Goal: Task Accomplishment & Management: Manage account settings

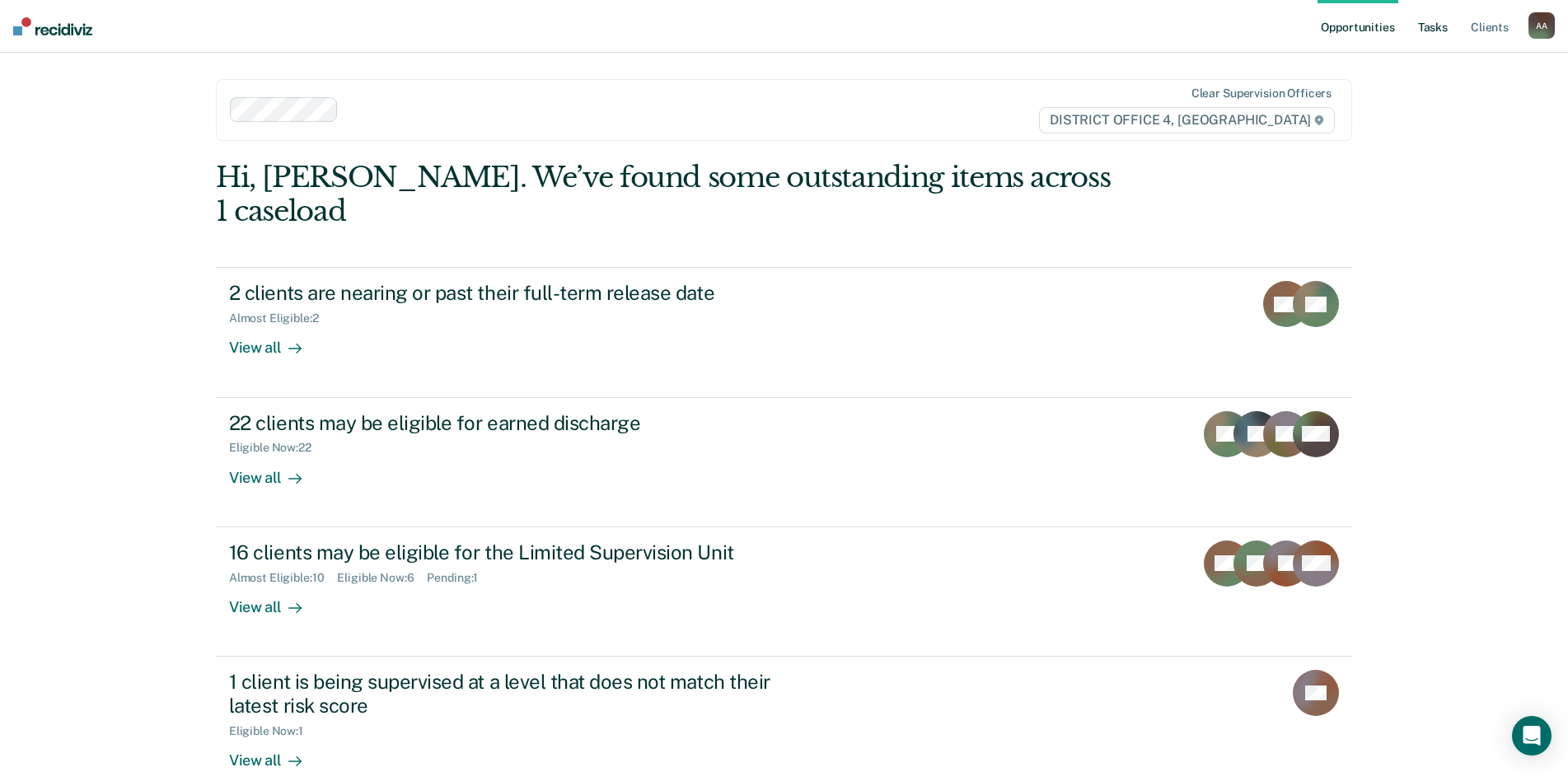
click at [1431, 28] on link "Tasks" at bounding box center [1432, 26] width 36 height 53
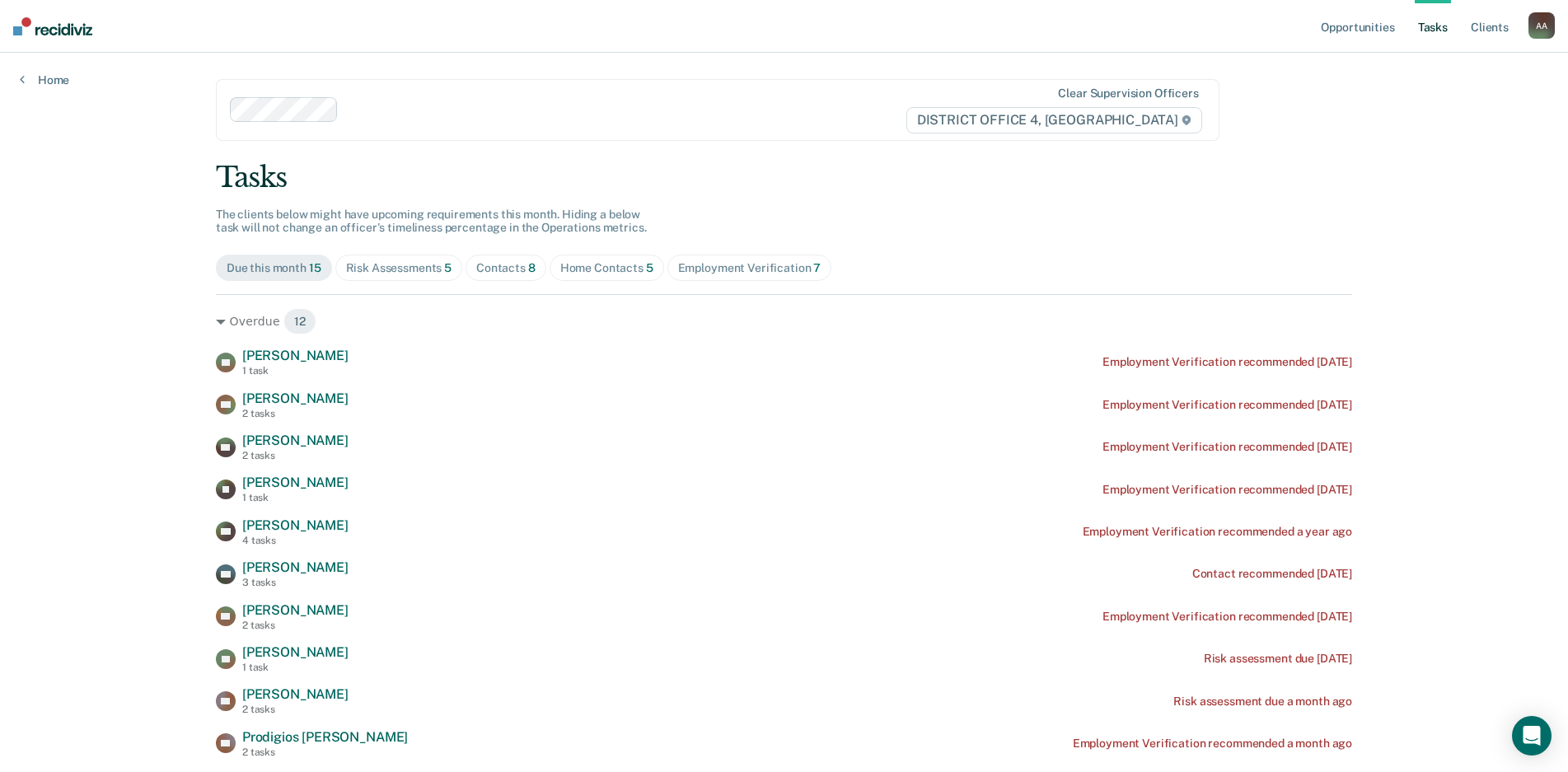
click at [435, 272] on div "Risk Assessments 5" at bounding box center [399, 268] width 106 height 14
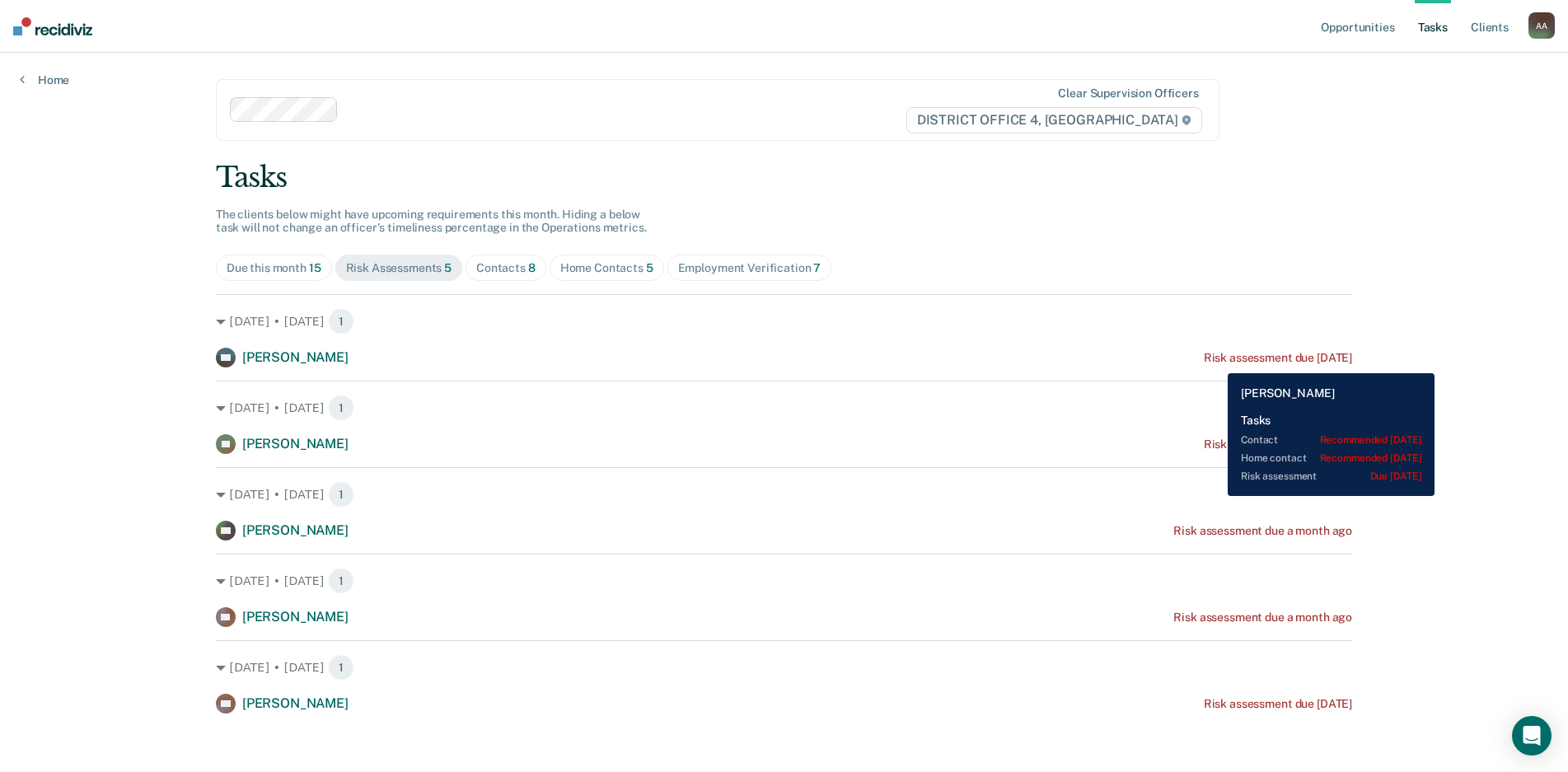
click at [1216, 361] on div "Risk assessment due [DATE]" at bounding box center [1277, 357] width 148 height 14
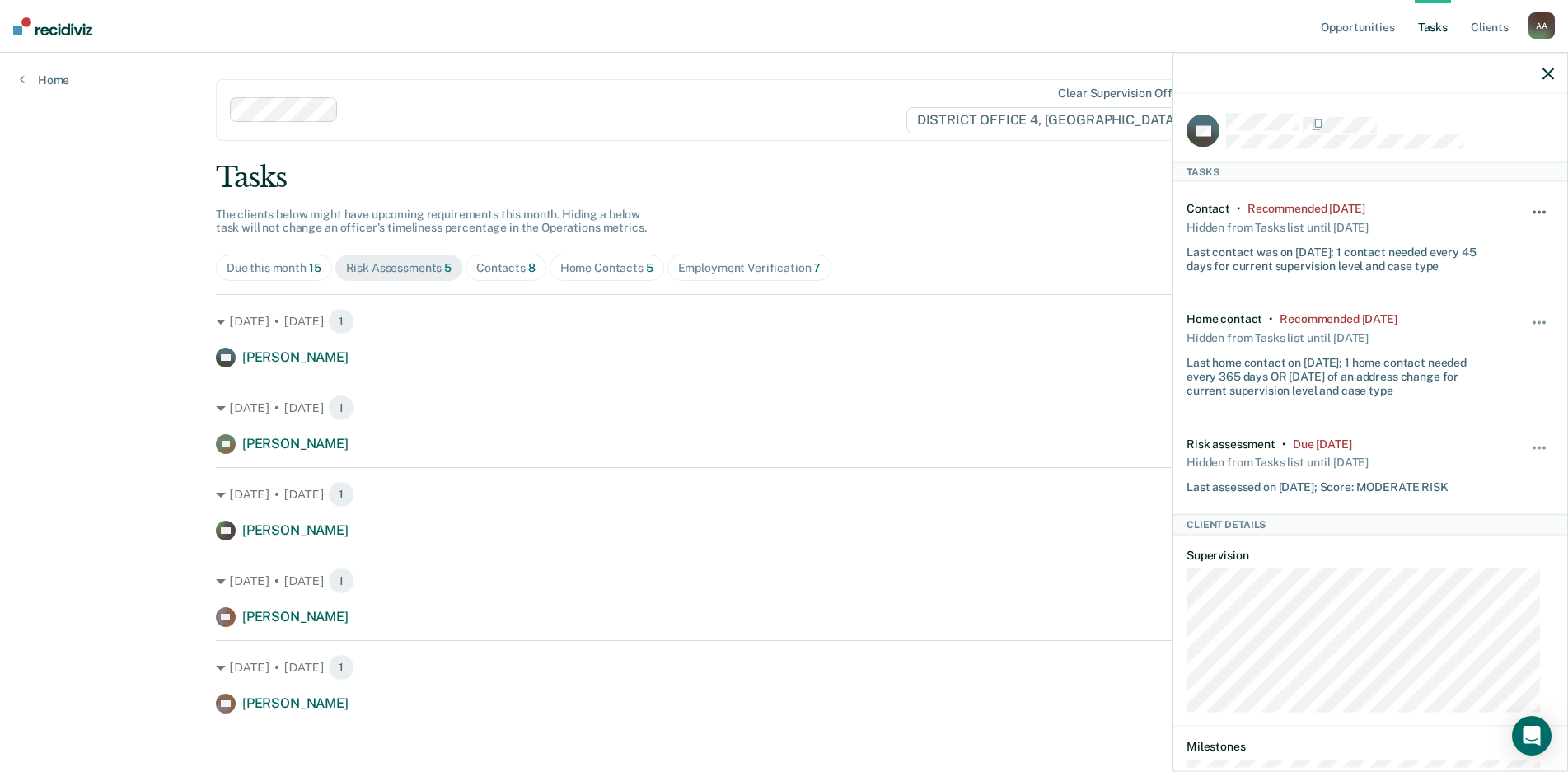
click at [1533, 212] on span "button" at bounding box center [1535, 213] width 4 height 4
click at [1468, 348] on button "90 days" at bounding box center [1495, 343] width 119 height 26
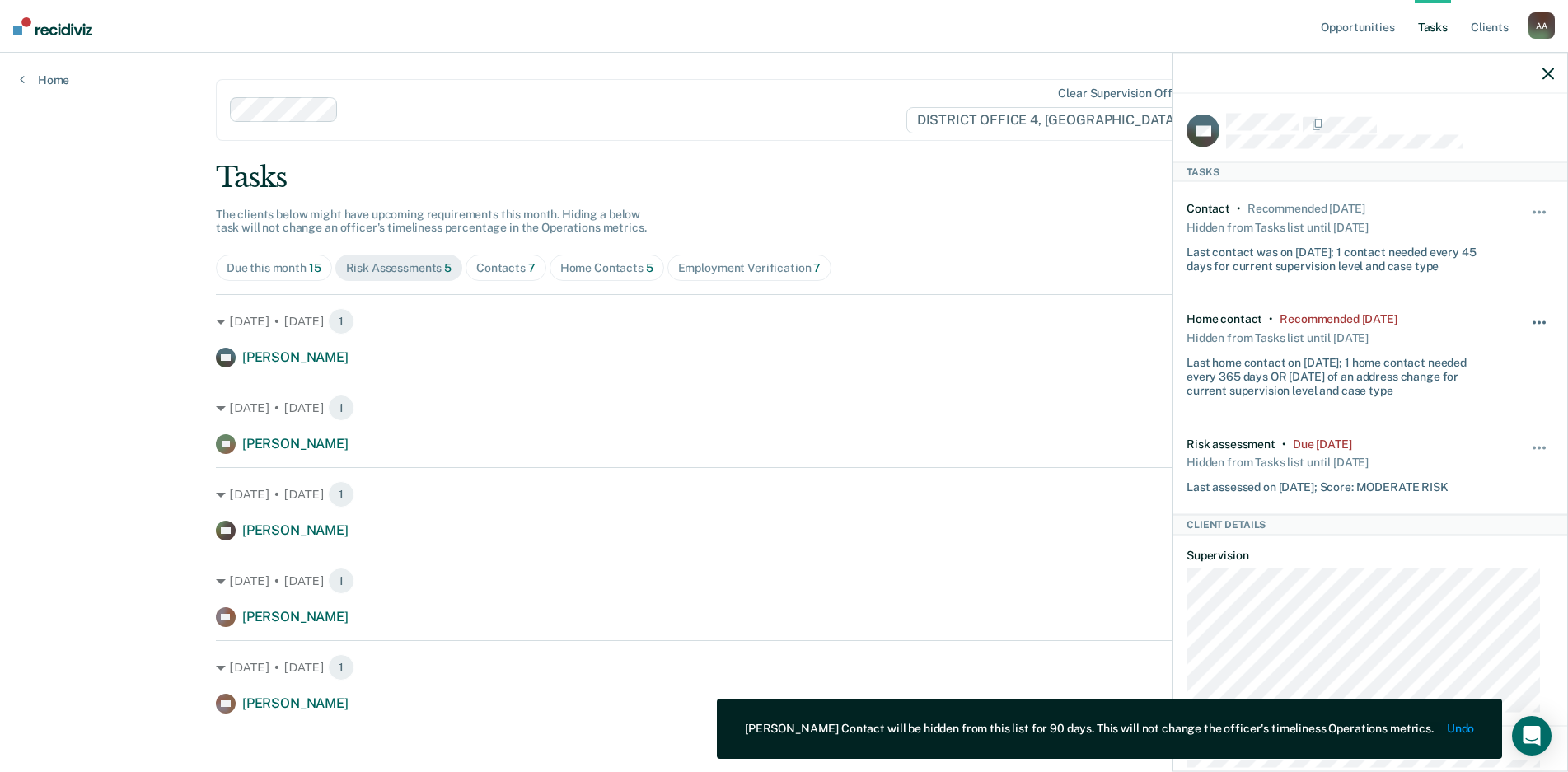
click at [1526, 319] on button "button" at bounding box center [1540, 331] width 28 height 26
click at [1478, 454] on button "90 days" at bounding box center [1495, 455] width 119 height 26
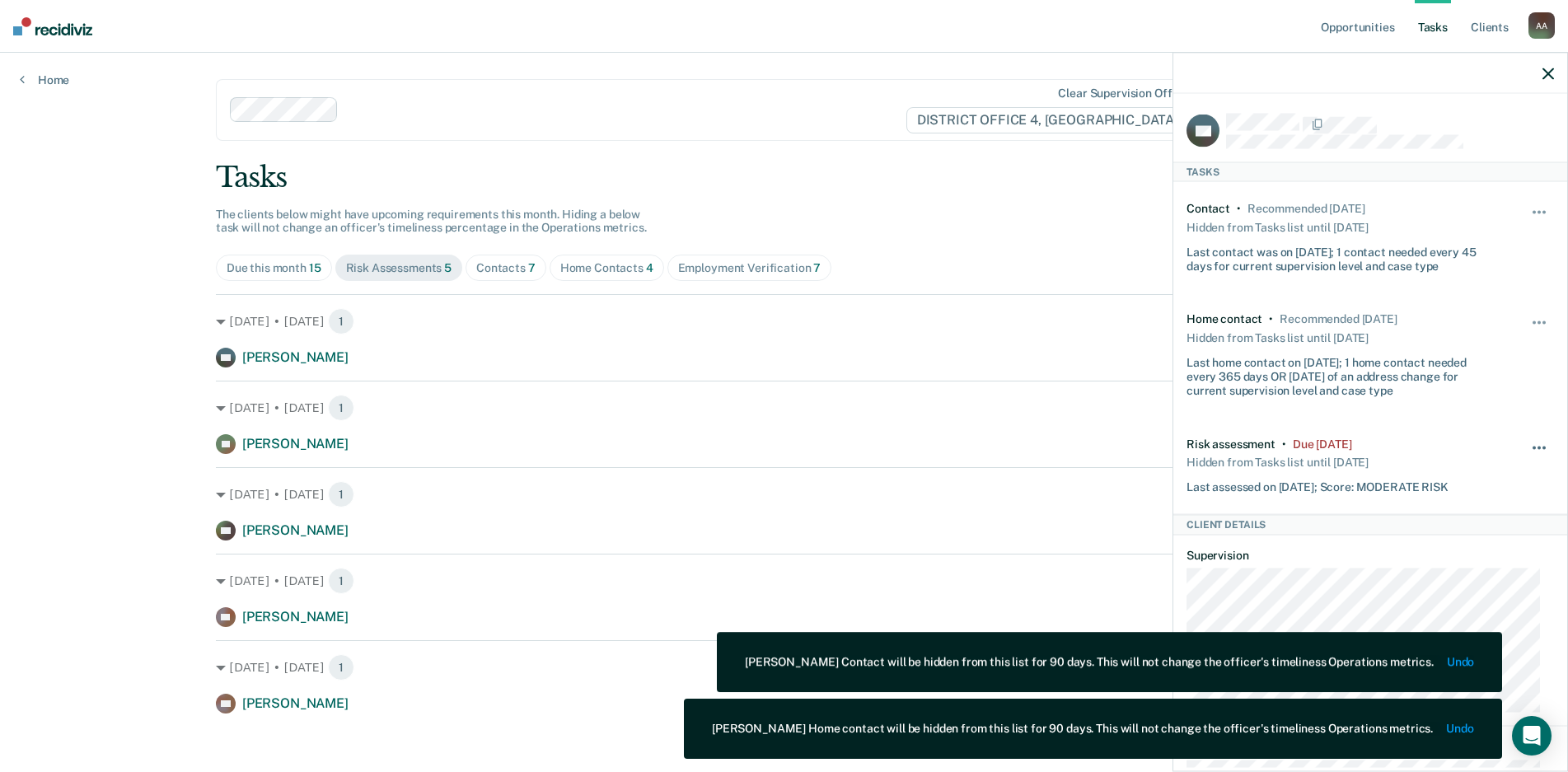
click at [1533, 446] on span "button" at bounding box center [1535, 447] width 4 height 4
click at [1489, 576] on button "90 days" at bounding box center [1495, 579] width 119 height 26
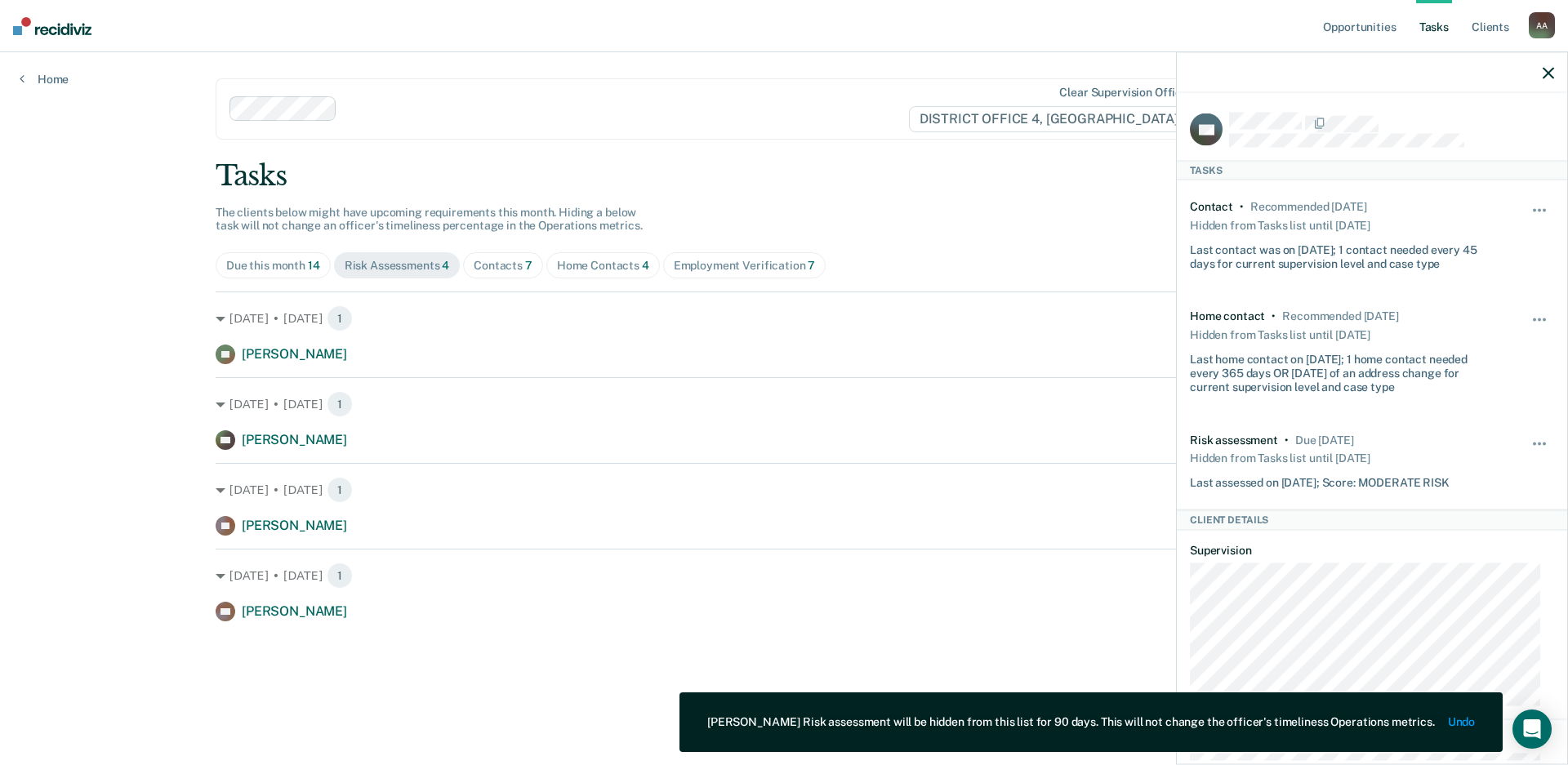
click at [1540, 75] on div at bounding box center [1372, 73] width 390 height 41
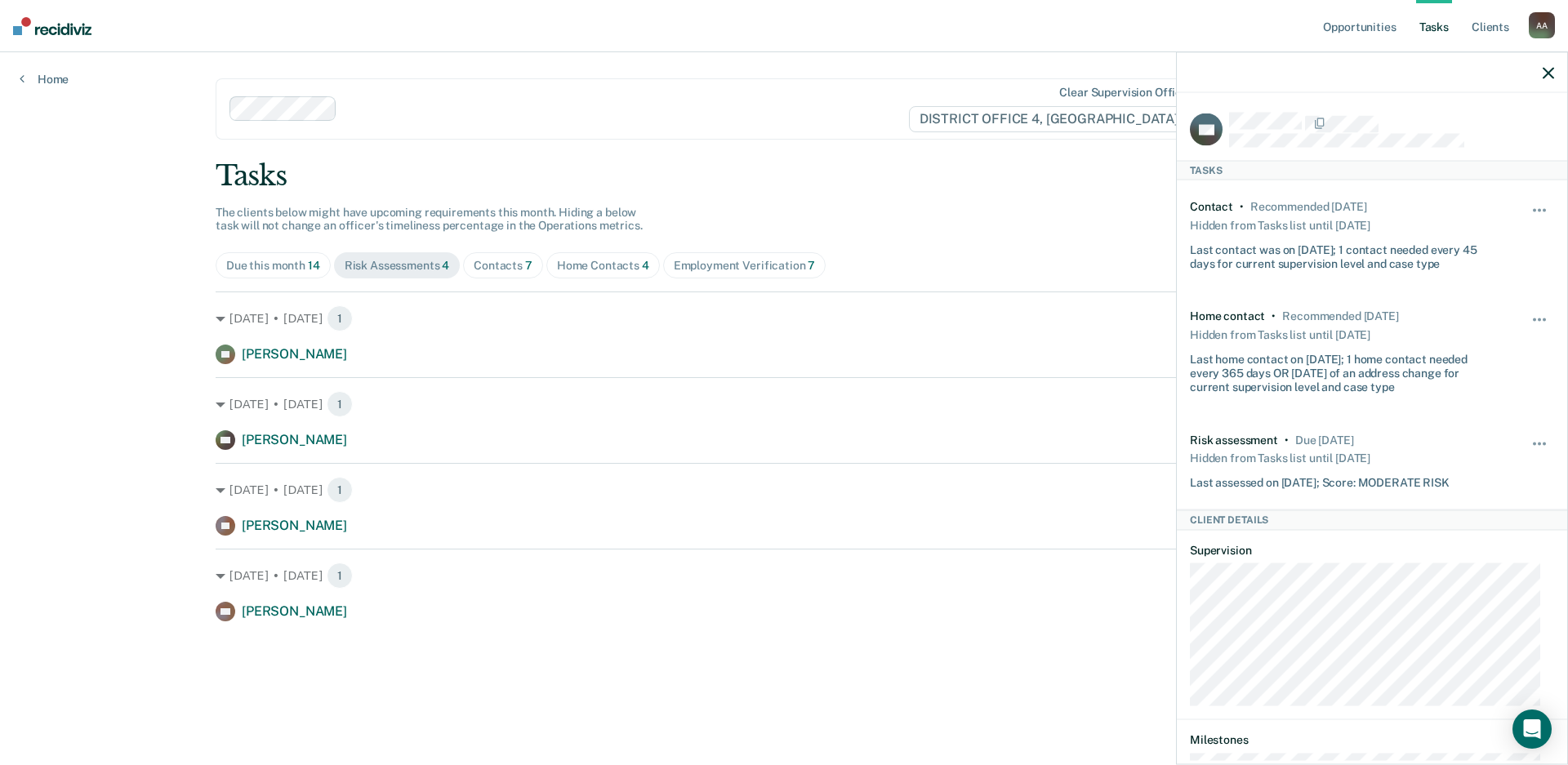
click at [1547, 73] on icon "button" at bounding box center [1549, 73] width 11 height 11
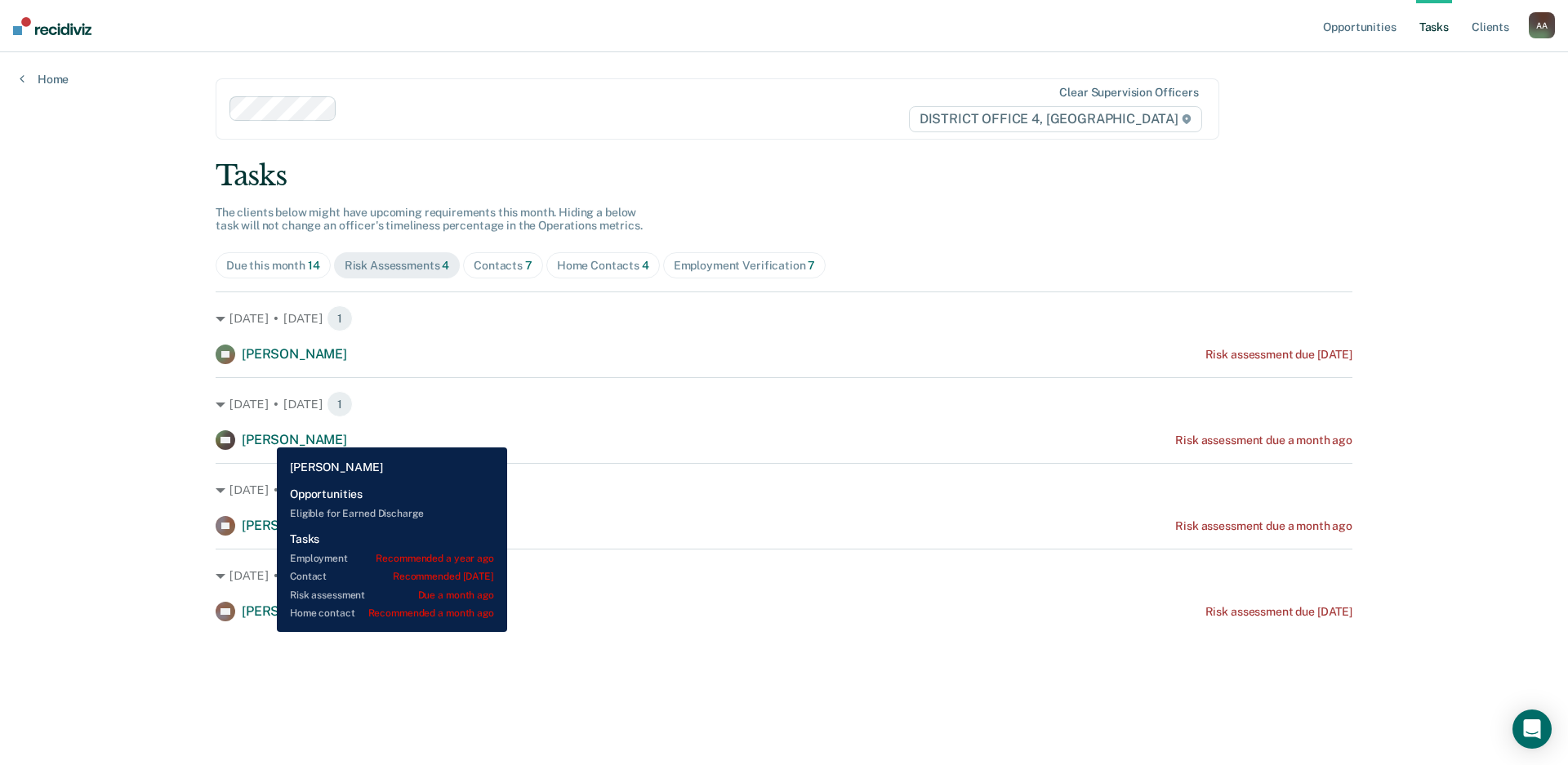
click at [265, 435] on span "[PERSON_NAME]" at bounding box center [294, 440] width 105 height 16
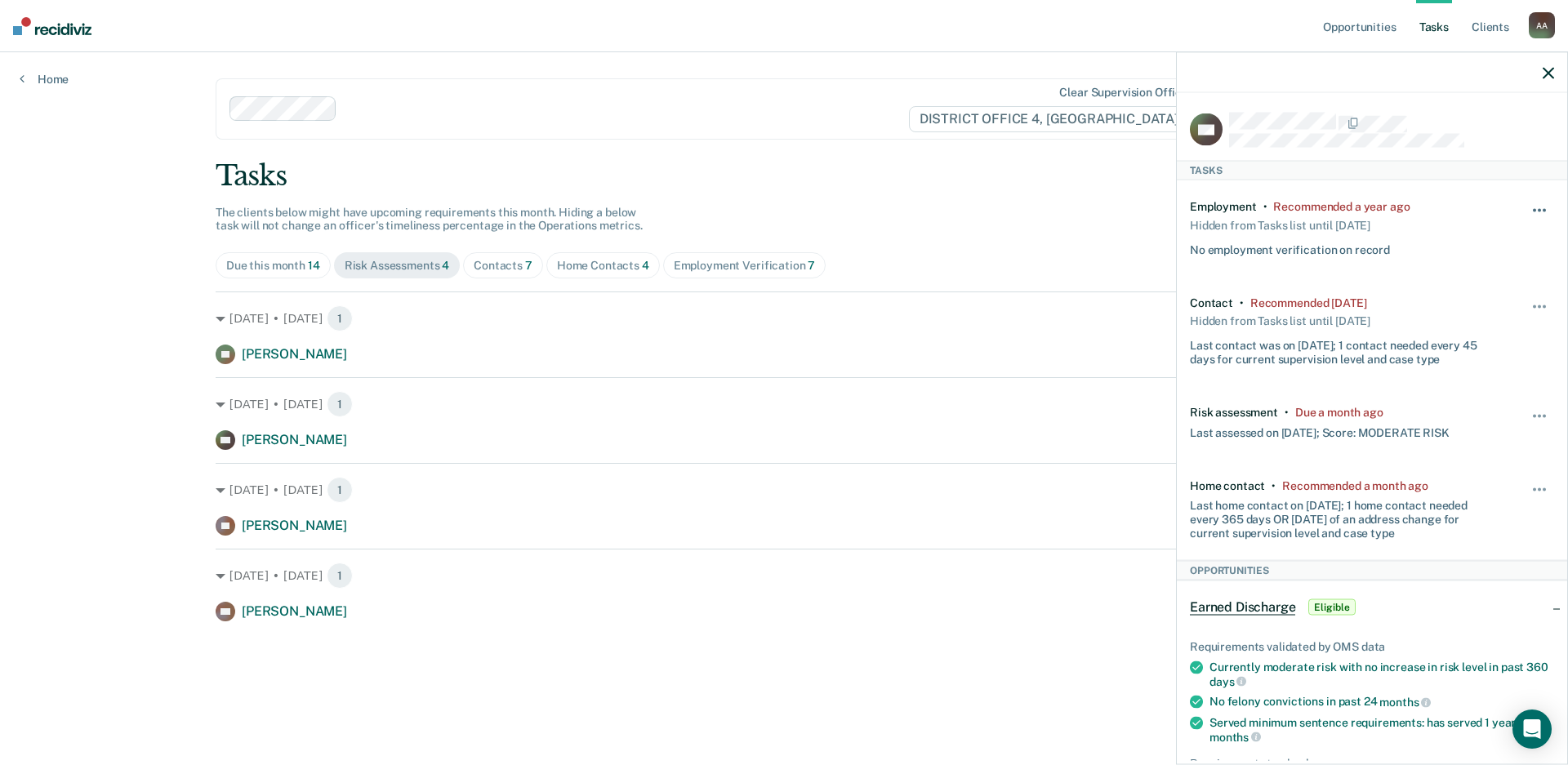
click at [1527, 206] on button "button" at bounding box center [1540, 218] width 28 height 26
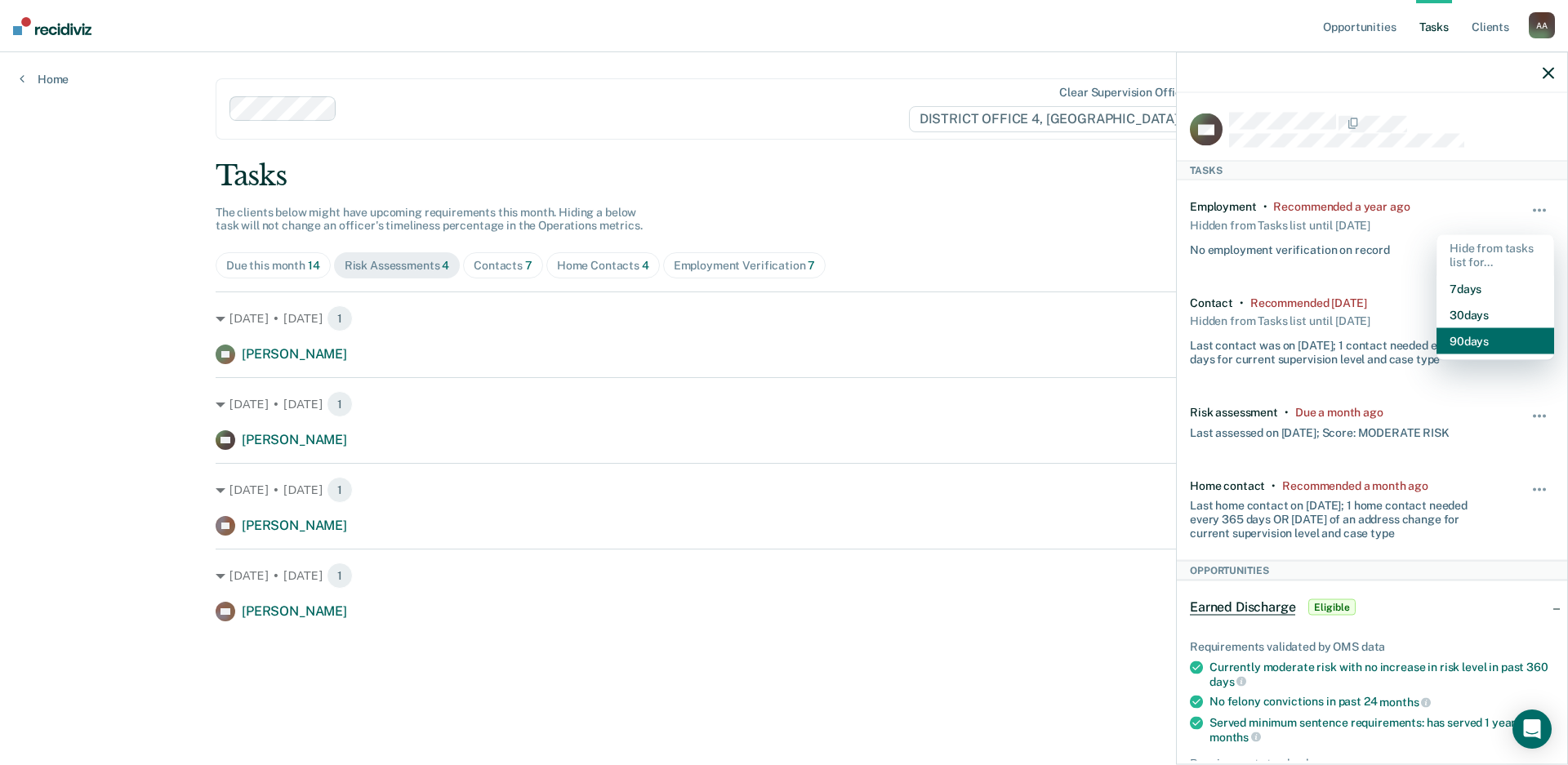
click at [1472, 333] on button "90 days" at bounding box center [1495, 340] width 118 height 26
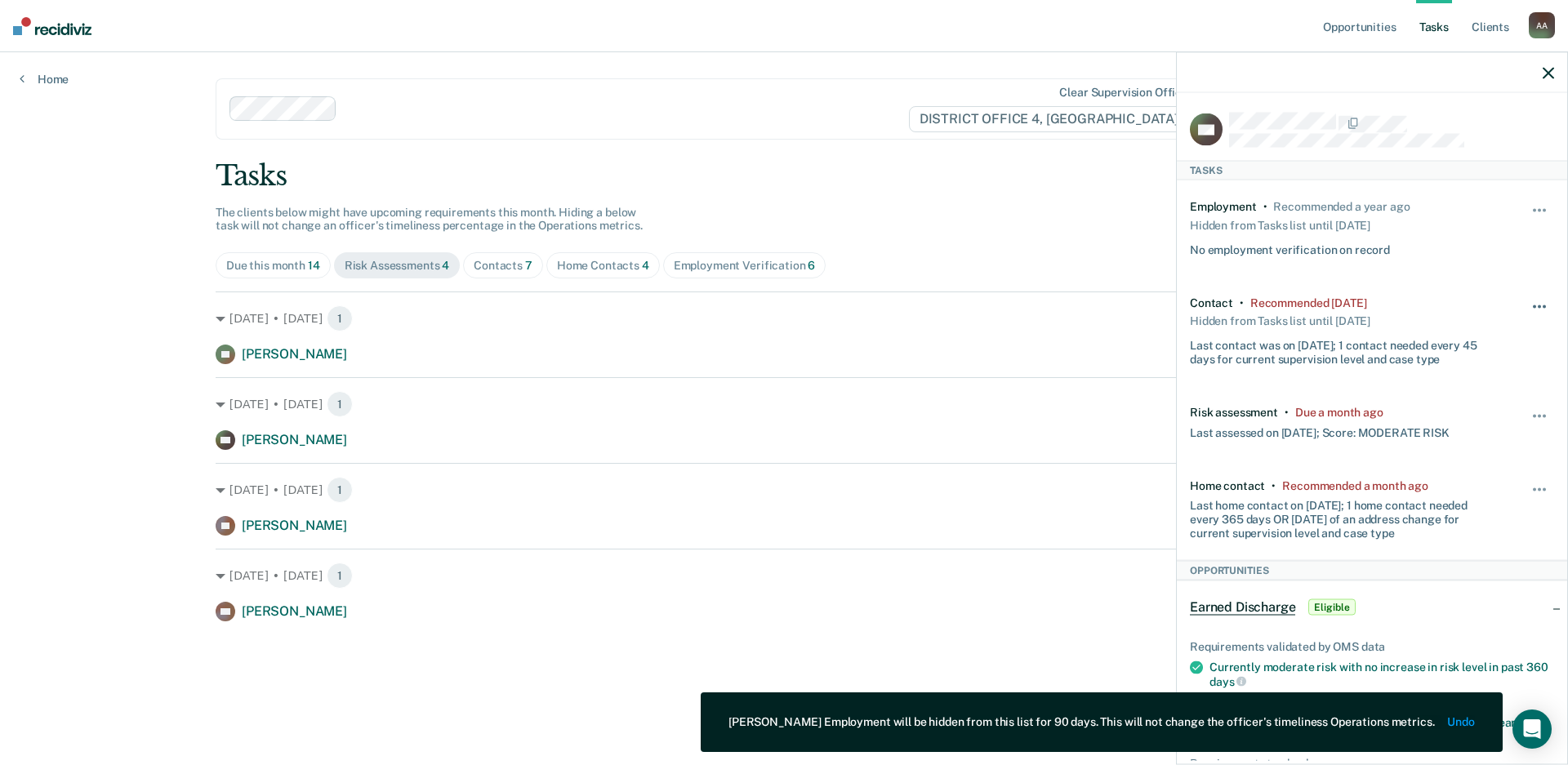
click at [1527, 301] on button "button" at bounding box center [1540, 314] width 28 height 26
click at [1473, 433] on button "90 days" at bounding box center [1495, 437] width 118 height 26
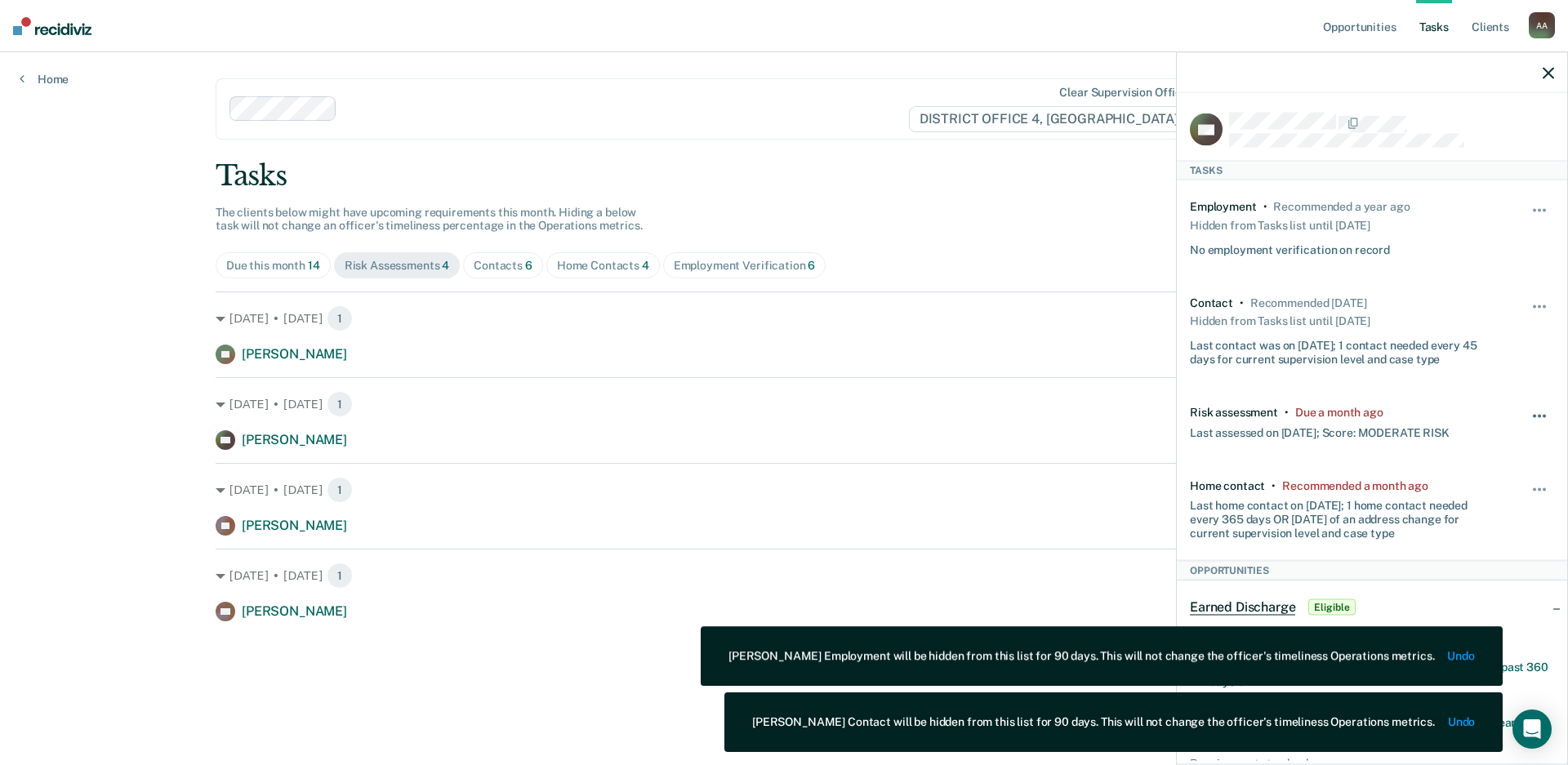
click at [1527, 412] on button "button" at bounding box center [1540, 425] width 28 height 26
click at [1490, 544] on button "90 days" at bounding box center [1495, 547] width 118 height 26
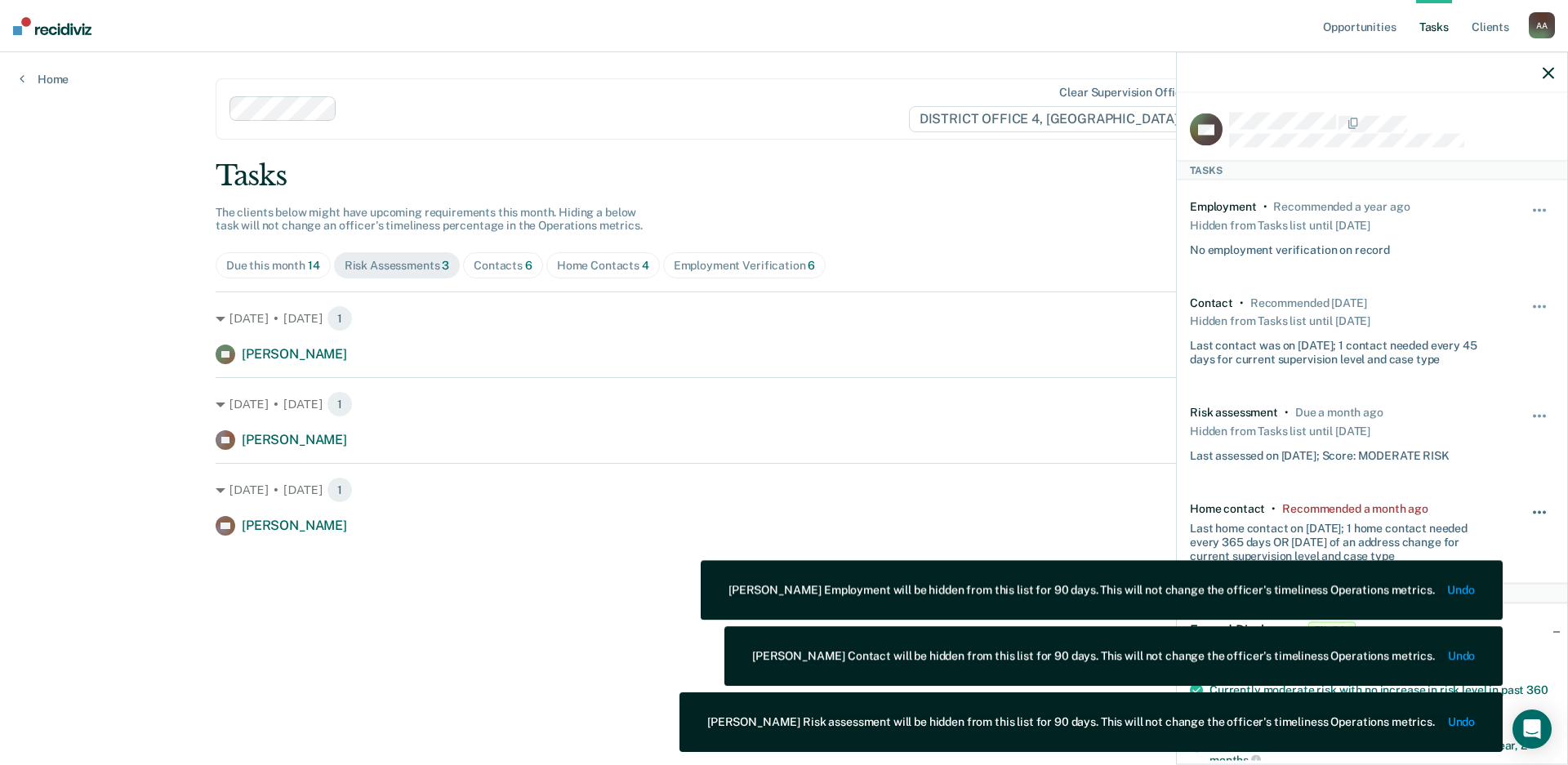
click at [1533, 512] on button "button" at bounding box center [1540, 520] width 28 height 26
click at [1515, 646] on button "90 days" at bounding box center [1495, 642] width 118 height 26
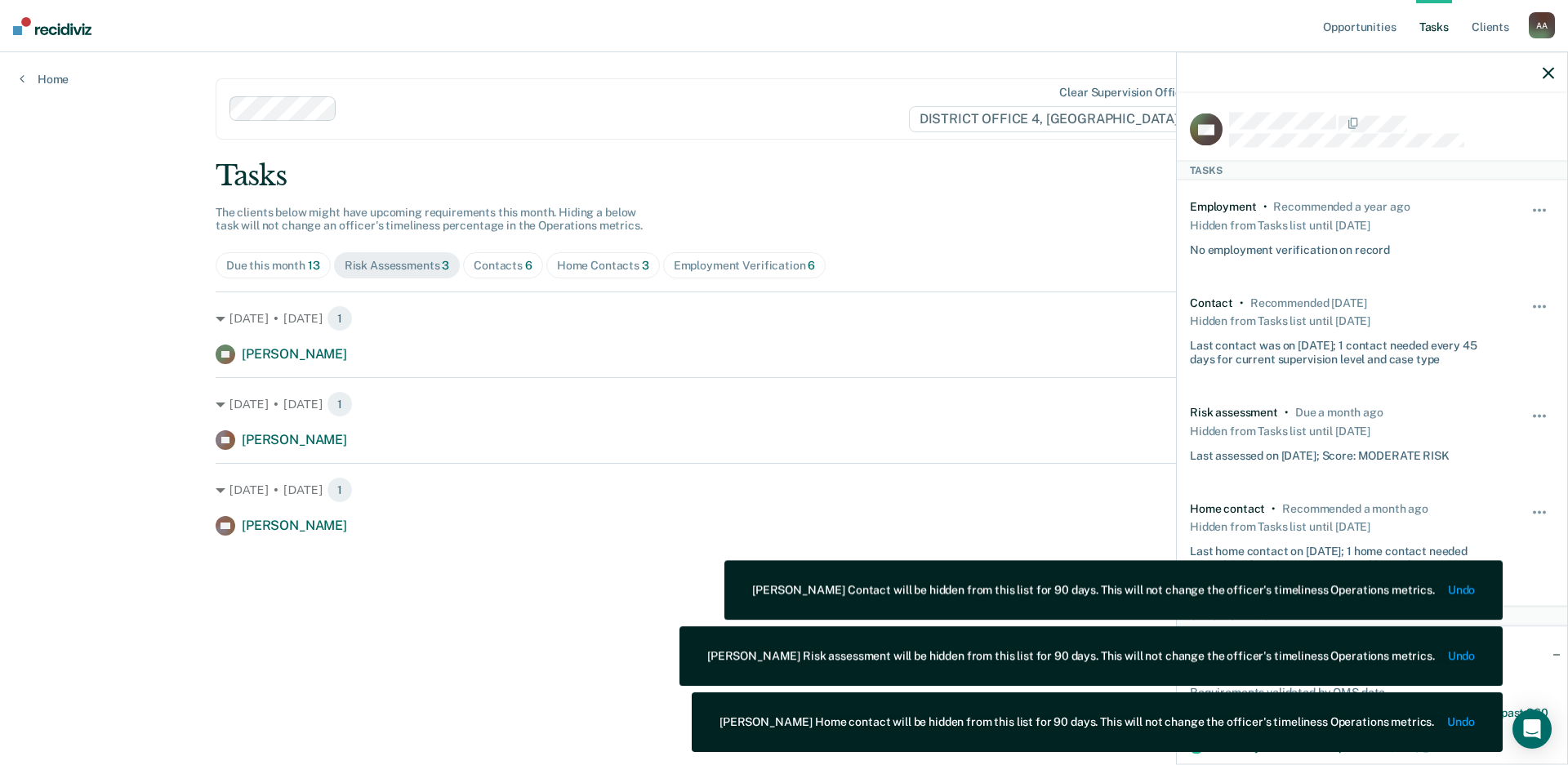
click at [1067, 275] on div "Due this month 13 Risk Assessments 3 Contacts 6 Home Contacts 3 Employment Veri…" at bounding box center [784, 265] width 1137 height 26
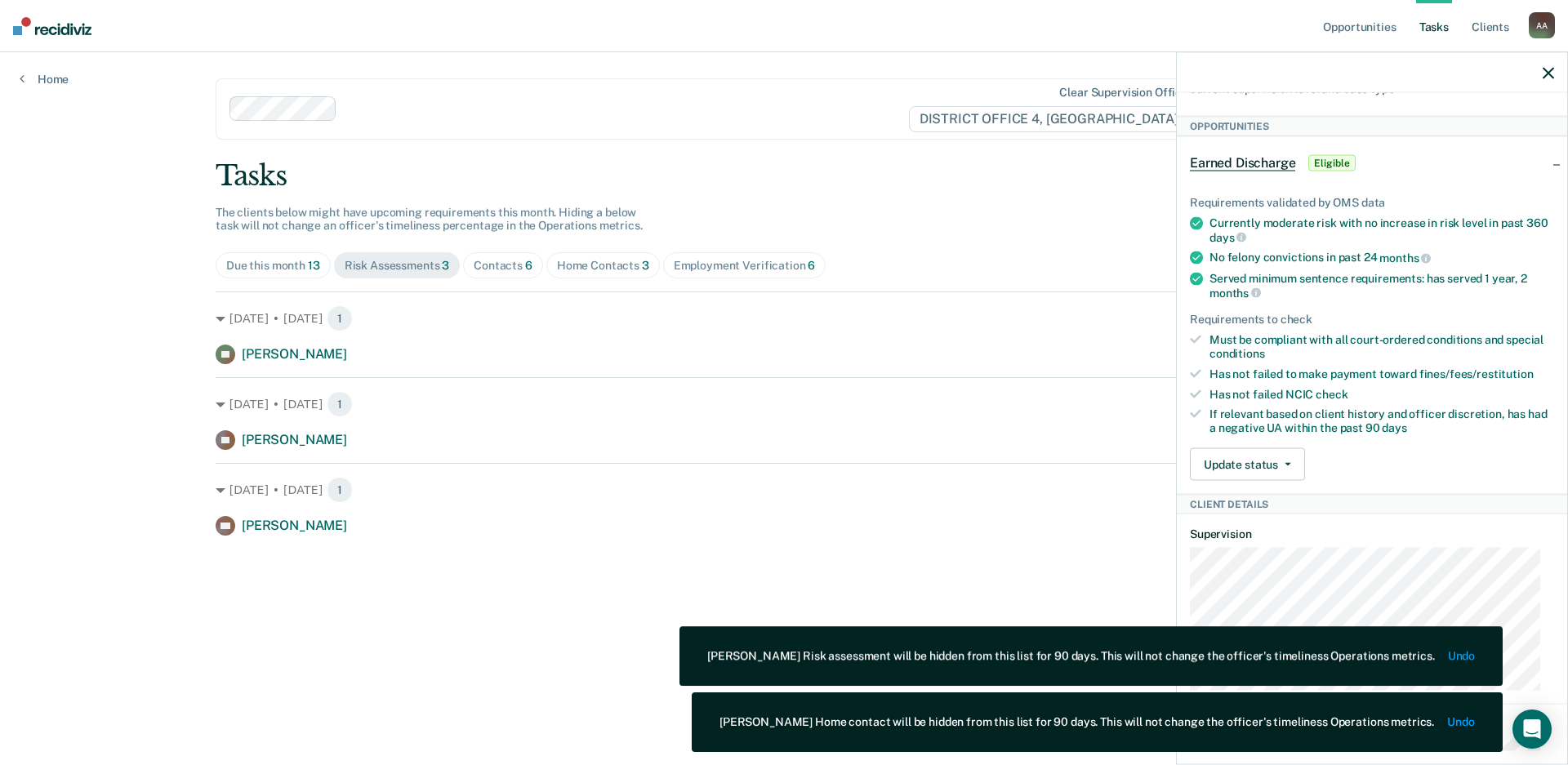
click at [1544, 161] on div "Earned Discharge Eligible" at bounding box center [1372, 163] width 390 height 53
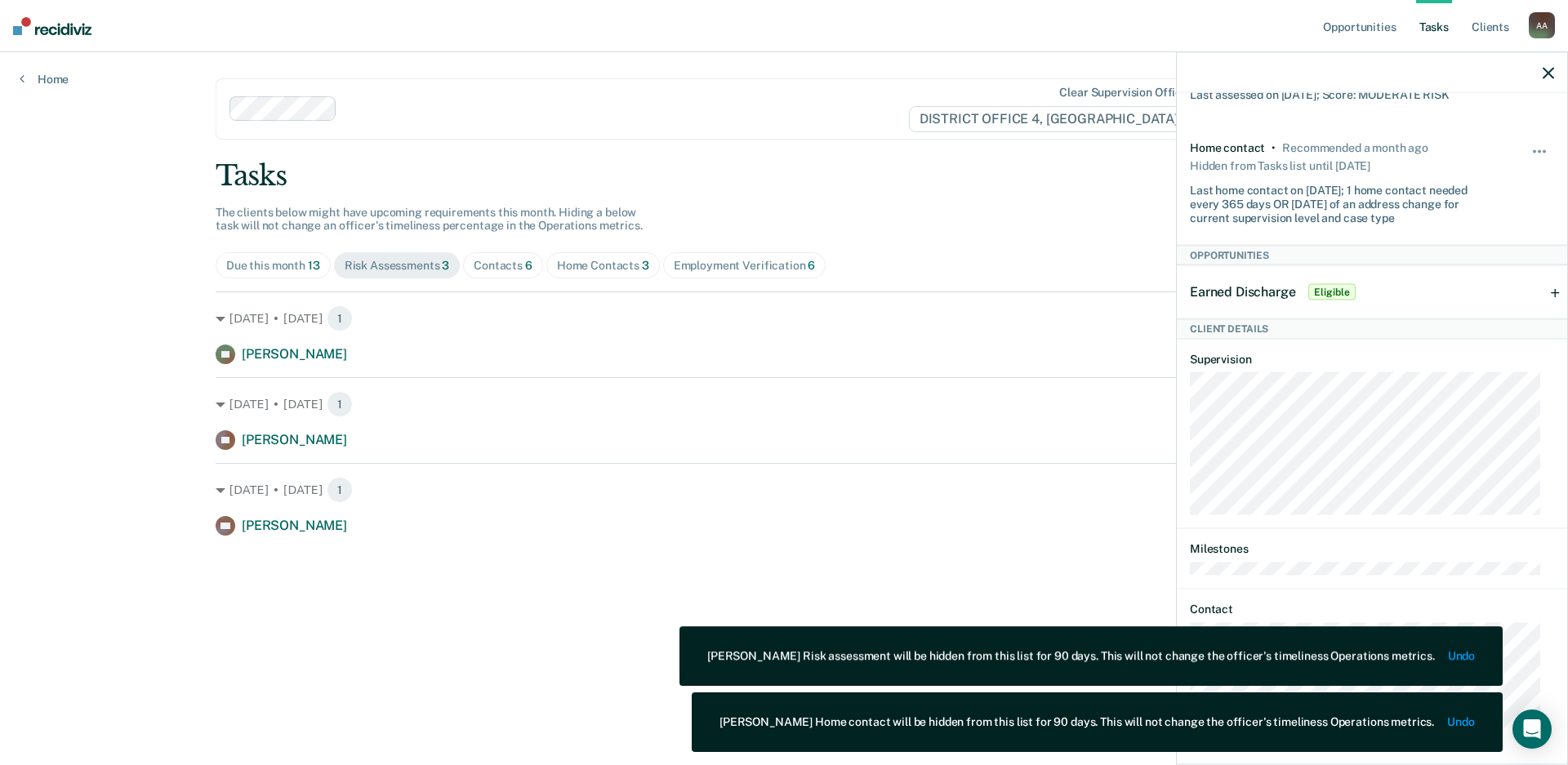
scroll to position [359, 0]
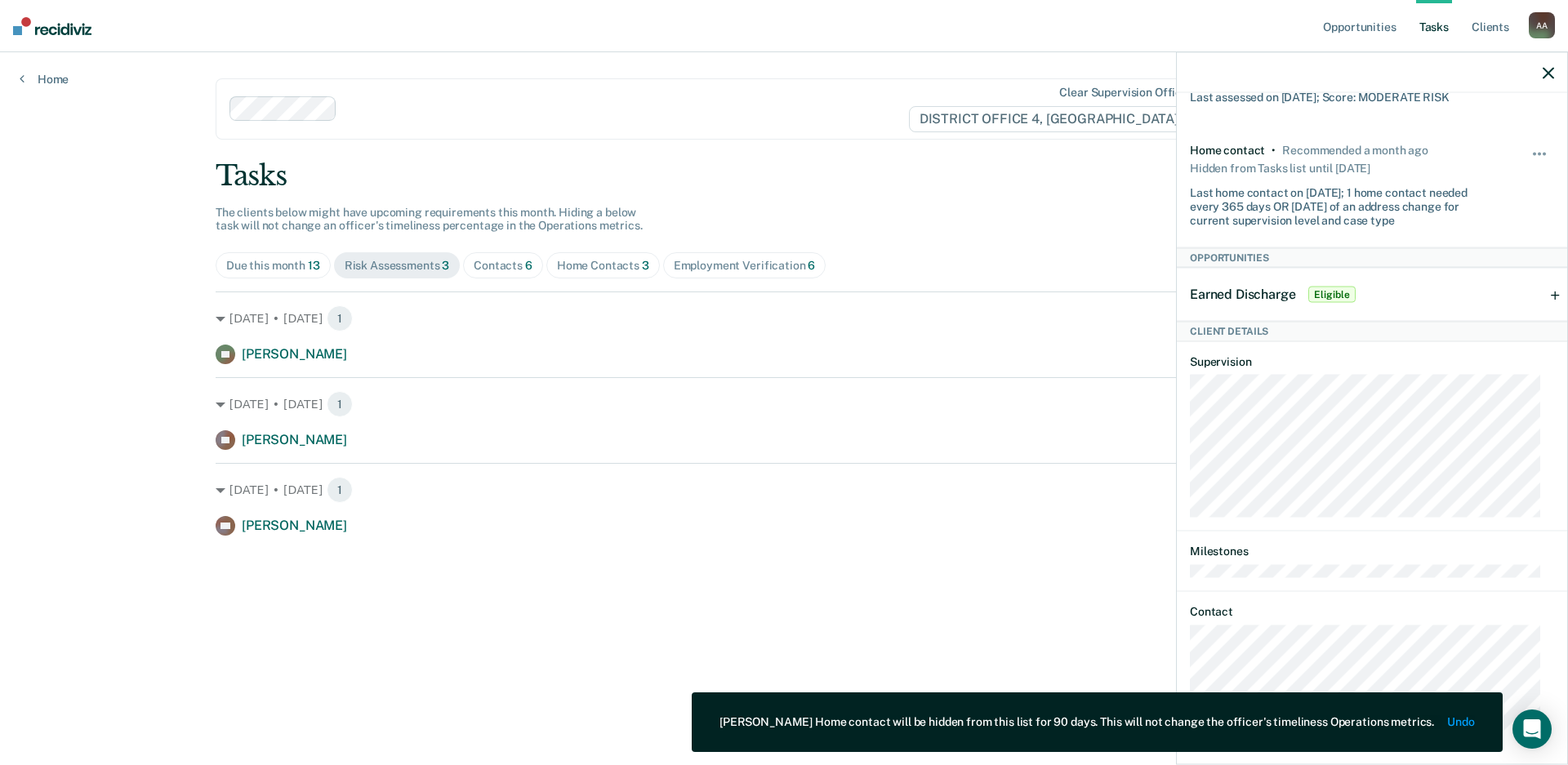
click at [1538, 294] on div "Earned Discharge Eligible" at bounding box center [1372, 294] width 390 height 53
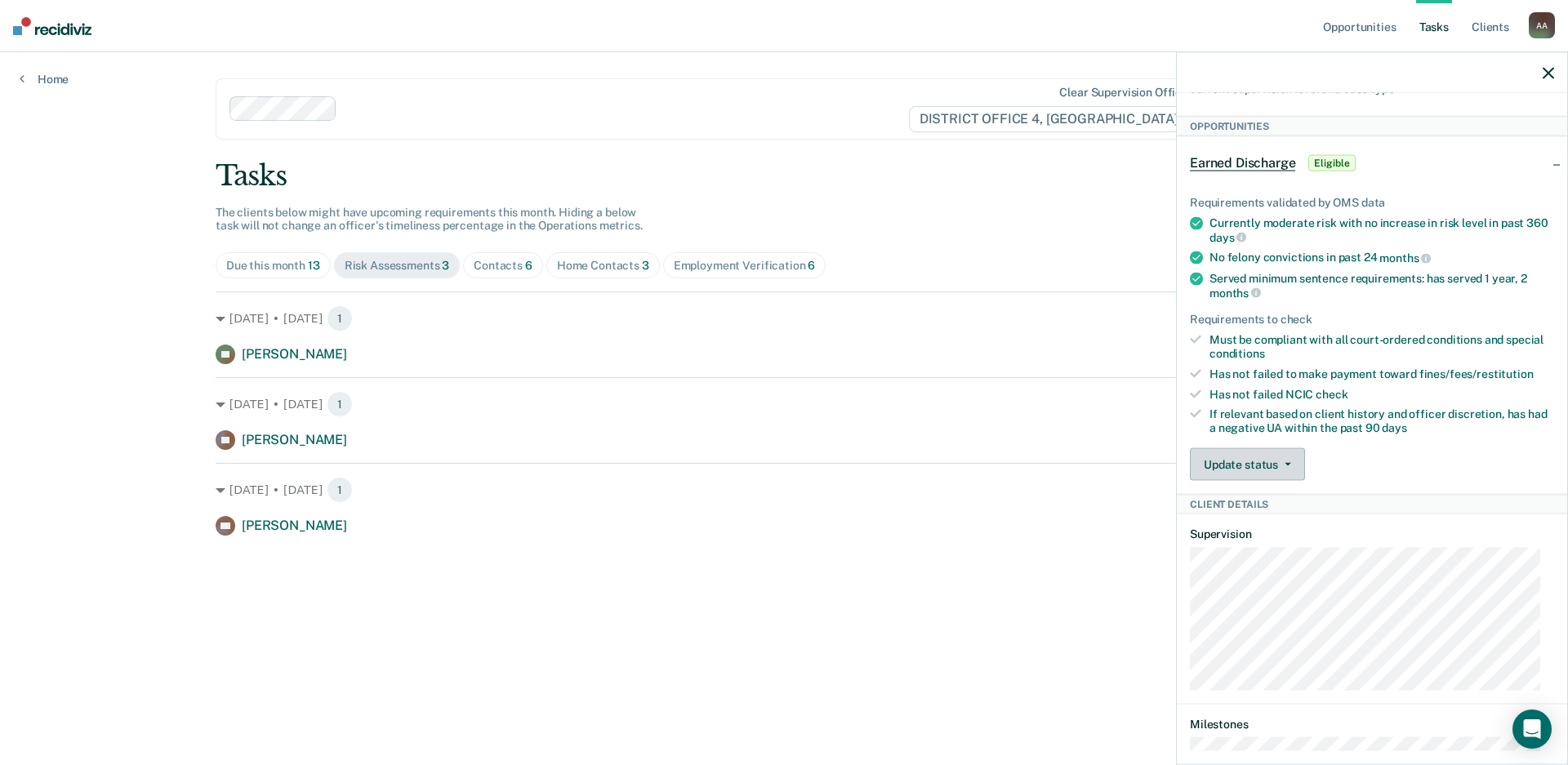
click at [1270, 466] on button "Update status" at bounding box center [1247, 463] width 115 height 32
click at [1277, 534] on button "Mark Ineligible" at bounding box center [1268, 529] width 158 height 26
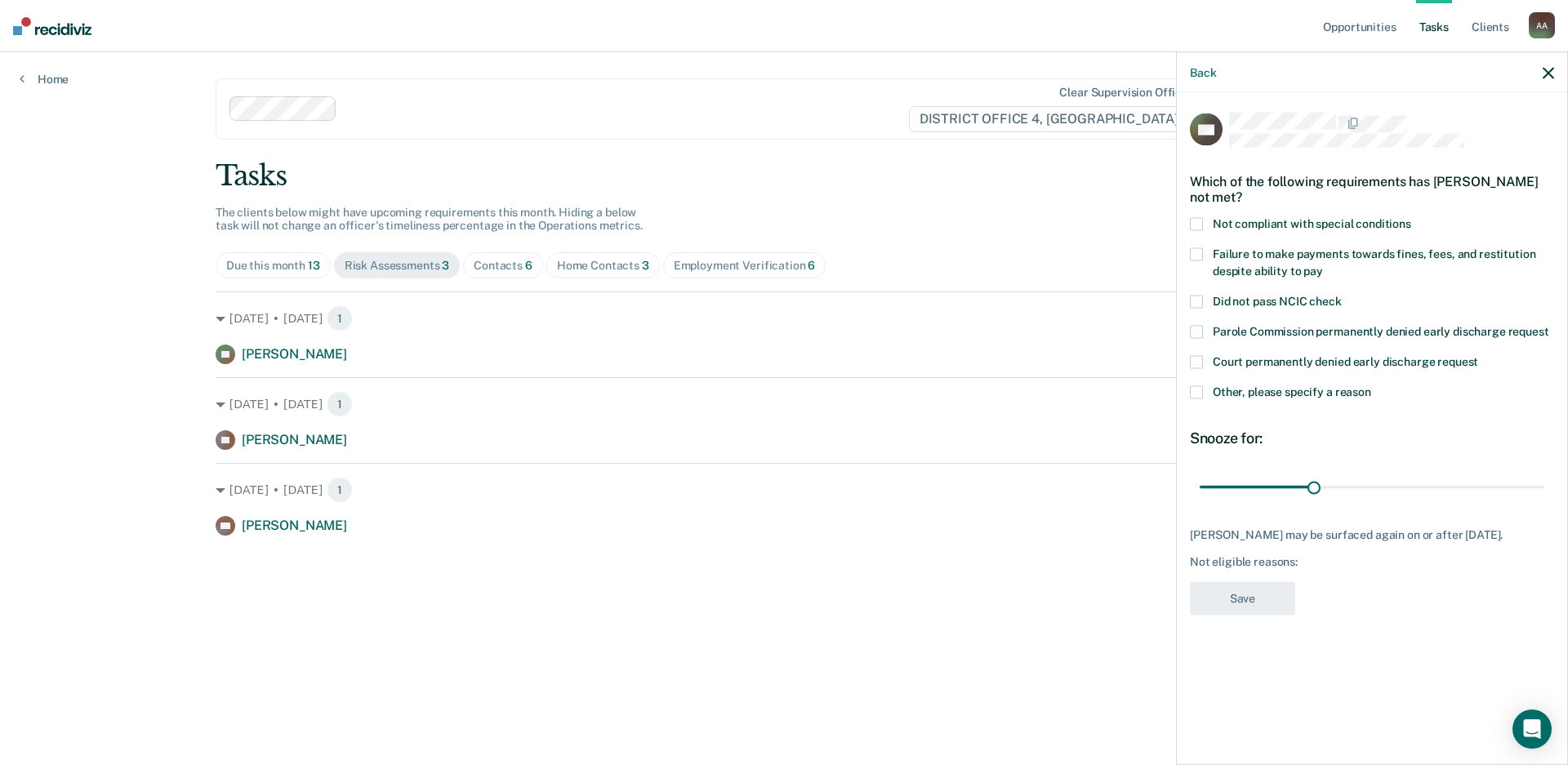
click at [1197, 392] on span at bounding box center [1197, 393] width 13 height 13
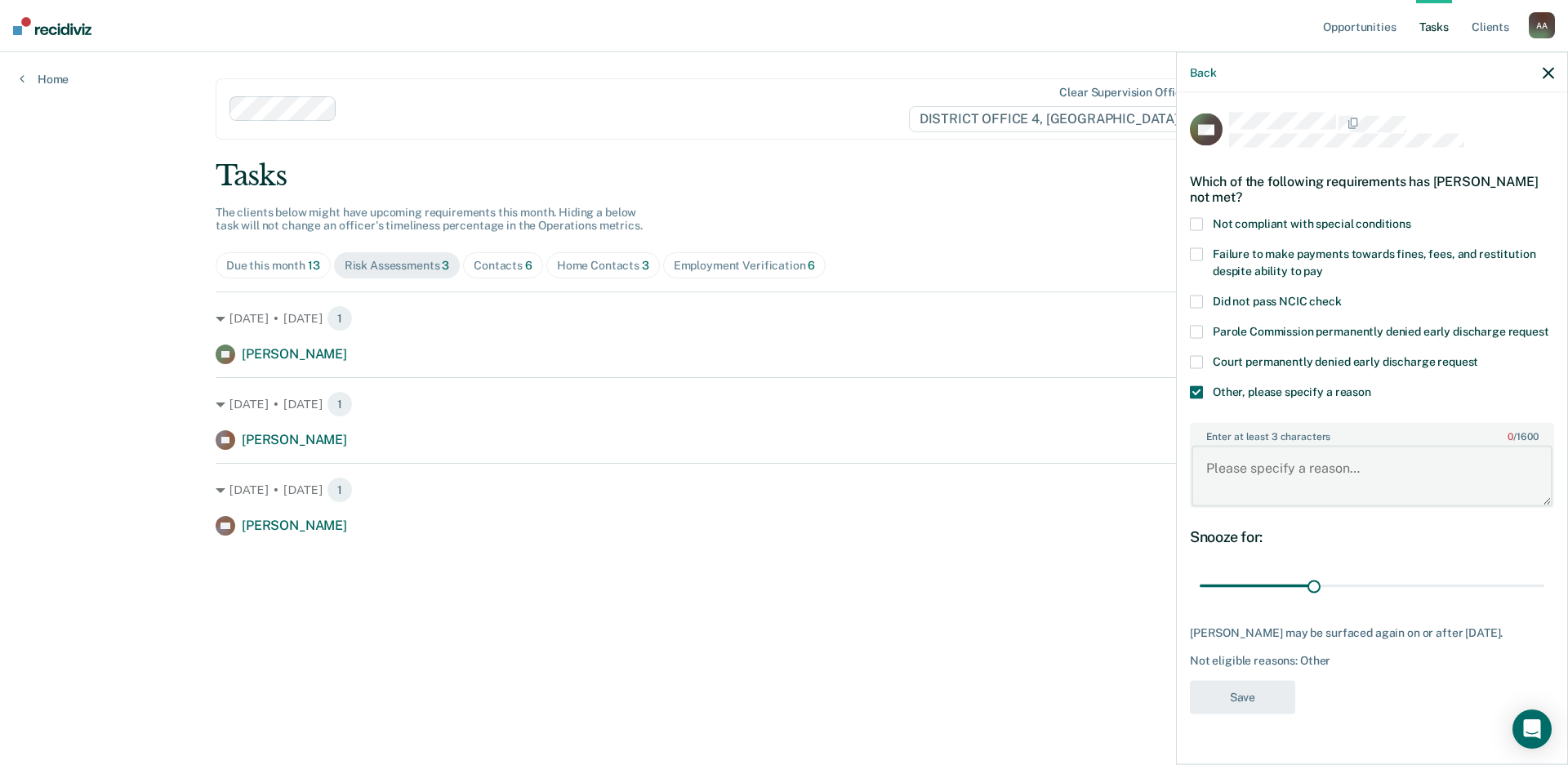
click at [1246, 477] on textarea "Enter at least 3 characters 0 / 1600" at bounding box center [1373, 477] width 361 height 61
type textarea "Deceased"
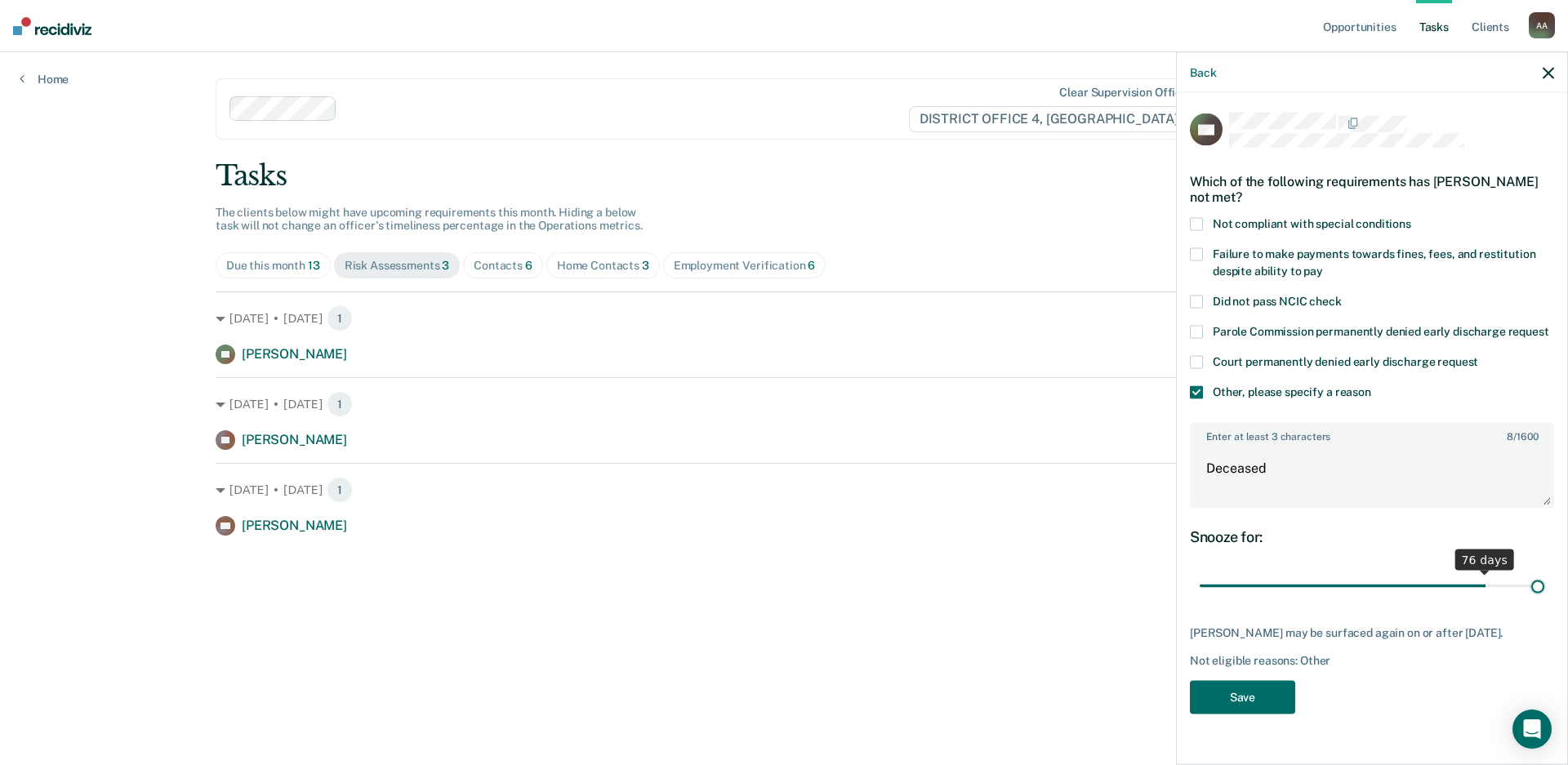
drag, startPoint x: 1314, startPoint y: 587, endPoint x: 1981, endPoint y: 583, distance: 667.0
type input "90"
click at [1544, 583] on input "range" at bounding box center [1372, 585] width 345 height 29
click at [1261, 712] on button "Save" at bounding box center [1243, 697] width 105 height 33
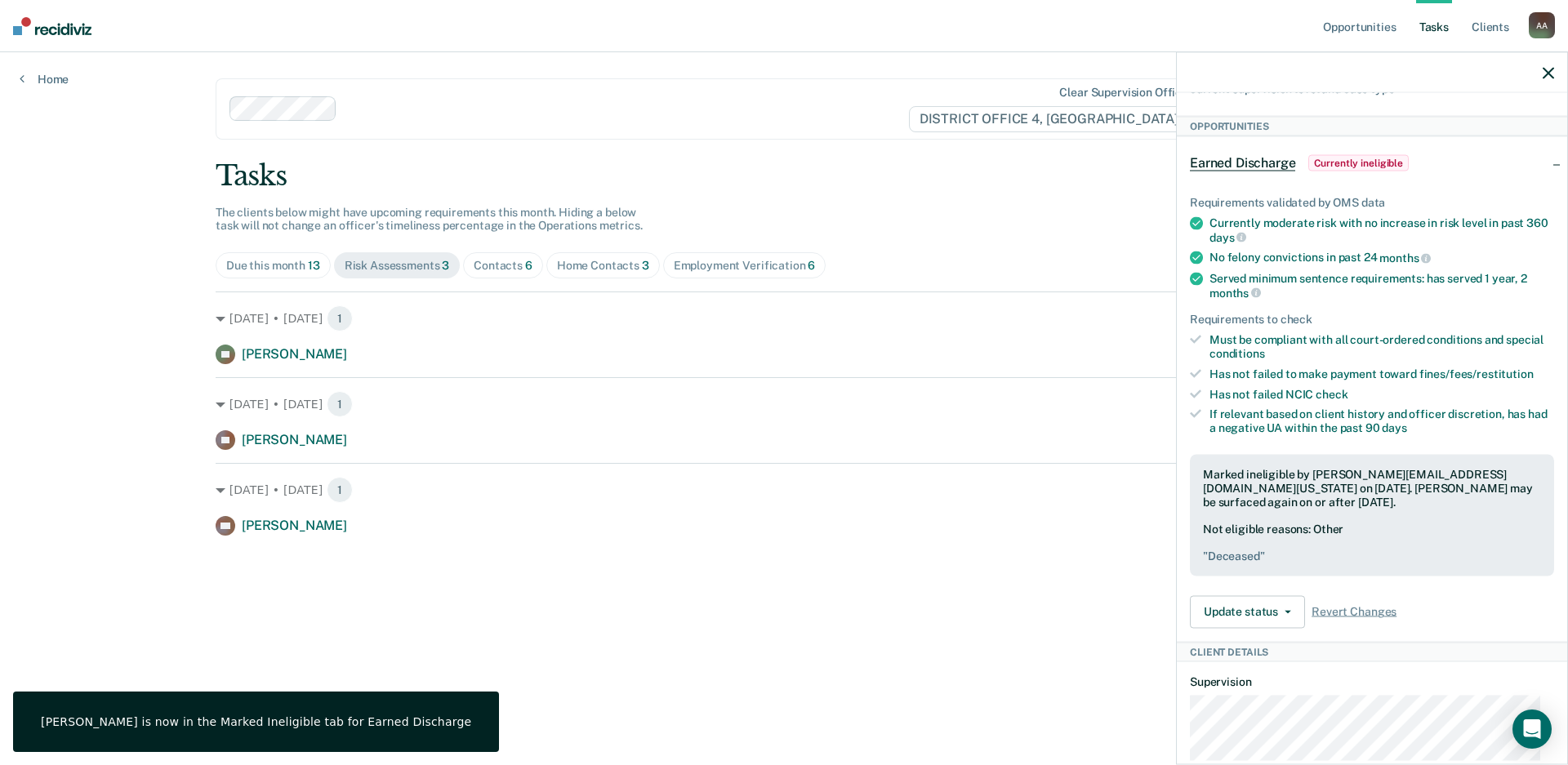
click at [1544, 71] on icon "button" at bounding box center [1549, 73] width 11 height 11
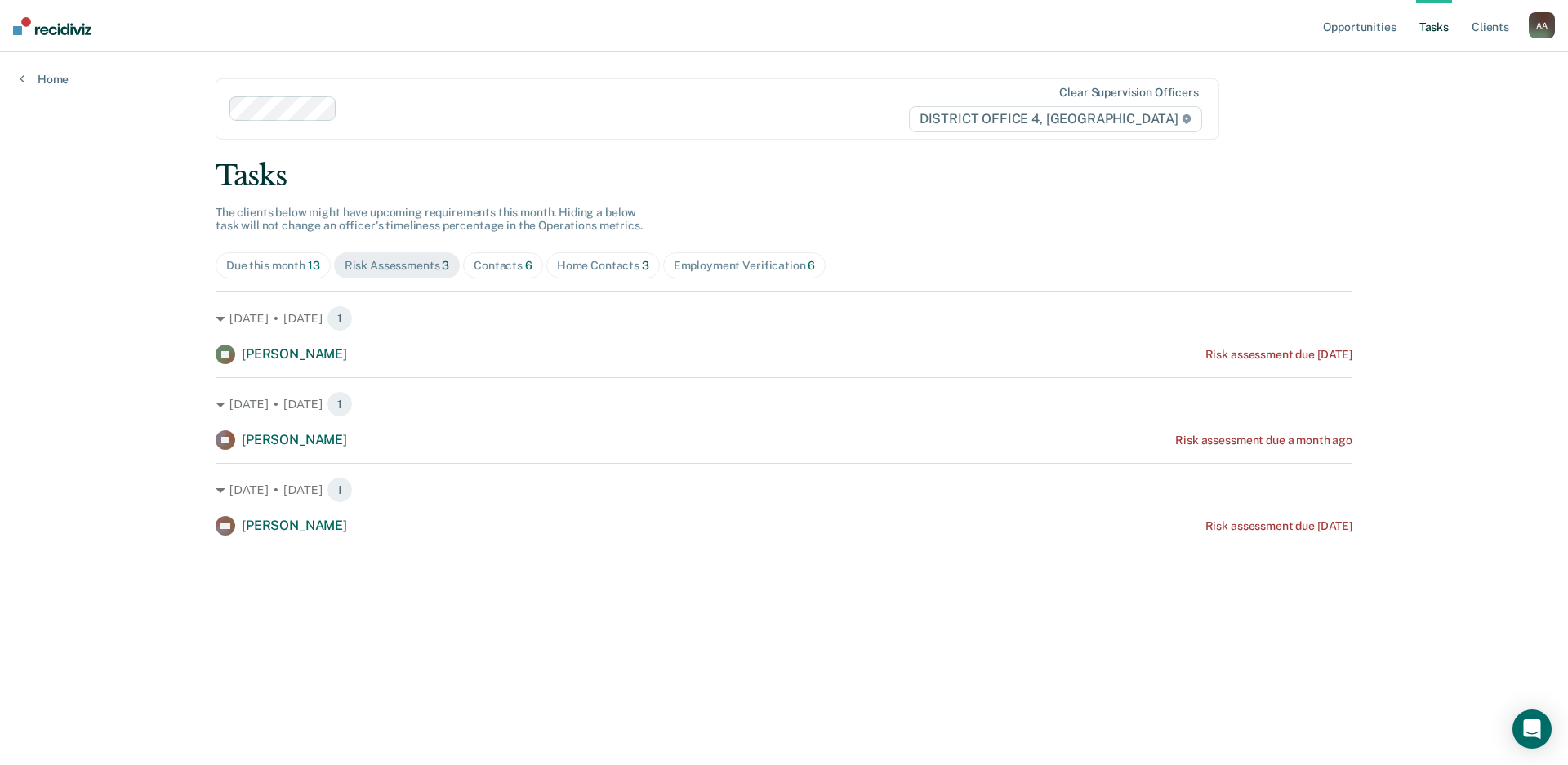
click at [512, 267] on div "Contacts 6" at bounding box center [503, 265] width 59 height 14
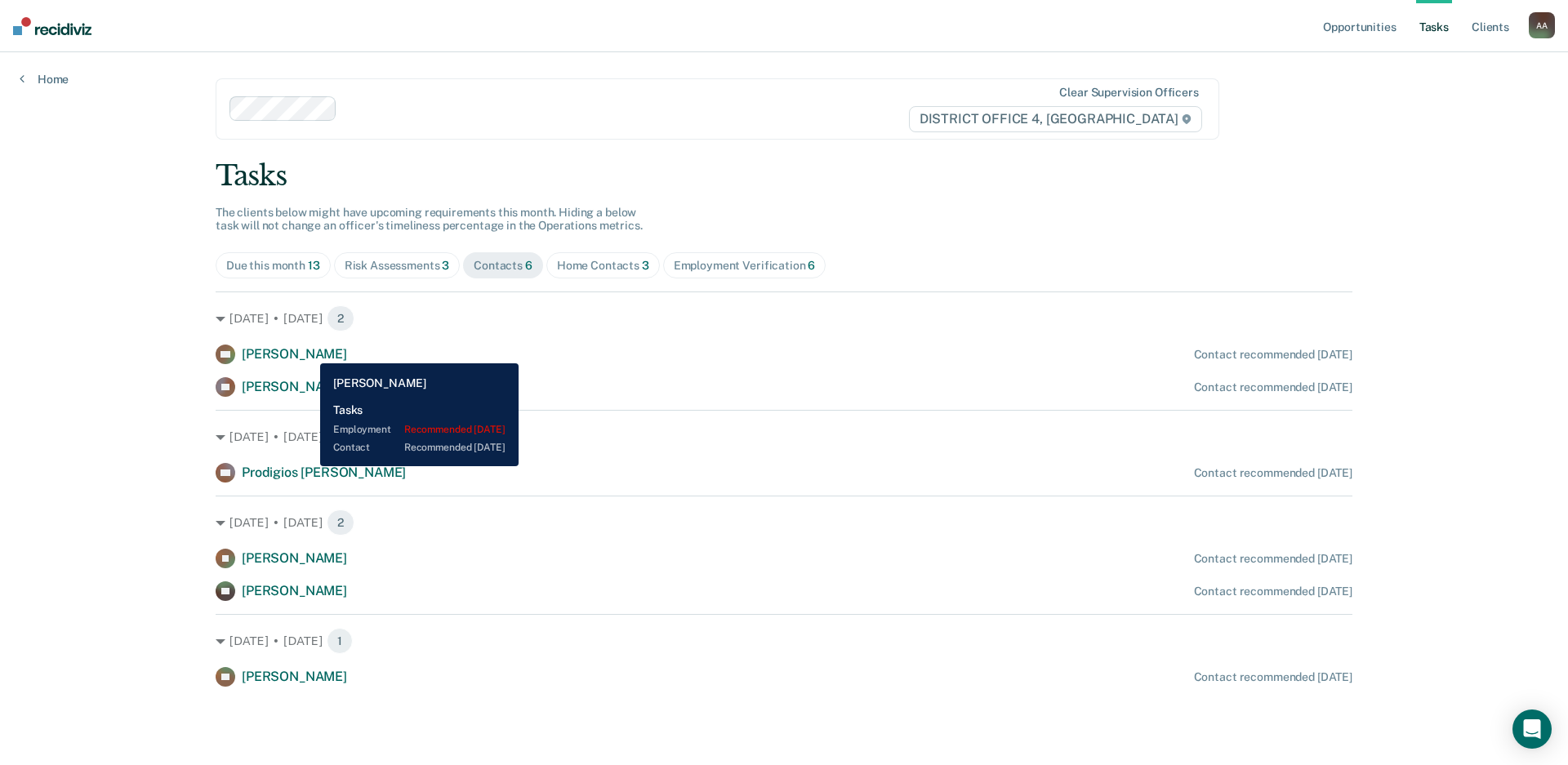
click at [308, 351] on span "[PERSON_NAME]" at bounding box center [294, 354] width 105 height 16
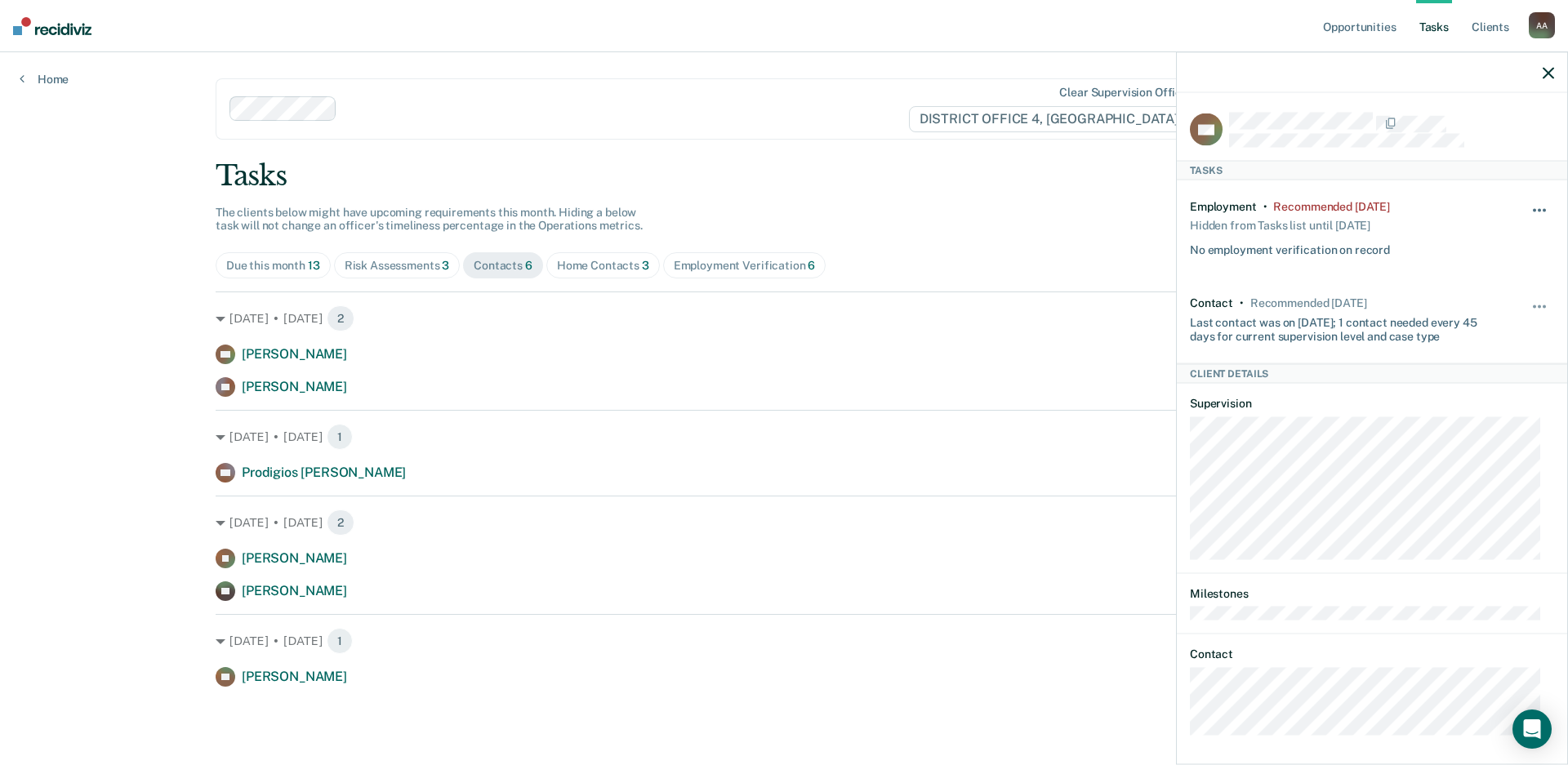
click at [1527, 209] on button "button" at bounding box center [1540, 218] width 28 height 26
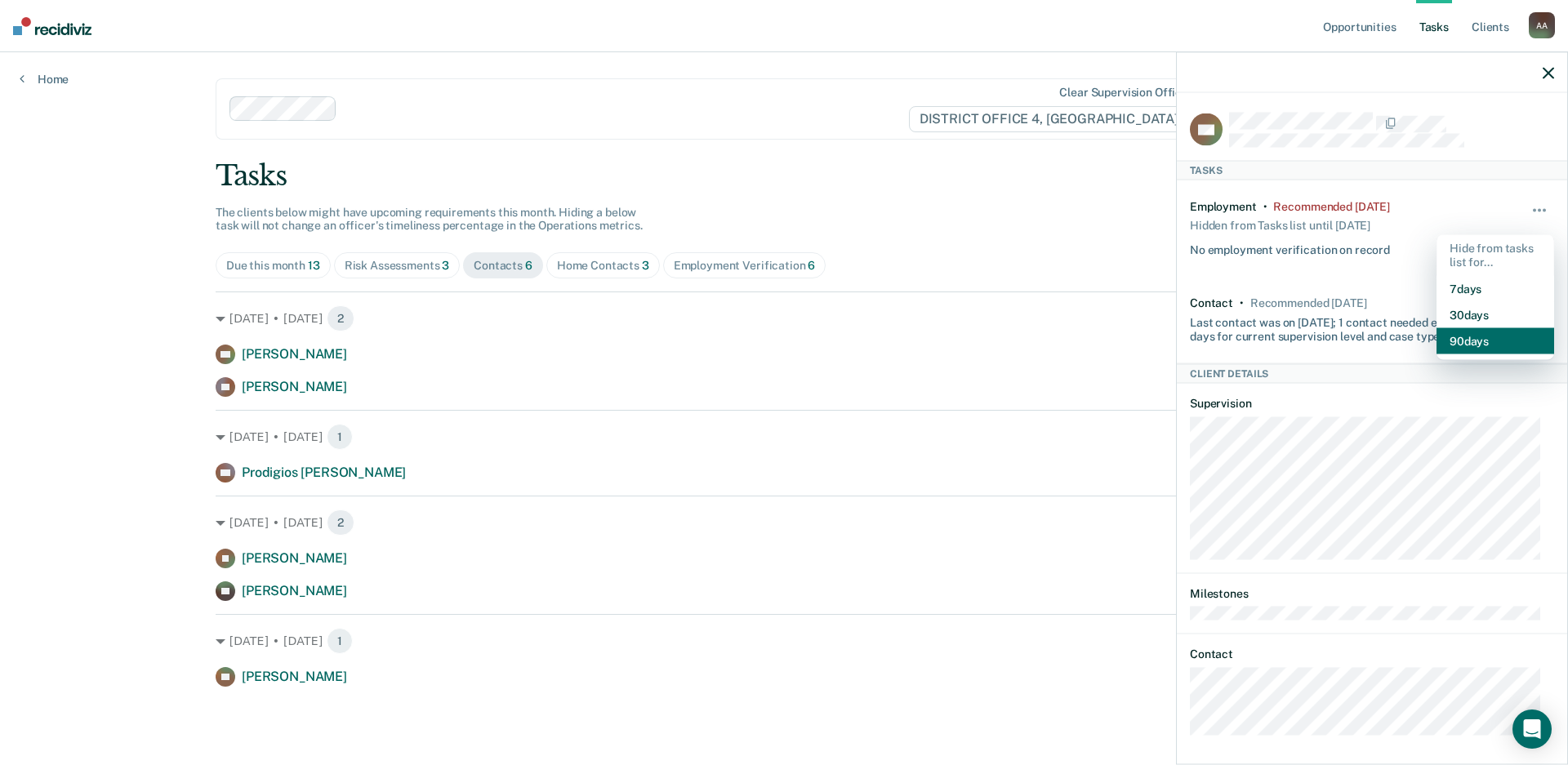
click at [1444, 347] on button "90 days" at bounding box center [1495, 340] width 118 height 26
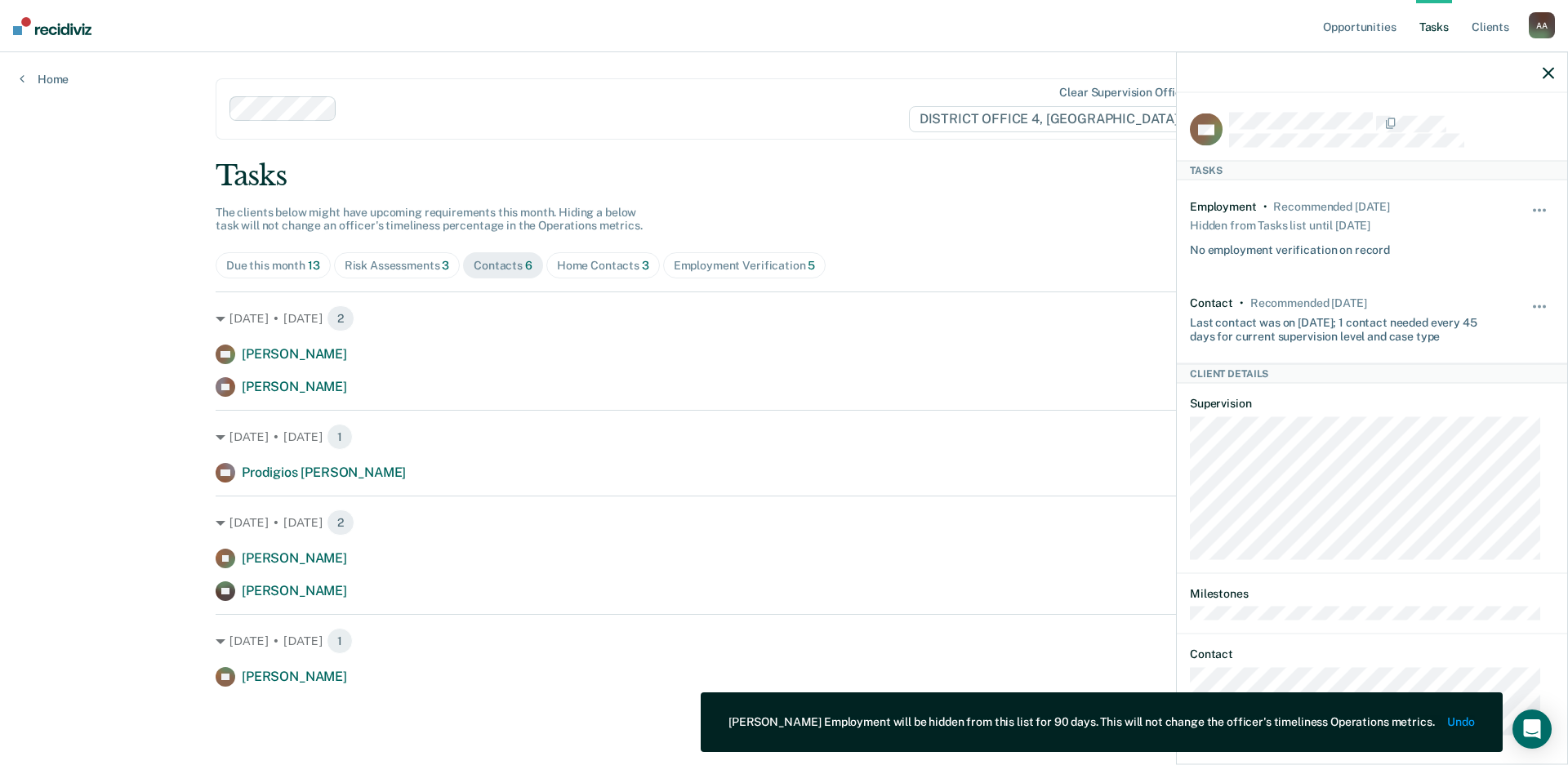
click at [1556, 73] on div at bounding box center [1372, 73] width 390 height 41
click at [1550, 68] on icon "button" at bounding box center [1549, 73] width 11 height 11
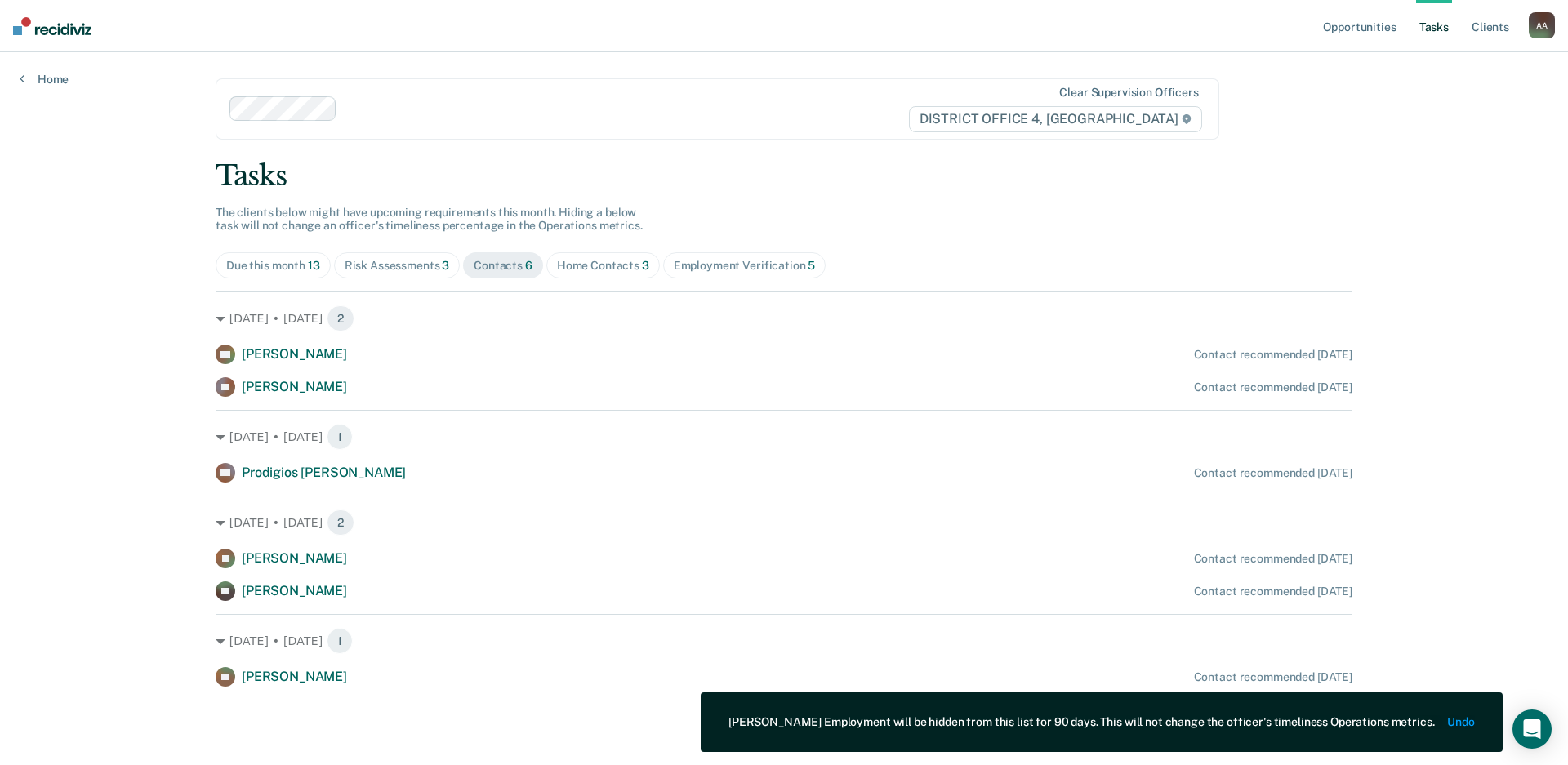
click at [615, 273] on span "Home Contacts 3" at bounding box center [603, 265] width 113 height 26
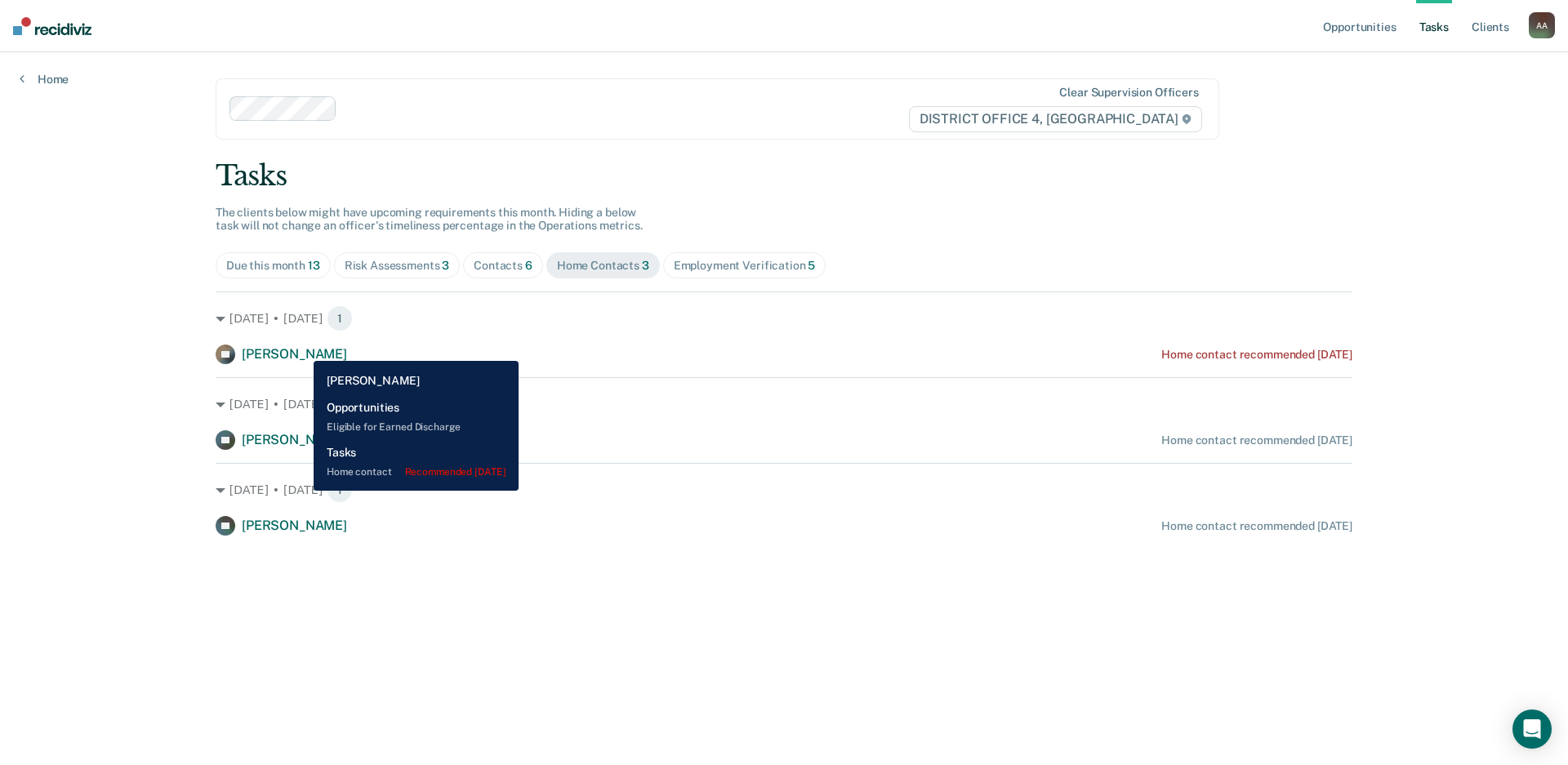
click at [301, 348] on span "[PERSON_NAME]" at bounding box center [294, 354] width 105 height 16
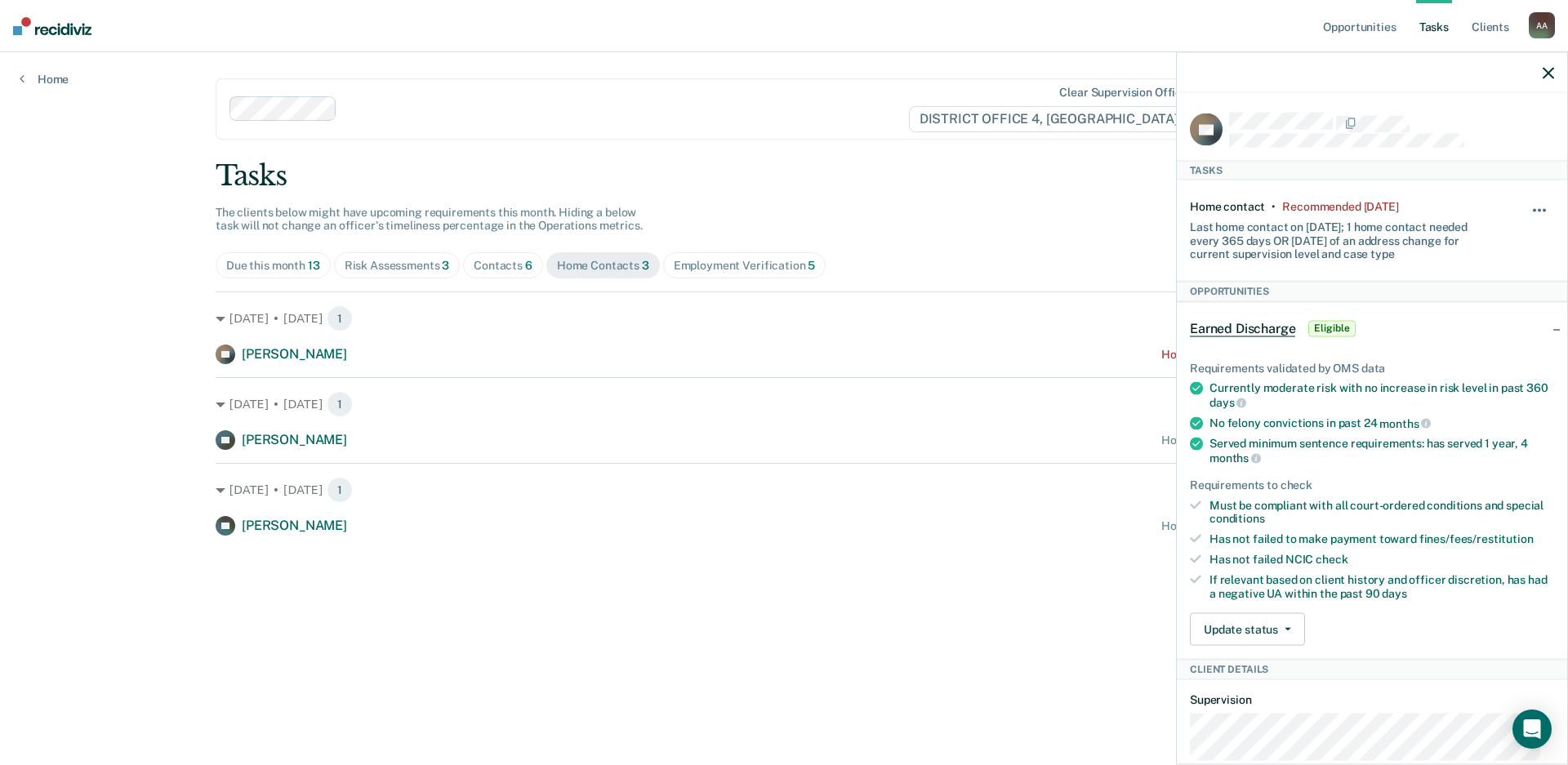
click at [1528, 207] on button "button" at bounding box center [1540, 218] width 28 height 26
click at [1486, 314] on button "30 days" at bounding box center [1495, 314] width 118 height 26
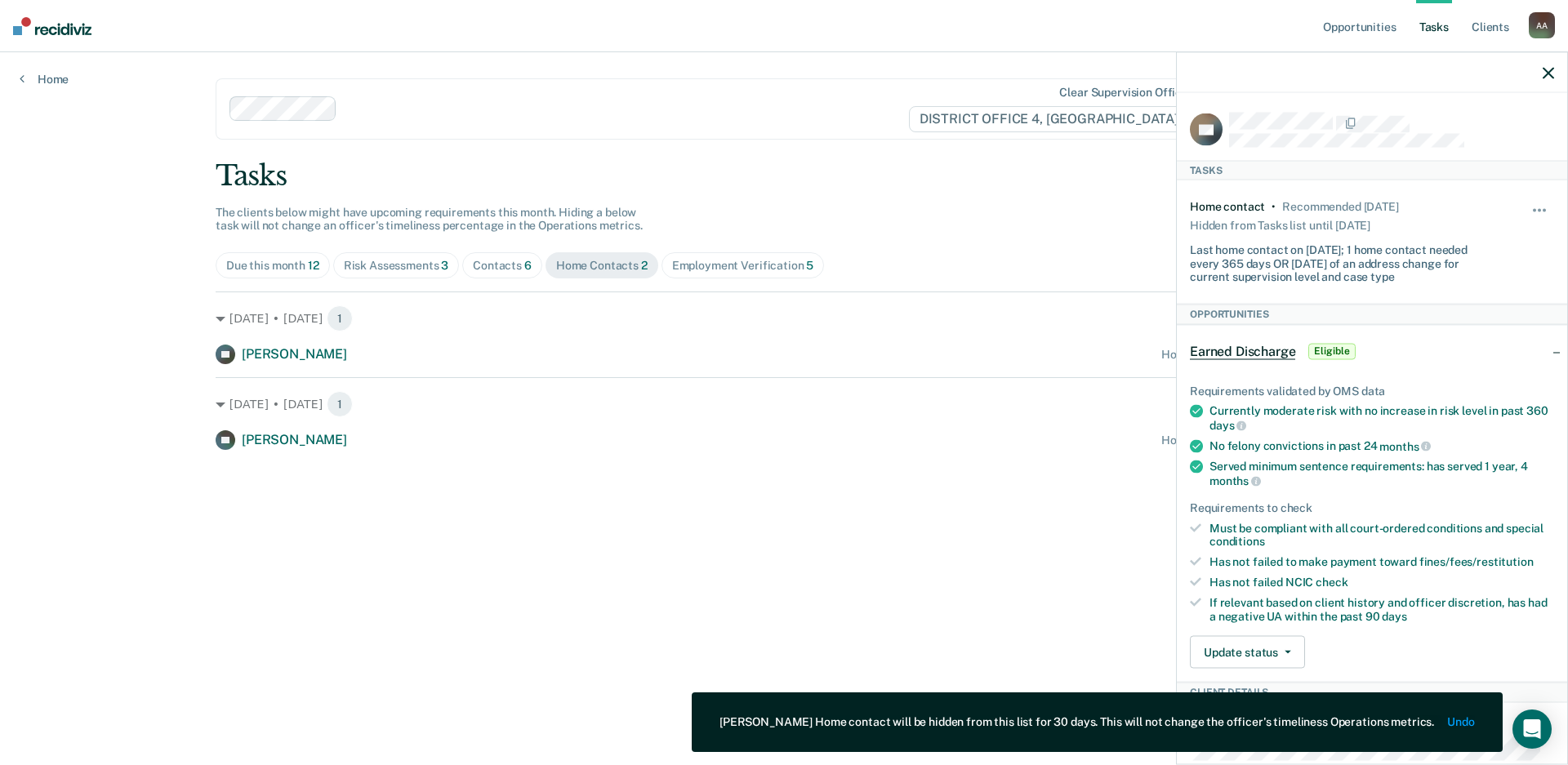
click at [1542, 69] on div at bounding box center [1372, 73] width 390 height 41
drag, startPoint x: 1546, startPoint y: 61, endPoint x: 1548, endPoint y: 72, distance: 11.2
click at [1547, 69] on div at bounding box center [1372, 73] width 390 height 41
click at [1548, 72] on icon "button" at bounding box center [1549, 73] width 11 height 11
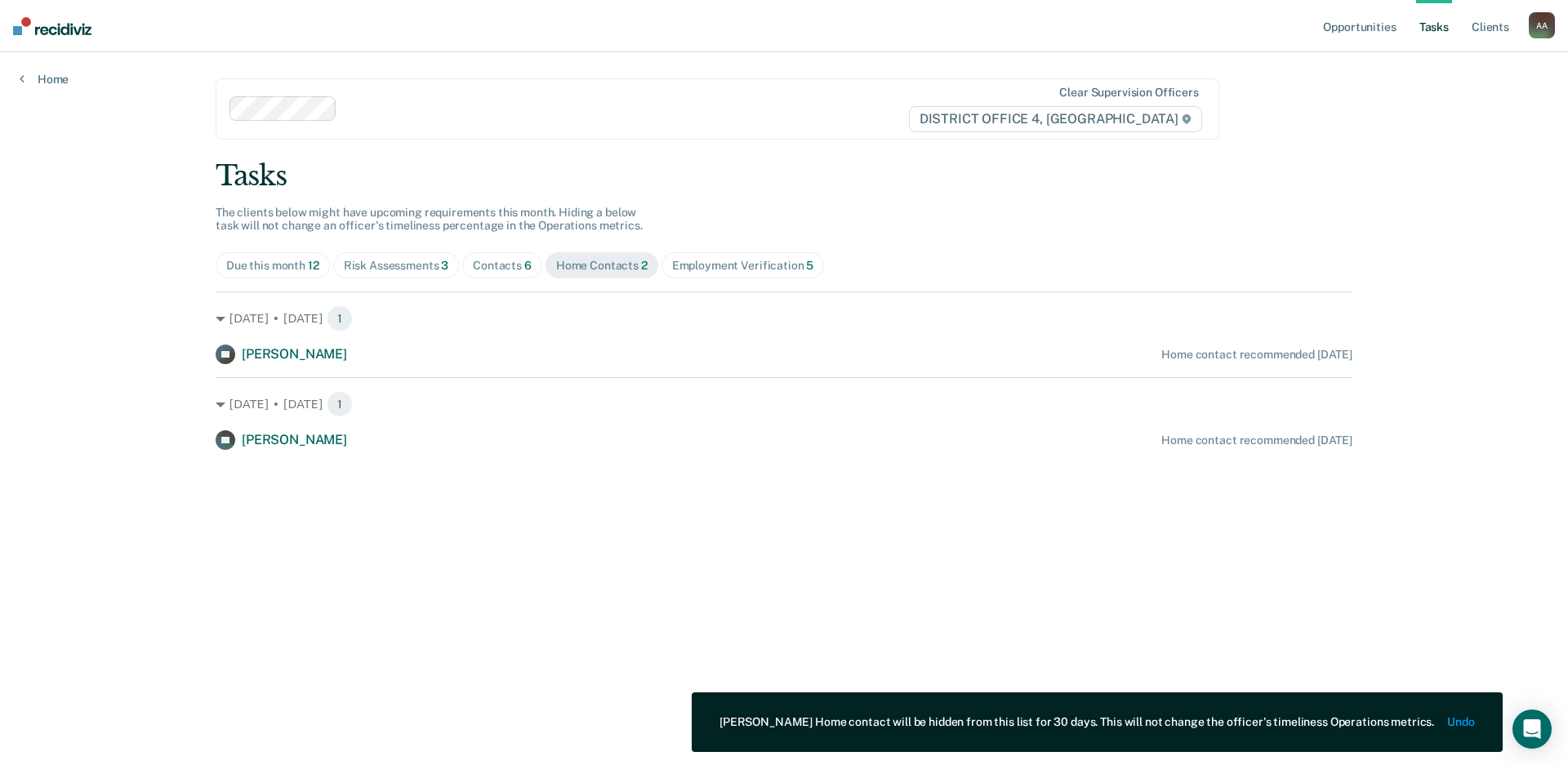
click at [787, 265] on div "Employment Verification 5" at bounding box center [743, 265] width 142 height 14
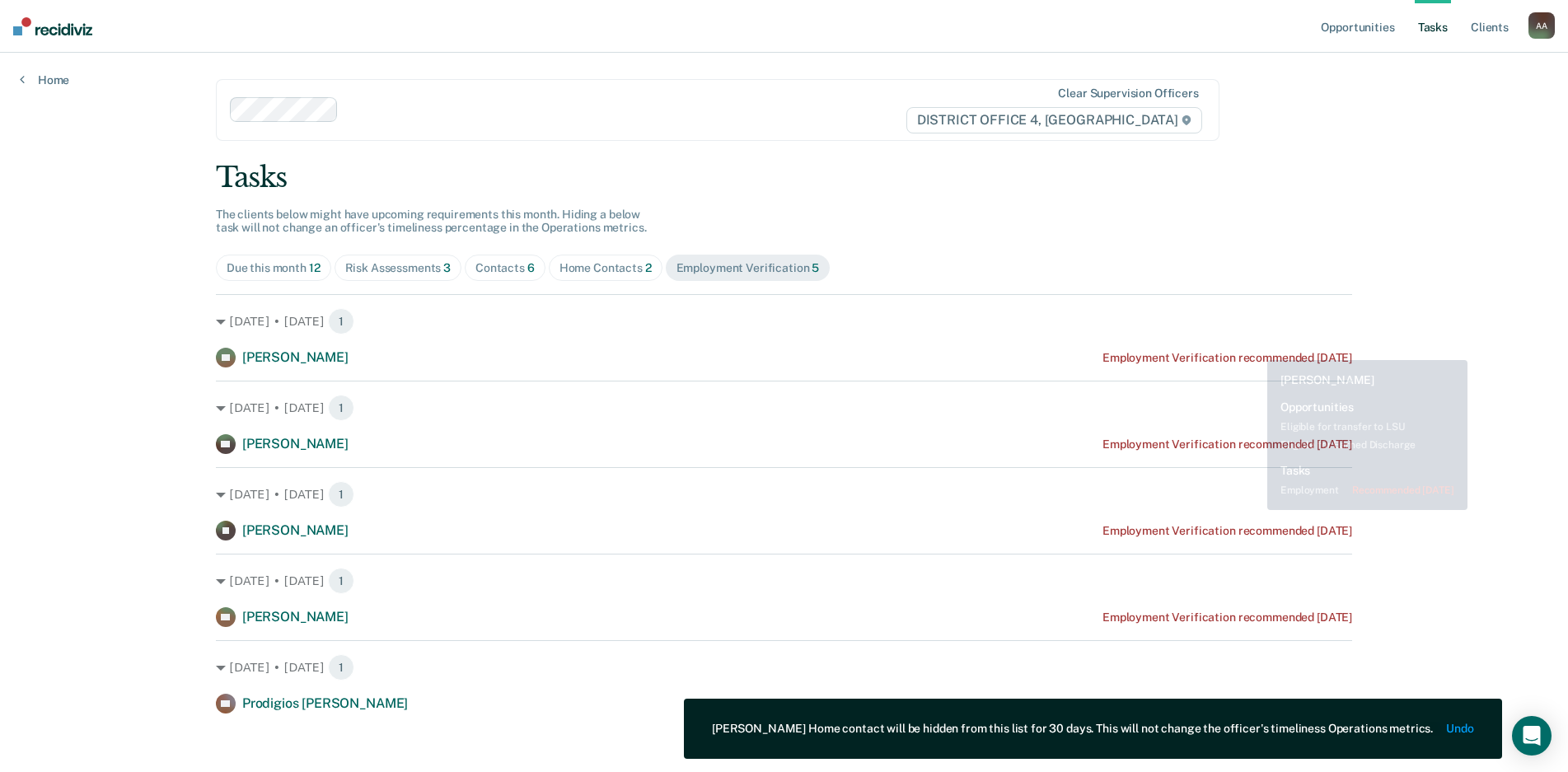
click at [1256, 348] on div "EC [PERSON_NAME] Employment Verification recommended [DATE]" at bounding box center [784, 357] width 1136 height 20
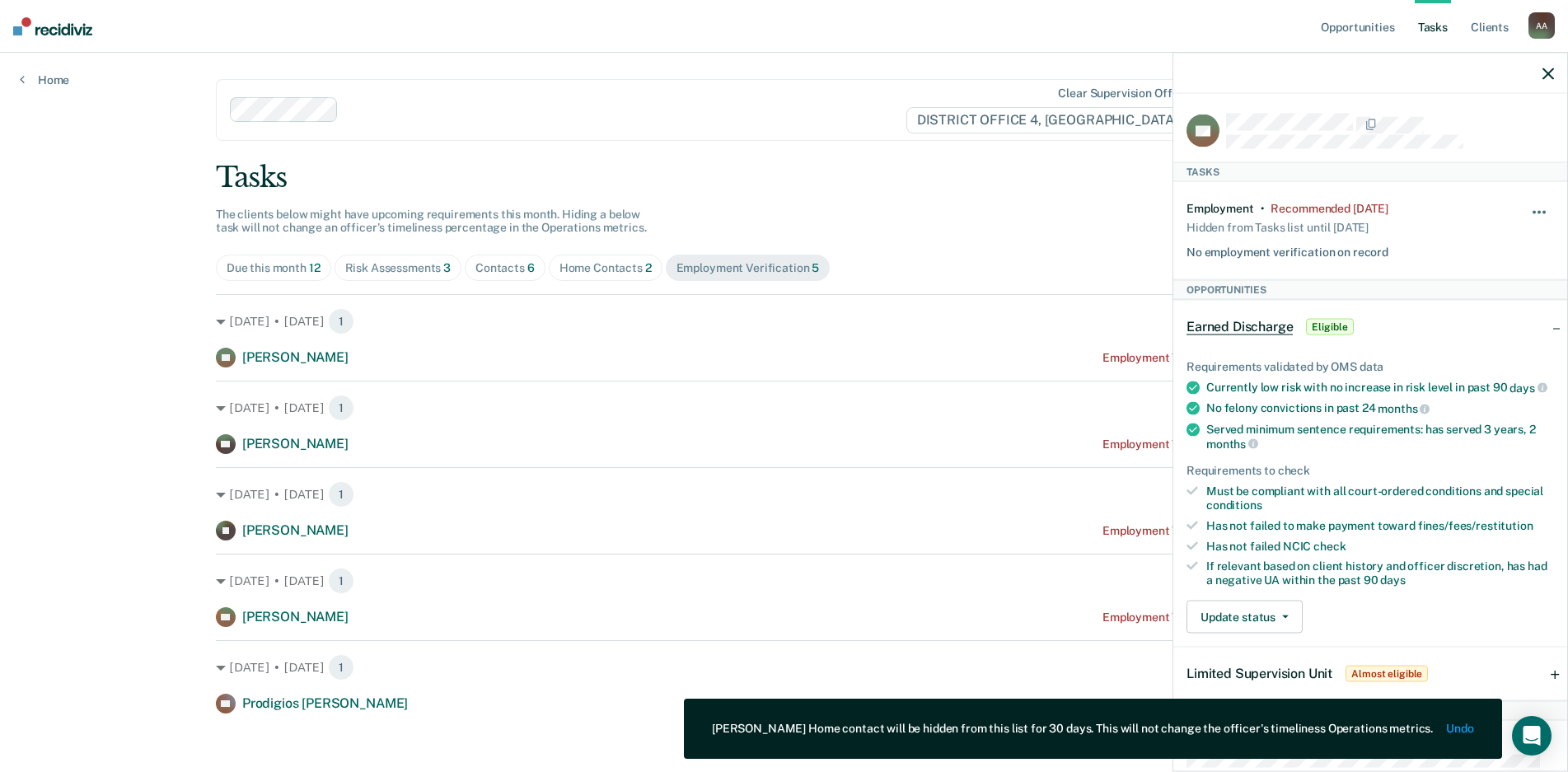
click at [1528, 207] on button "button" at bounding box center [1540, 220] width 28 height 26
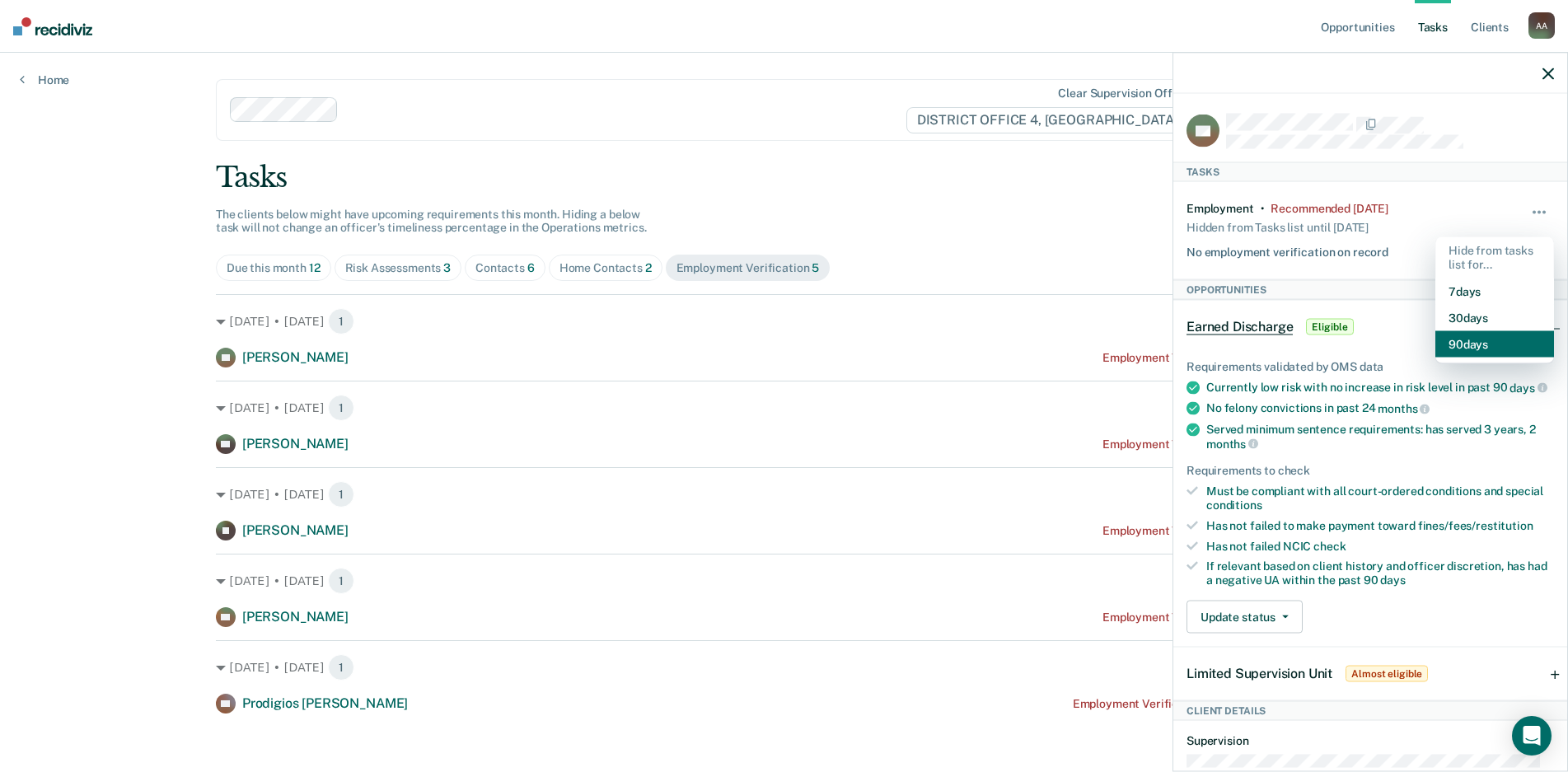
click at [1461, 347] on button "90 days" at bounding box center [1495, 343] width 119 height 26
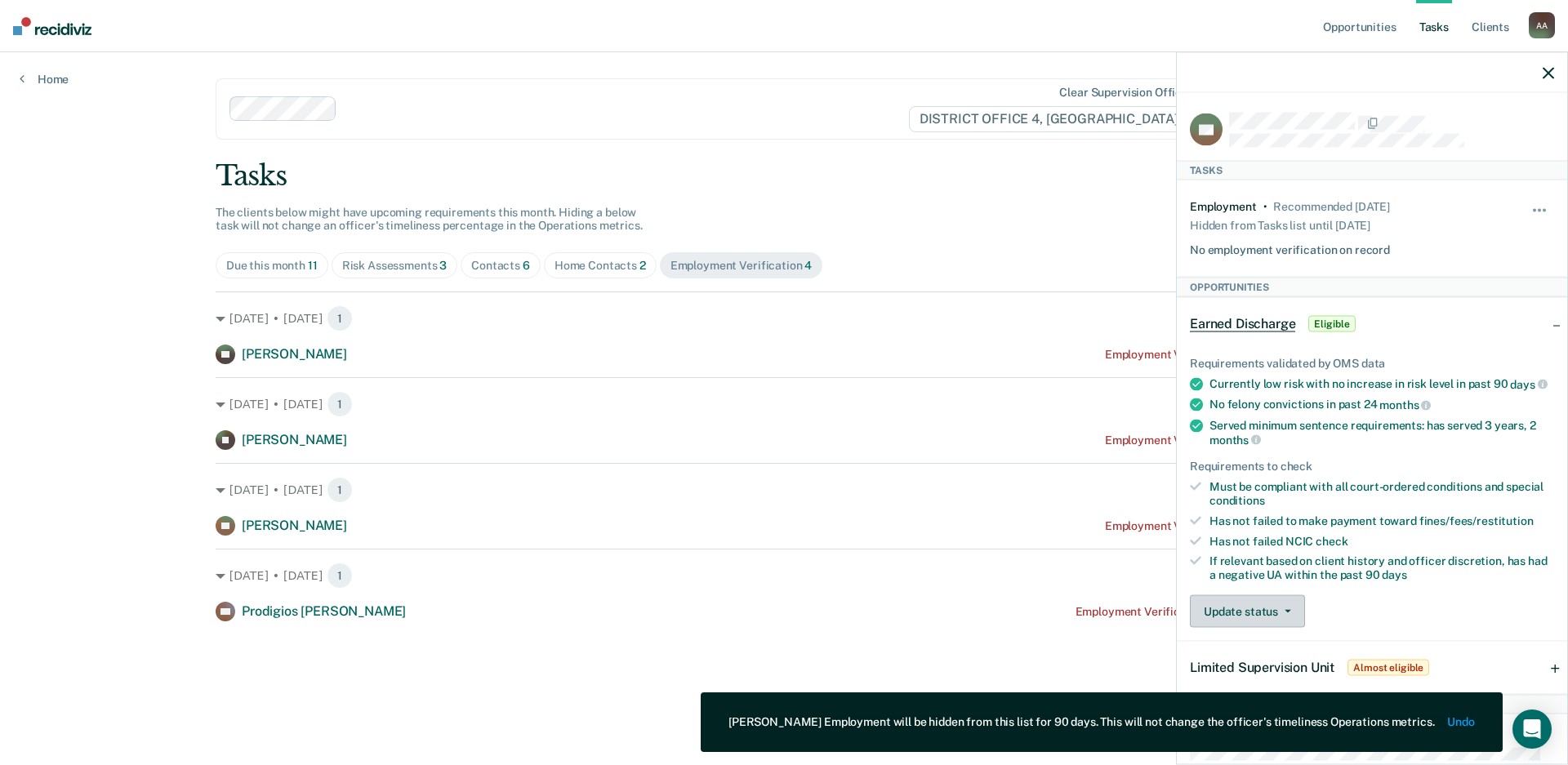
click at [1280, 625] on button "Update status" at bounding box center [1247, 611] width 115 height 32
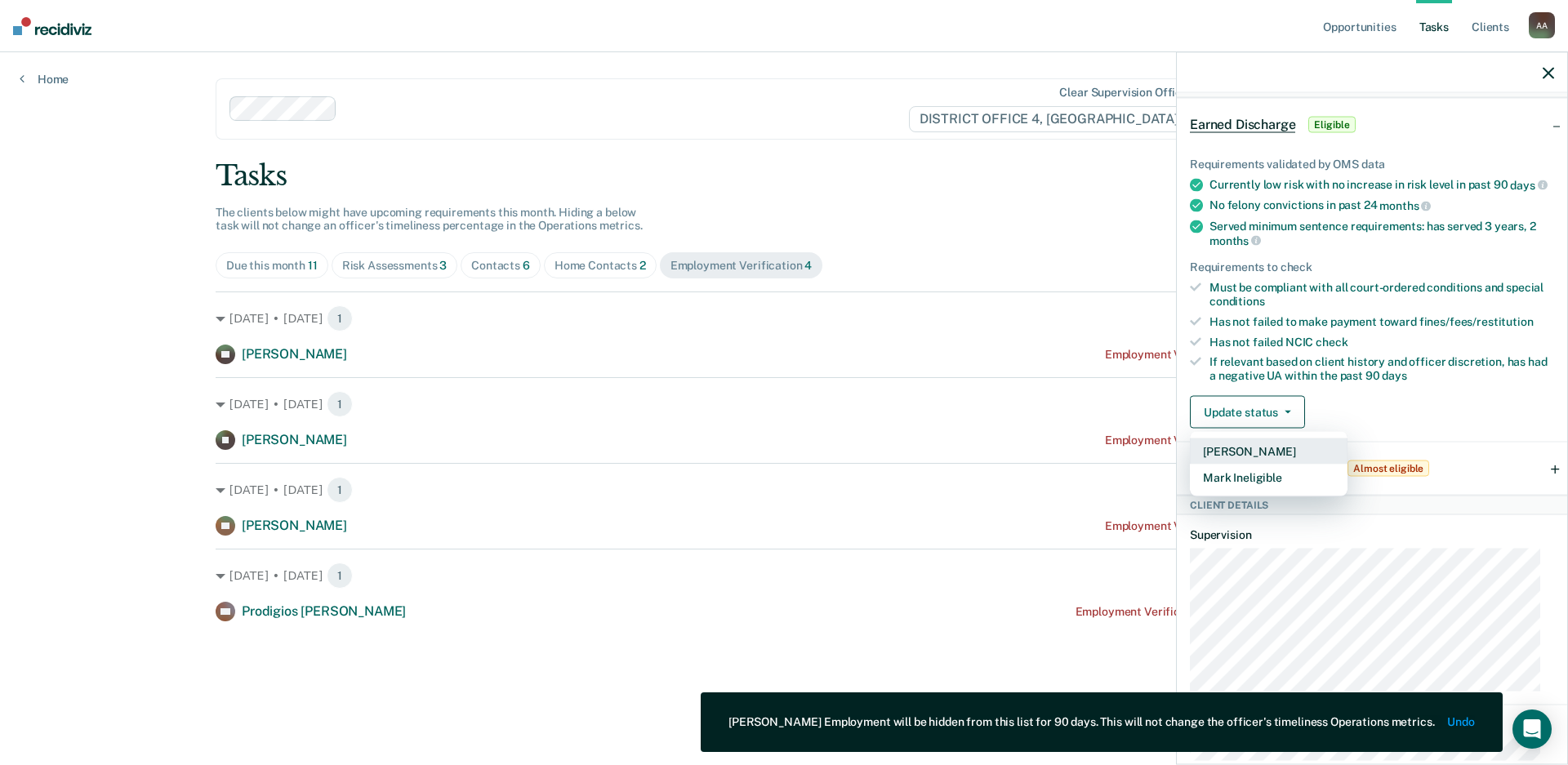
scroll to position [245, 0]
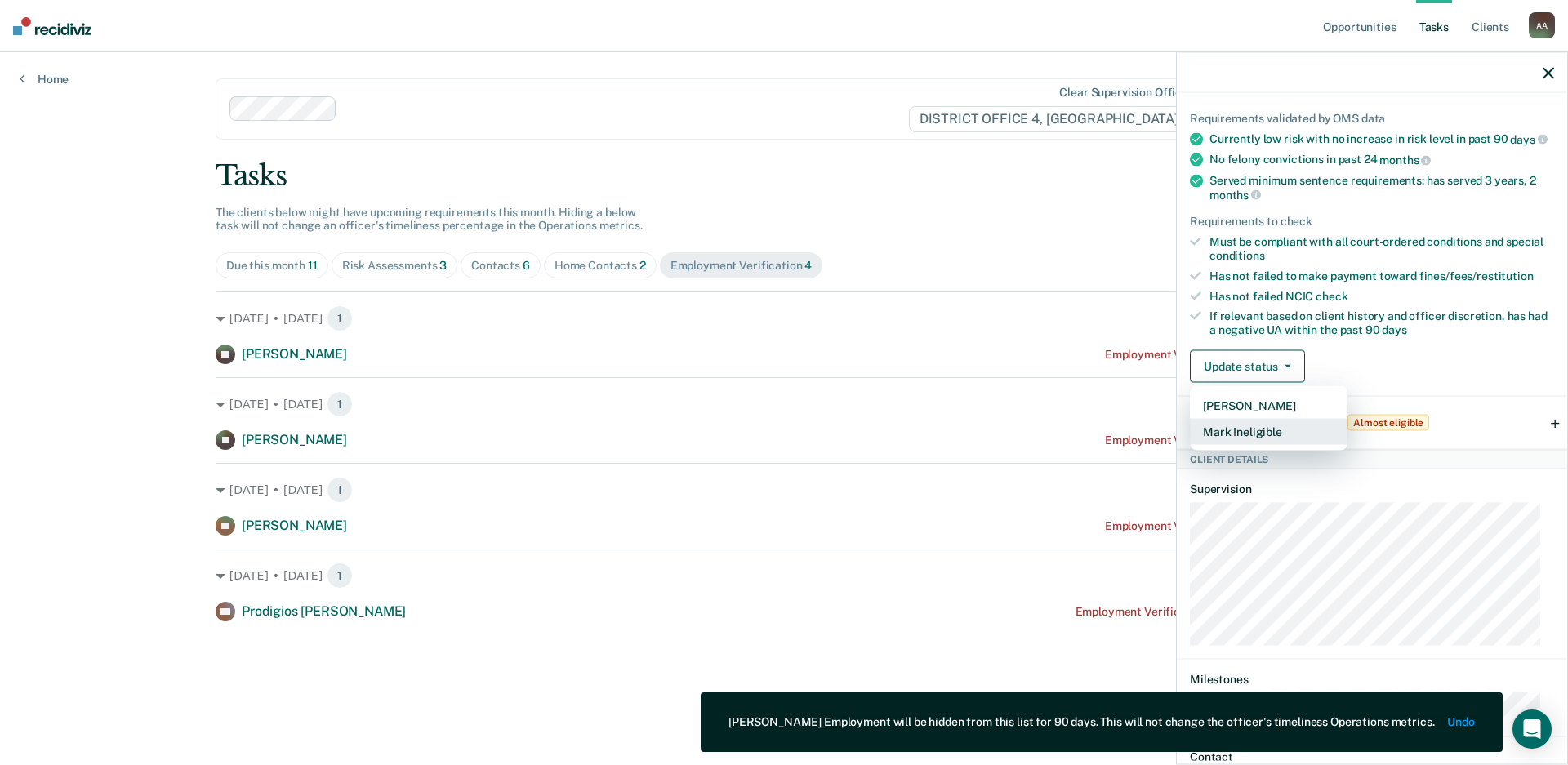
click at [1299, 441] on button "Mark Ineligible" at bounding box center [1268, 431] width 158 height 26
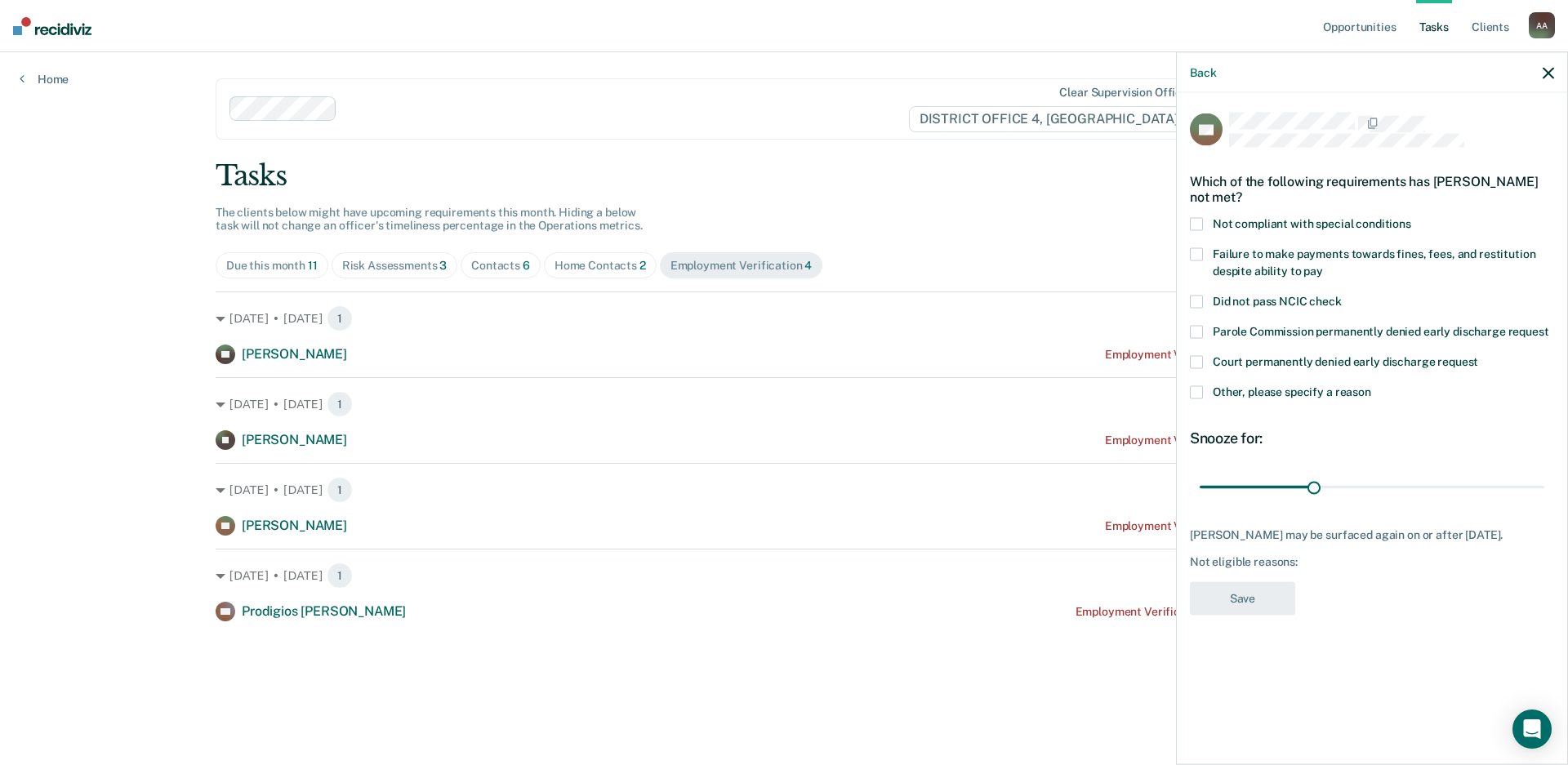
click at [1196, 222] on span at bounding box center [1197, 225] width 13 height 13
click at [1201, 251] on span at bounding box center [1197, 254] width 13 height 13
click at [1194, 393] on span at bounding box center [1197, 393] width 13 height 13
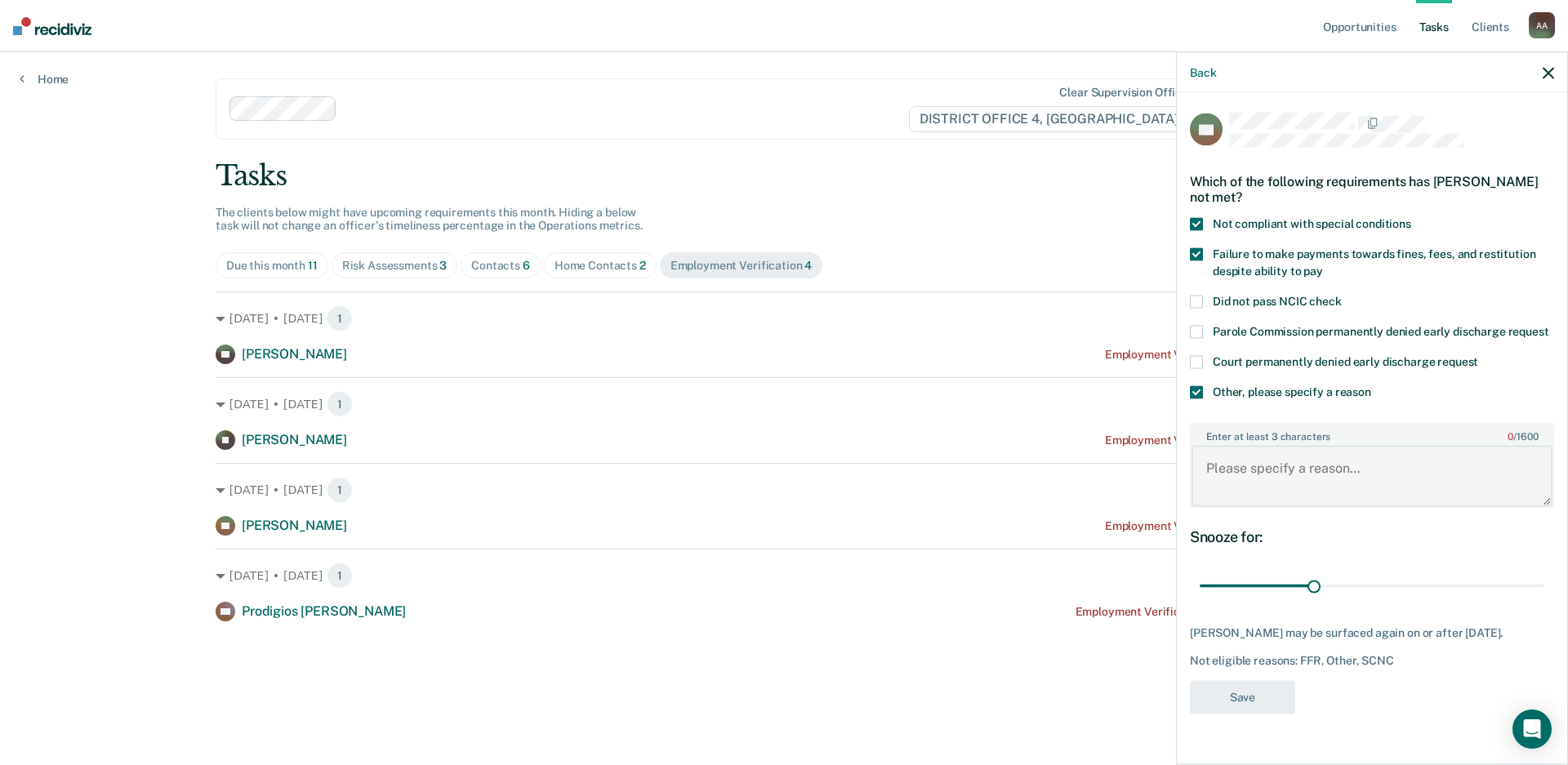
click at [1269, 480] on textarea "Enter at least 3 characters 0 / 1600" at bounding box center [1373, 477] width 361 height 61
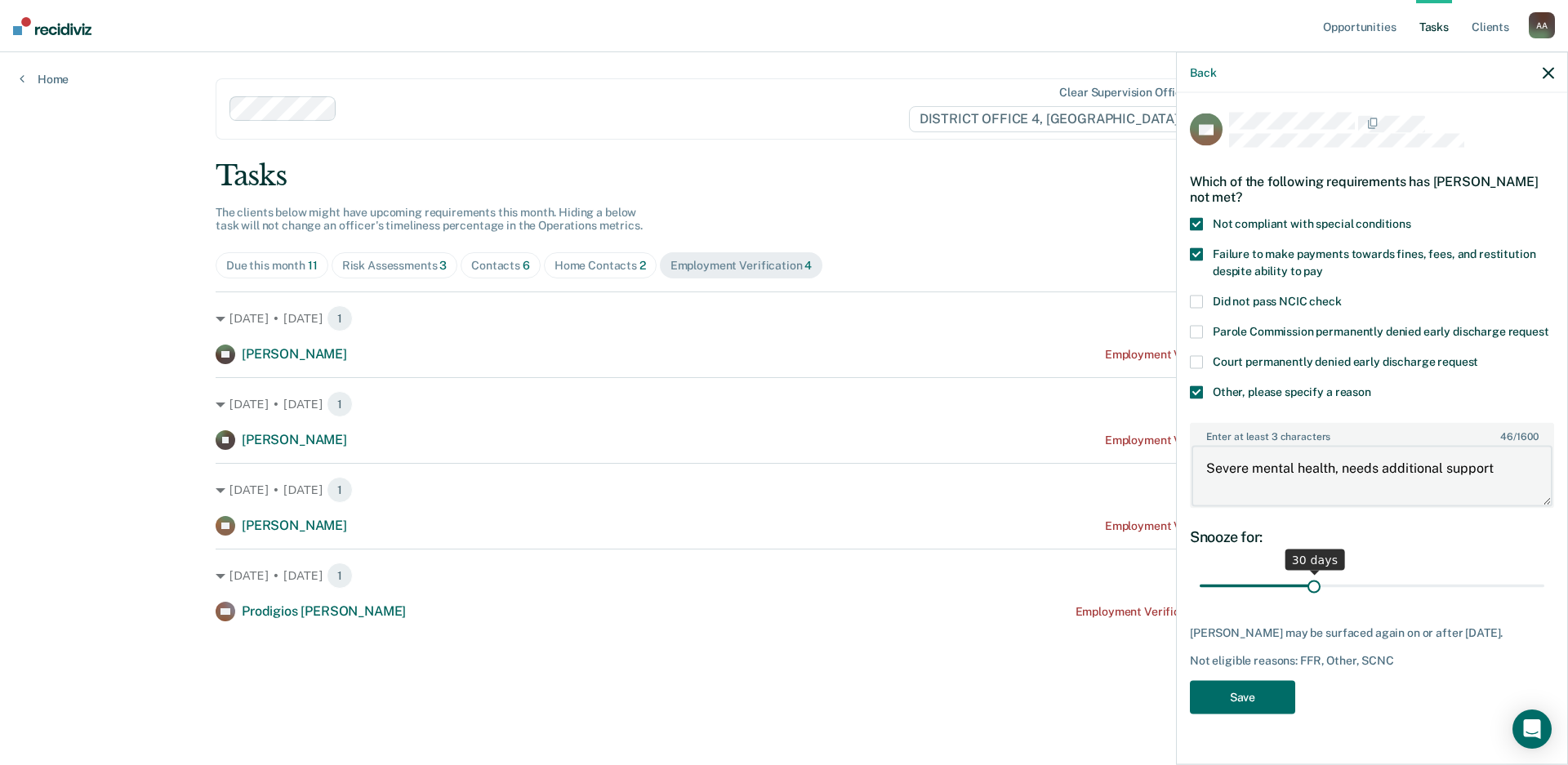
type textarea "Severe mental health, needs additional support"
drag, startPoint x: 1318, startPoint y: 584, endPoint x: 1747, endPoint y: 582, distance: 429.0
type input "90"
click at [1544, 582] on input "range" at bounding box center [1372, 585] width 345 height 29
click at [1225, 712] on button "Save" at bounding box center [1243, 697] width 105 height 33
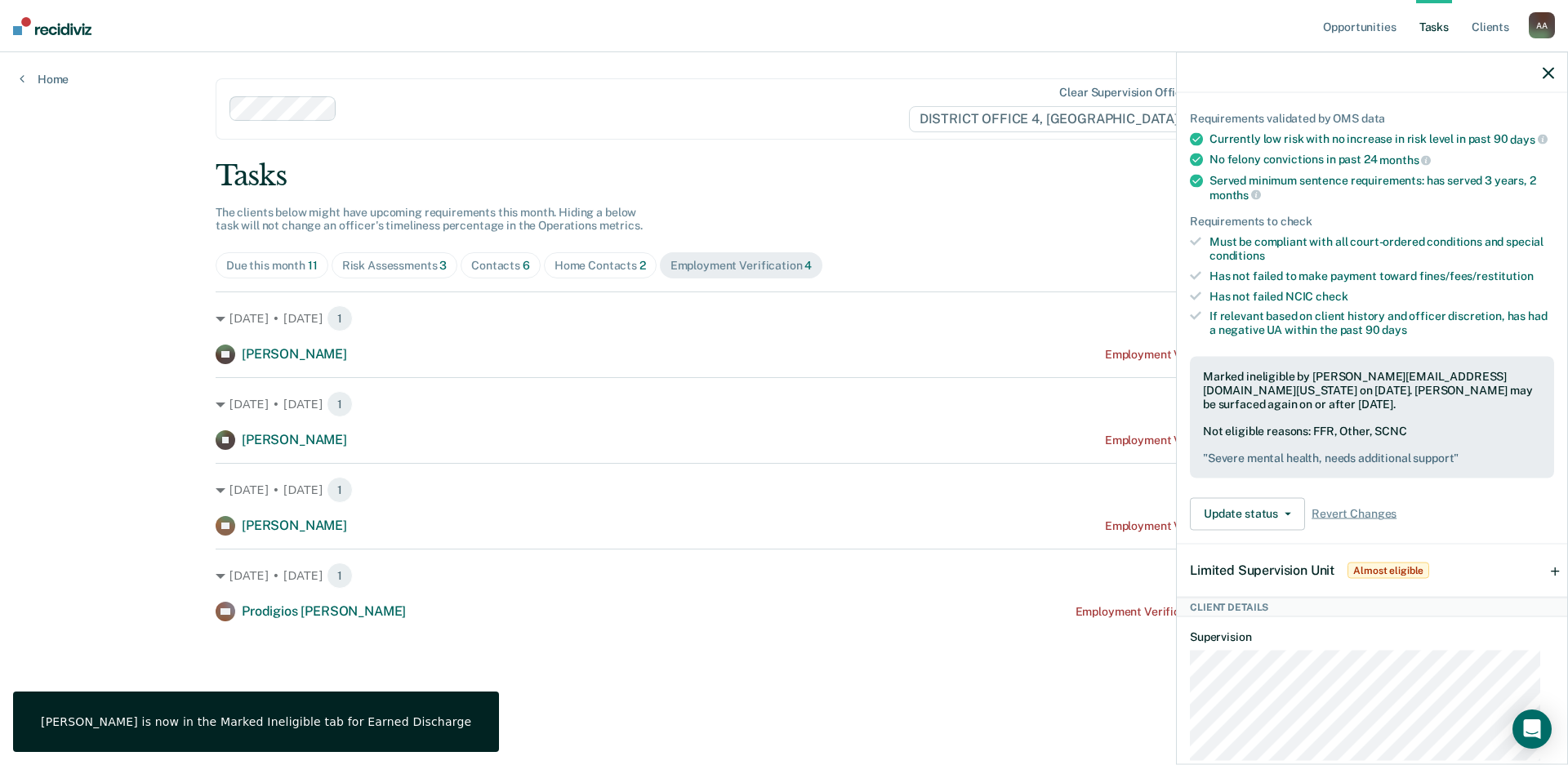
click at [1533, 584] on div "Limited Supervision Unit Almost eligible" at bounding box center [1372, 570] width 390 height 53
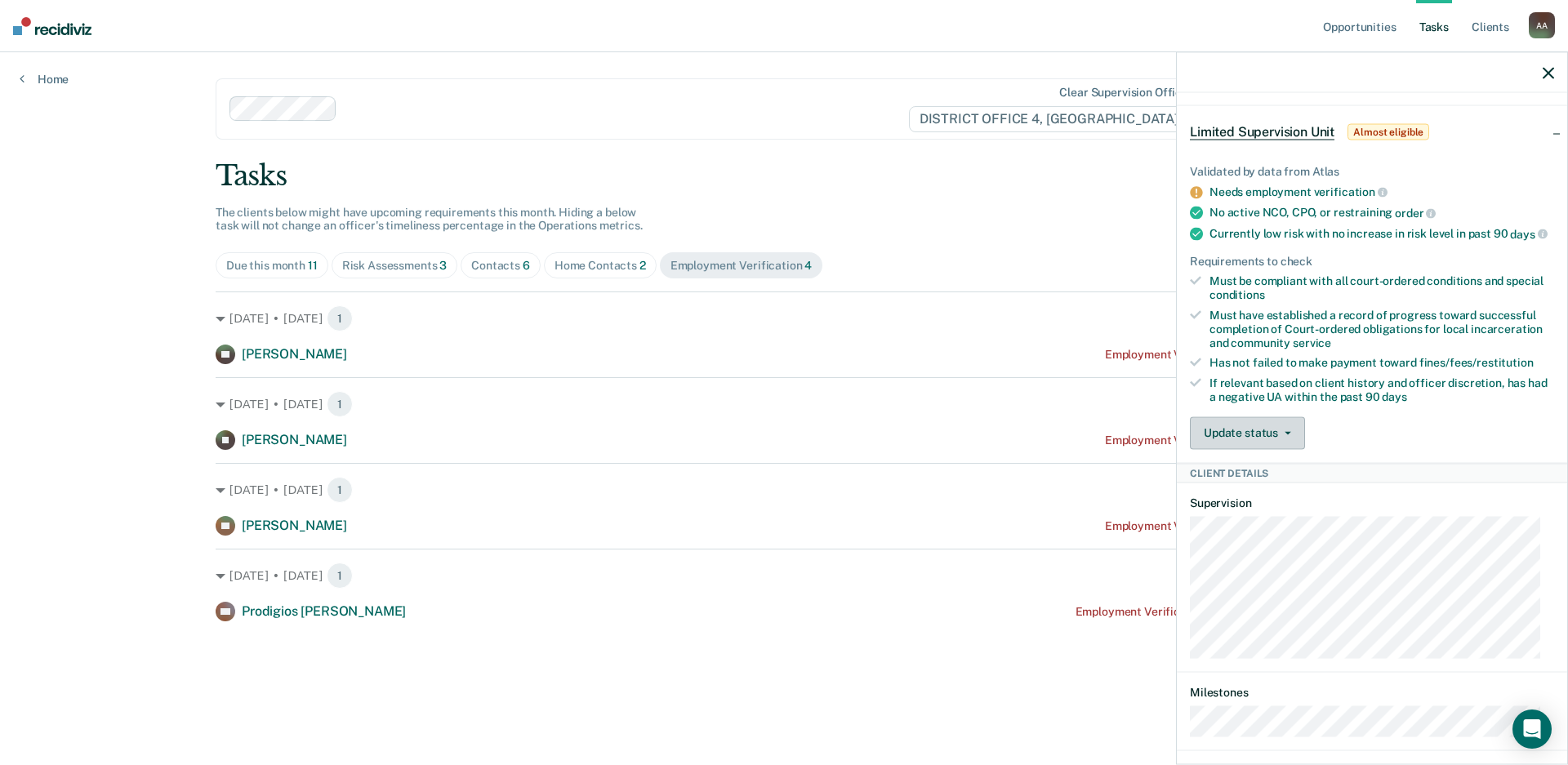
click at [1270, 449] on button "Update status" at bounding box center [1247, 432] width 115 height 32
click at [1256, 512] on button "Mark Ineligible" at bounding box center [1268, 498] width 158 height 26
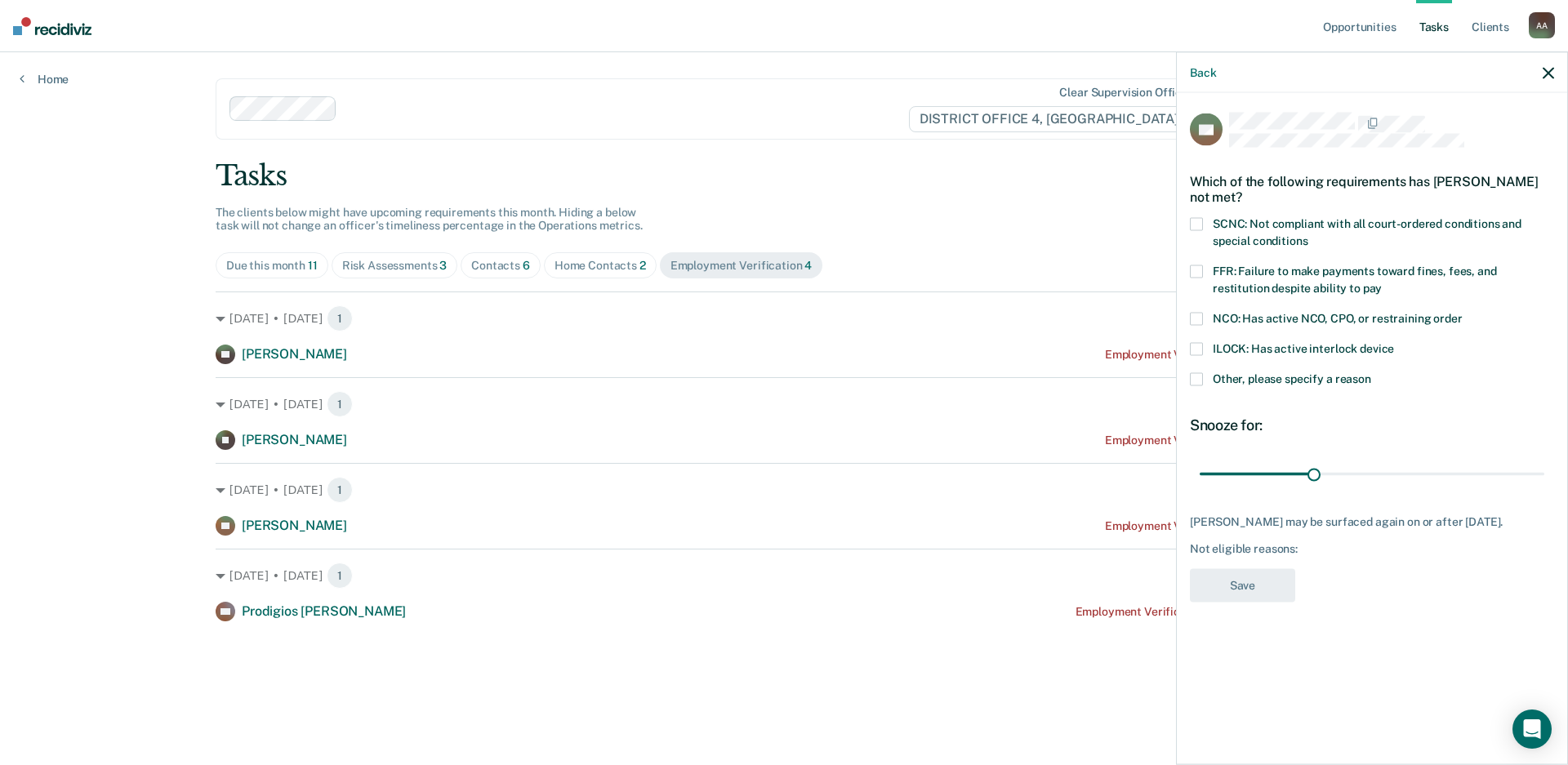
click at [1195, 224] on span at bounding box center [1197, 225] width 13 height 13
click at [1200, 270] on span at bounding box center [1197, 272] width 13 height 13
click at [1194, 376] on span at bounding box center [1197, 380] width 13 height 13
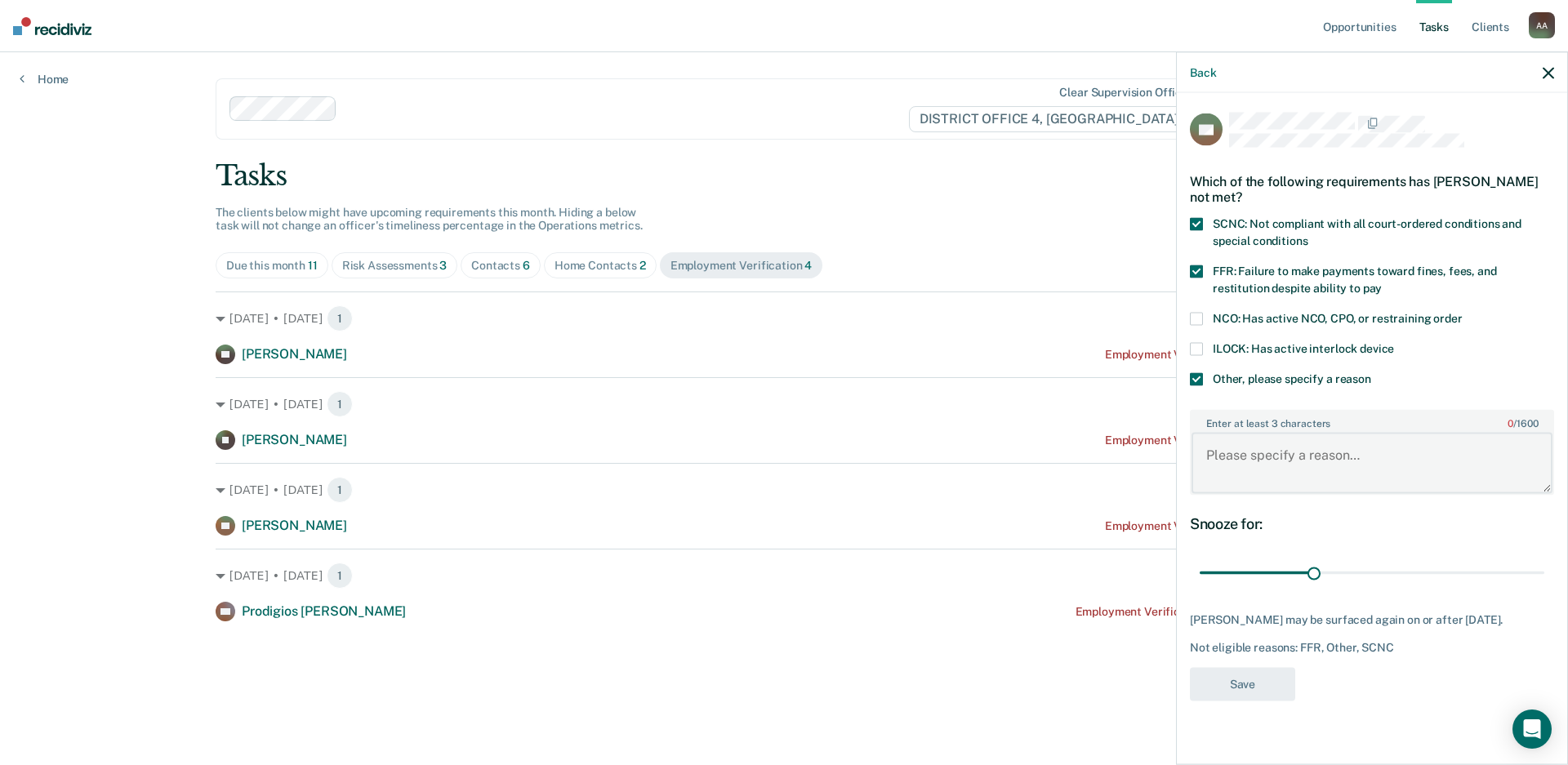
click at [1241, 462] on textarea "Enter at least 3 characters 0 / 1600" at bounding box center [1373, 464] width 361 height 61
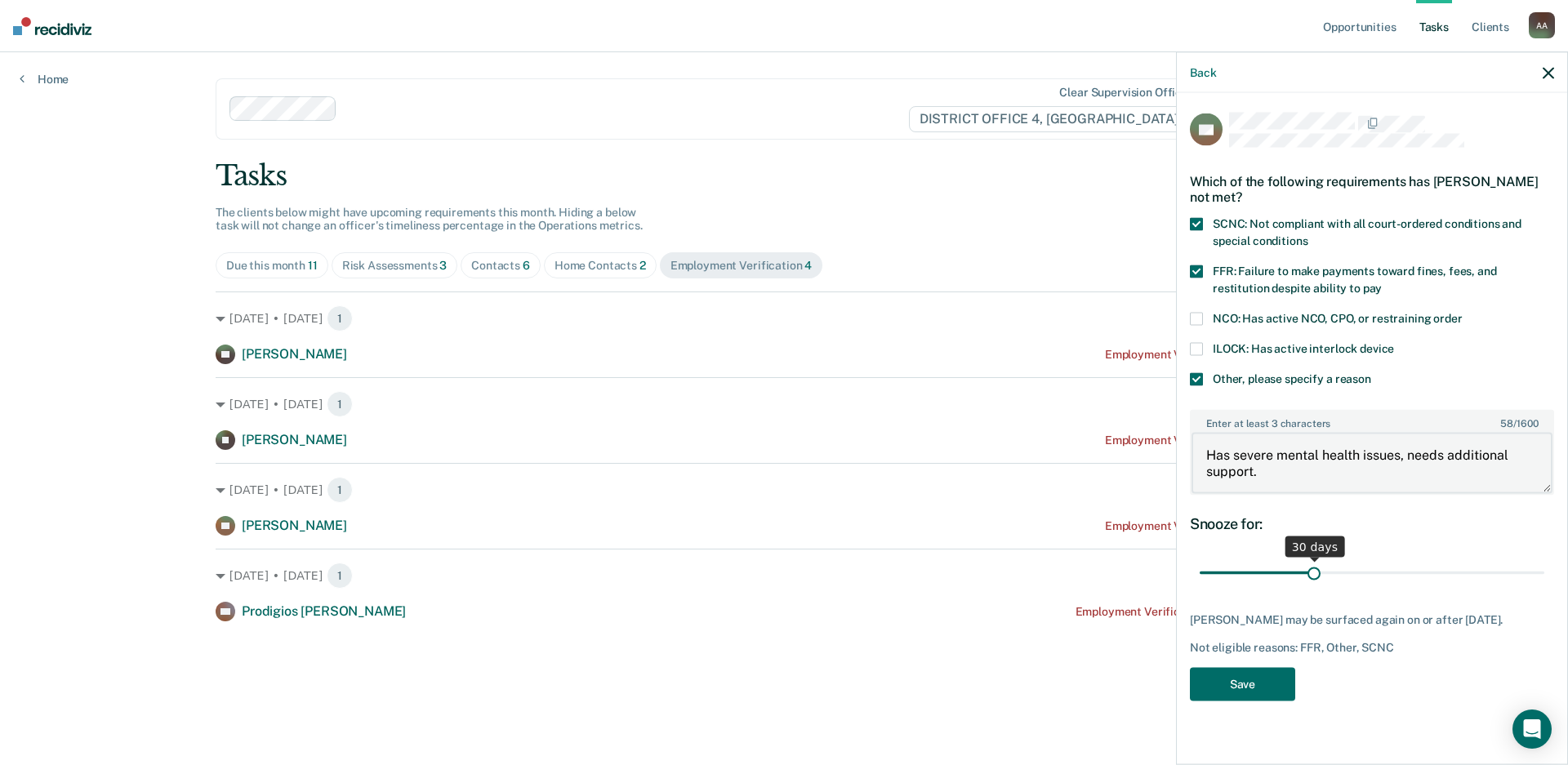
type textarea "Has severe mental health issues, needs additional support."
drag, startPoint x: 1311, startPoint y: 577, endPoint x: 1755, endPoint y: 553, distance: 444.6
type input "90"
click at [1544, 559] on input "range" at bounding box center [1372, 572] width 345 height 29
click at [1231, 700] on button "Save" at bounding box center [1243, 684] width 105 height 33
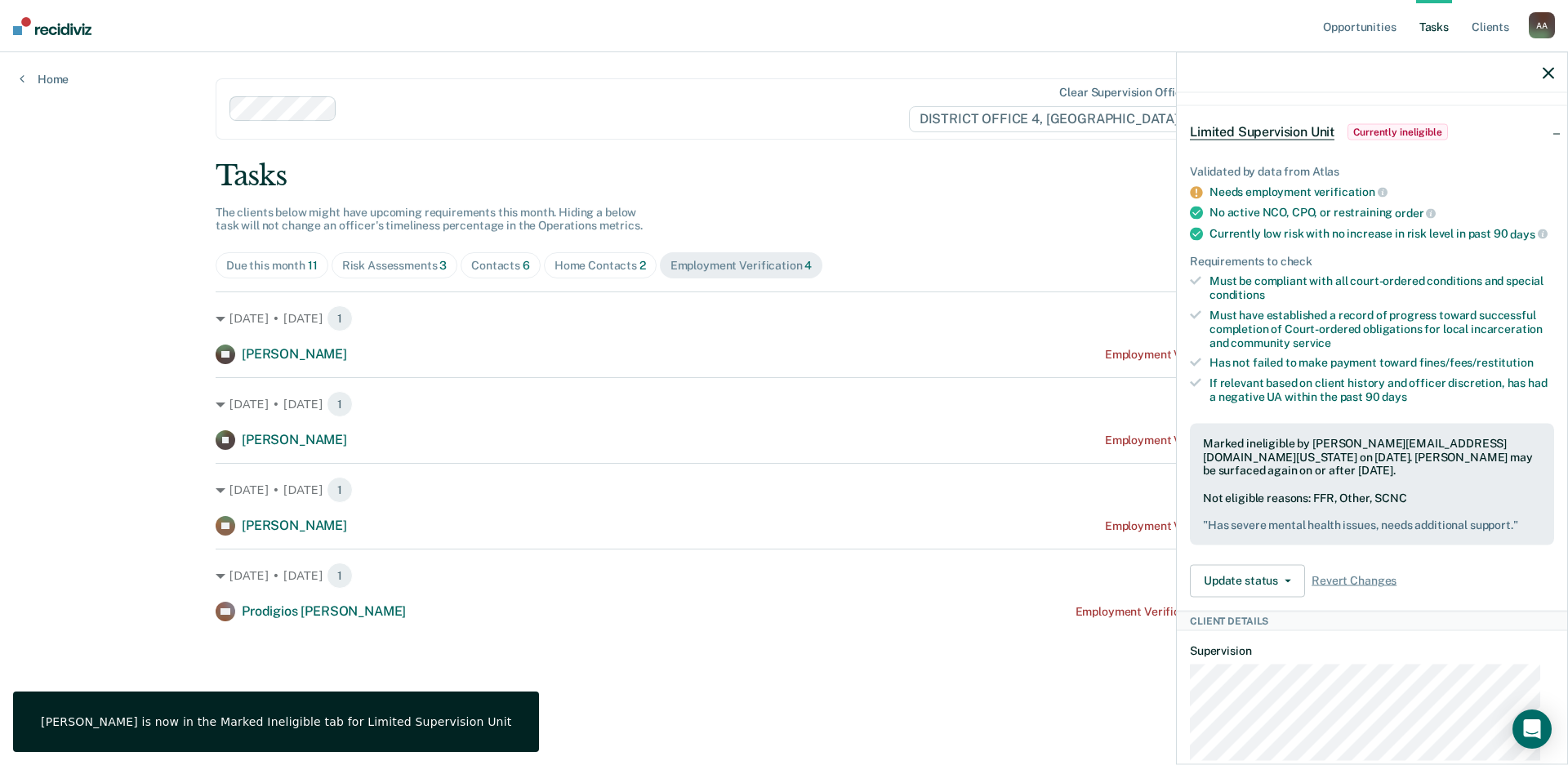
click at [1543, 76] on icon "button" at bounding box center [1549, 73] width 11 height 11
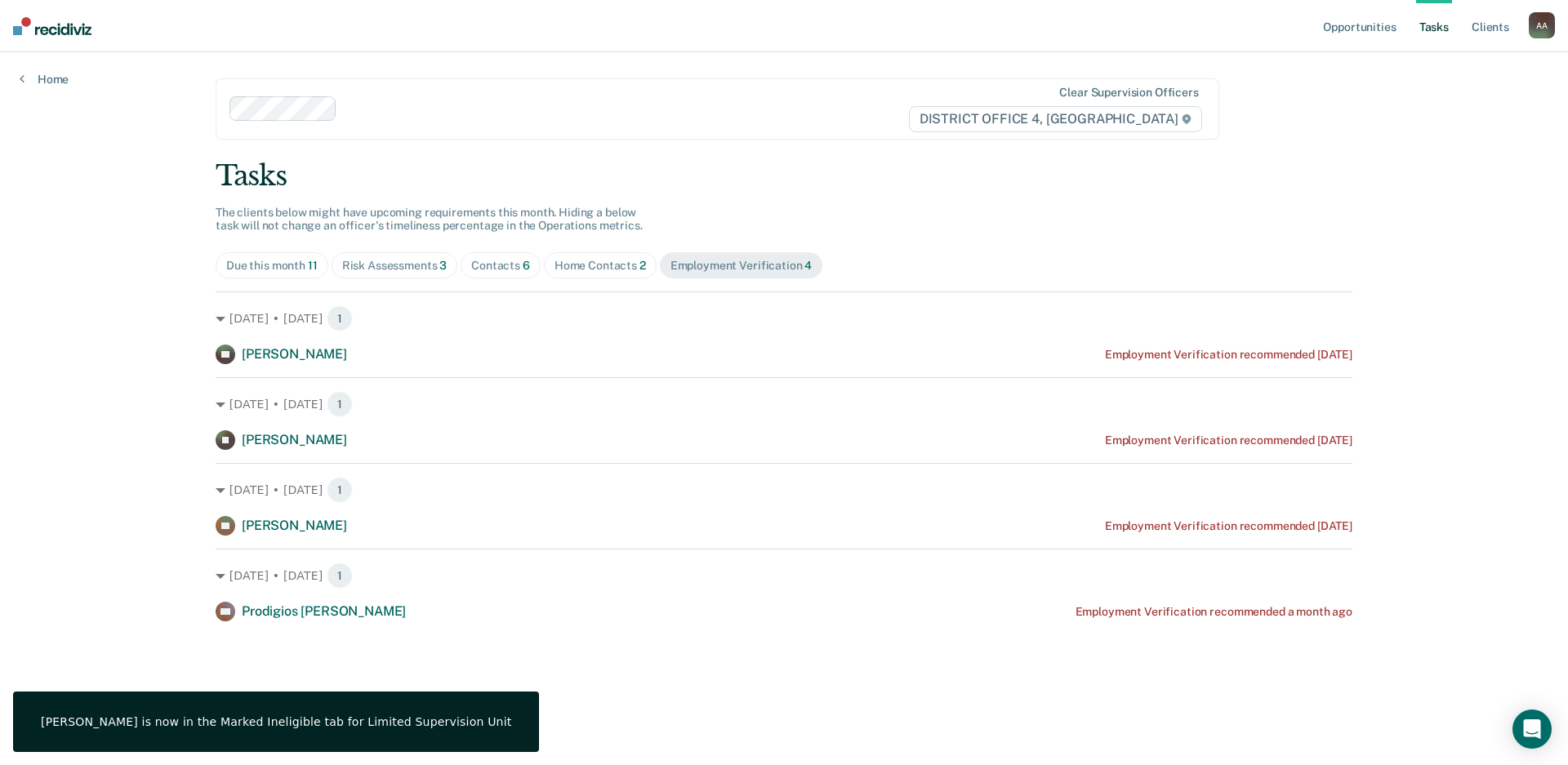
click at [269, 272] on div "Due this month 11" at bounding box center [271, 265] width 91 height 14
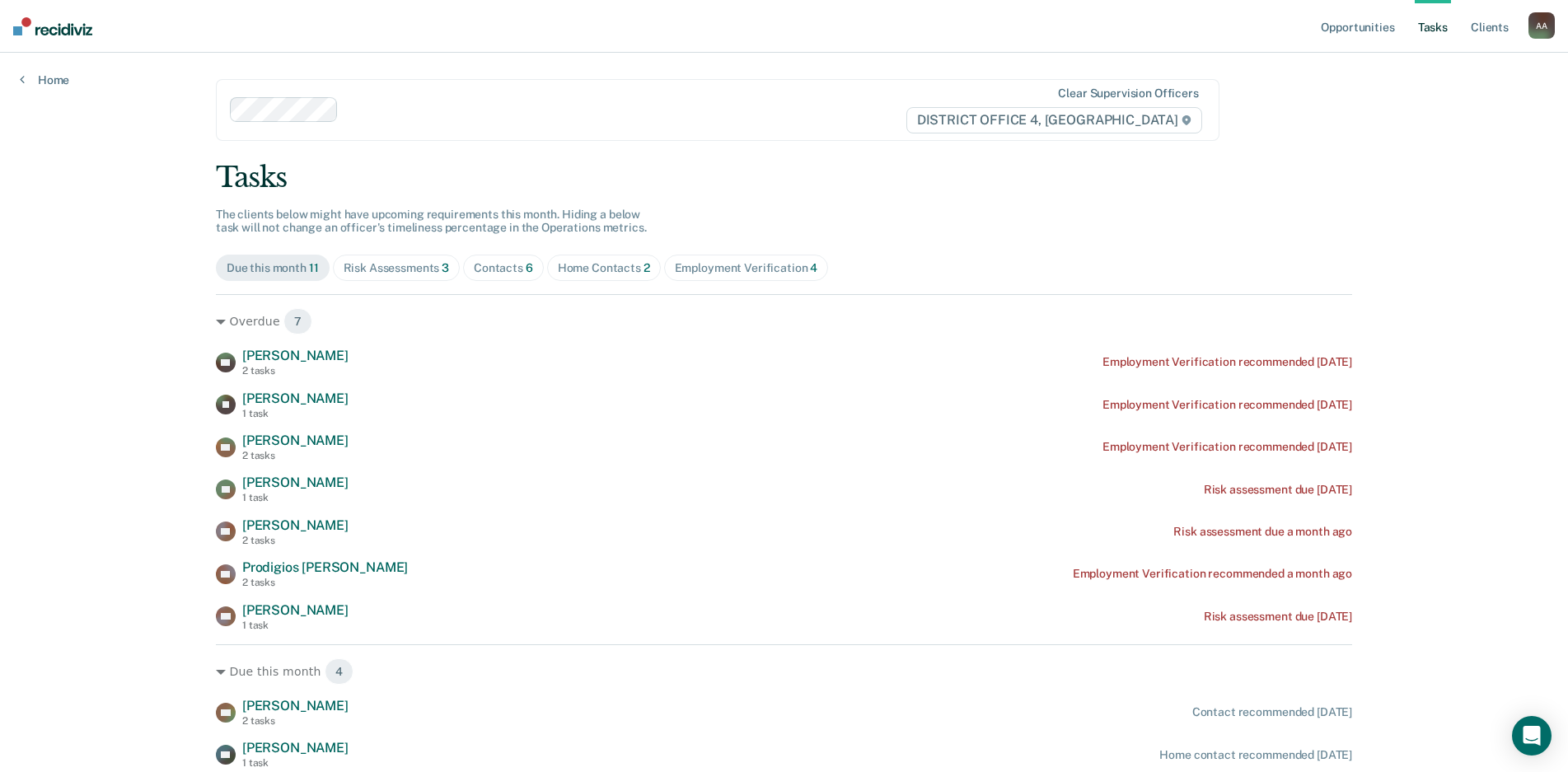
click at [728, 257] on span "Employment Verification 4" at bounding box center [746, 268] width 165 height 26
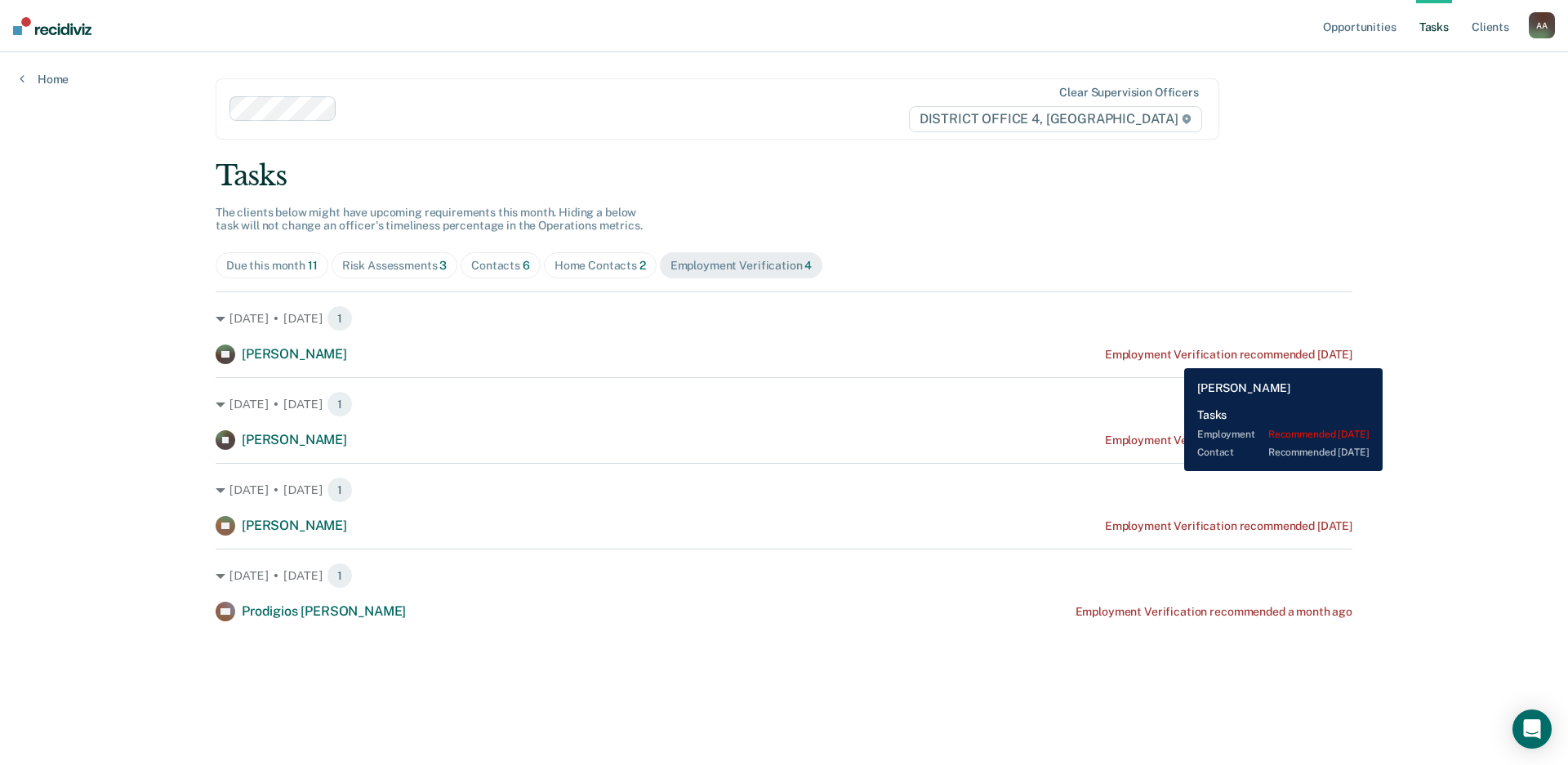
click at [1172, 356] on div "Employment Verification recommended [DATE]" at bounding box center [1229, 354] width 247 height 14
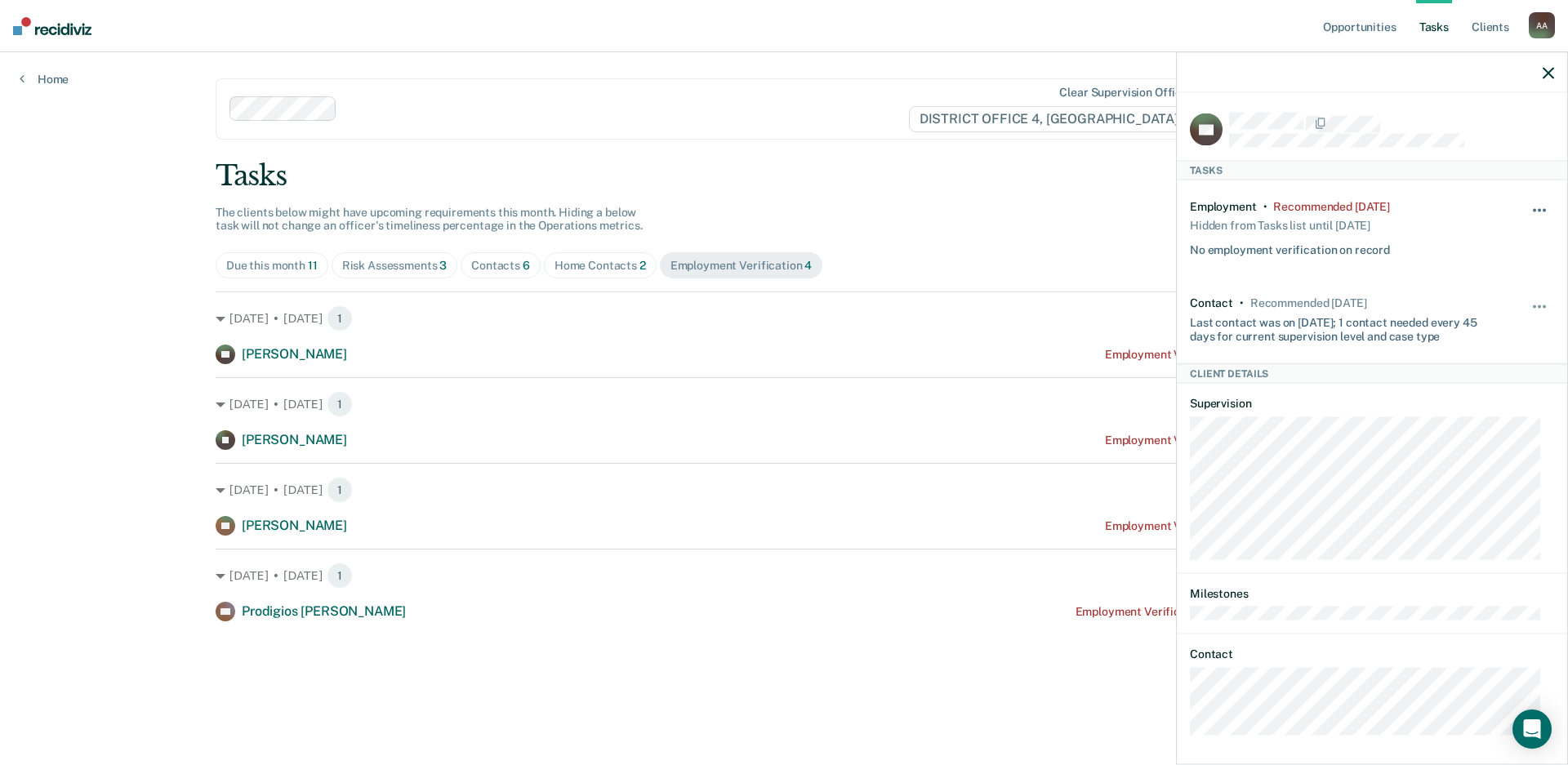
click at [1527, 206] on button "button" at bounding box center [1540, 218] width 28 height 26
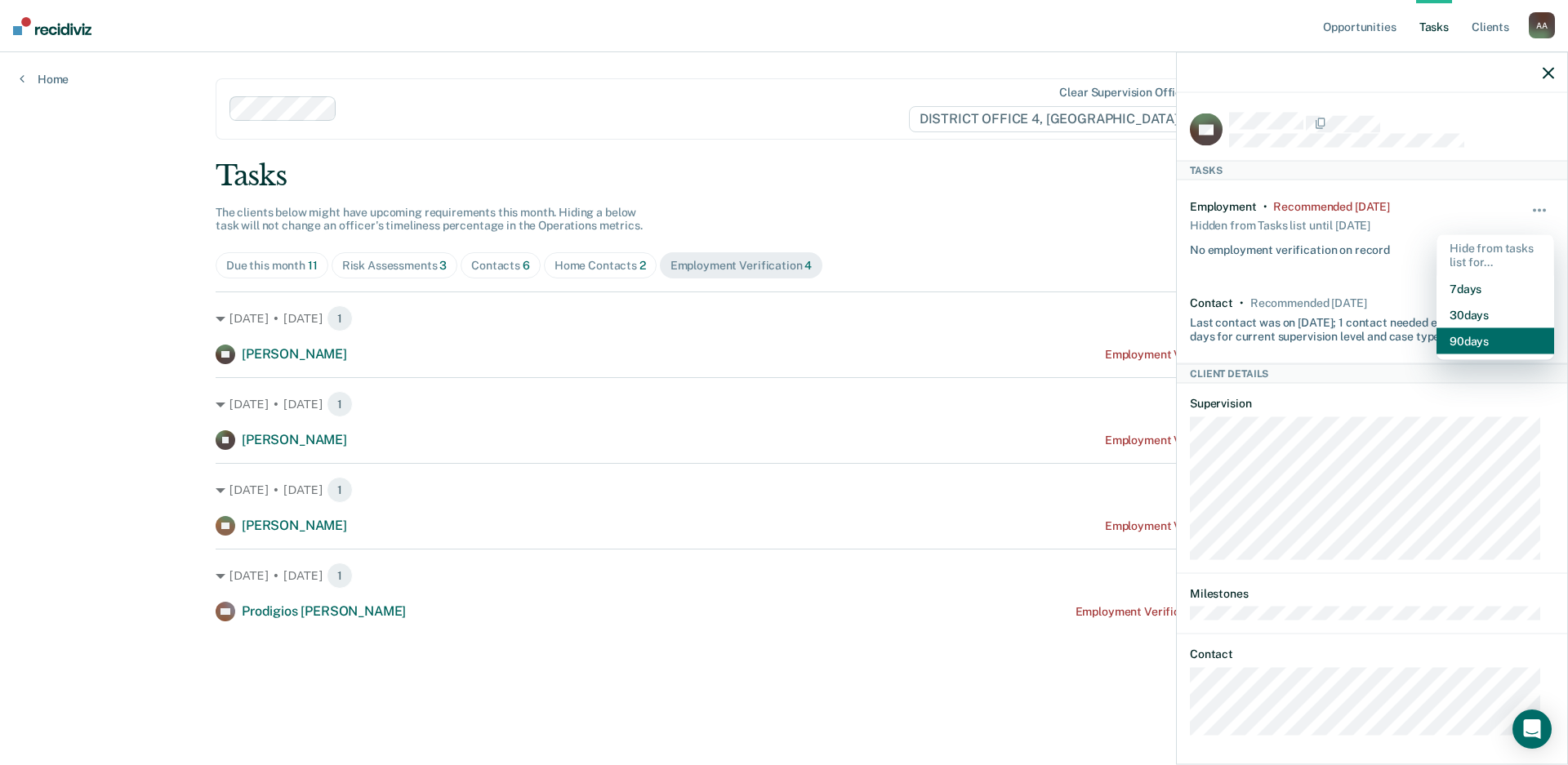
click at [1449, 347] on button "90 days" at bounding box center [1495, 340] width 118 height 26
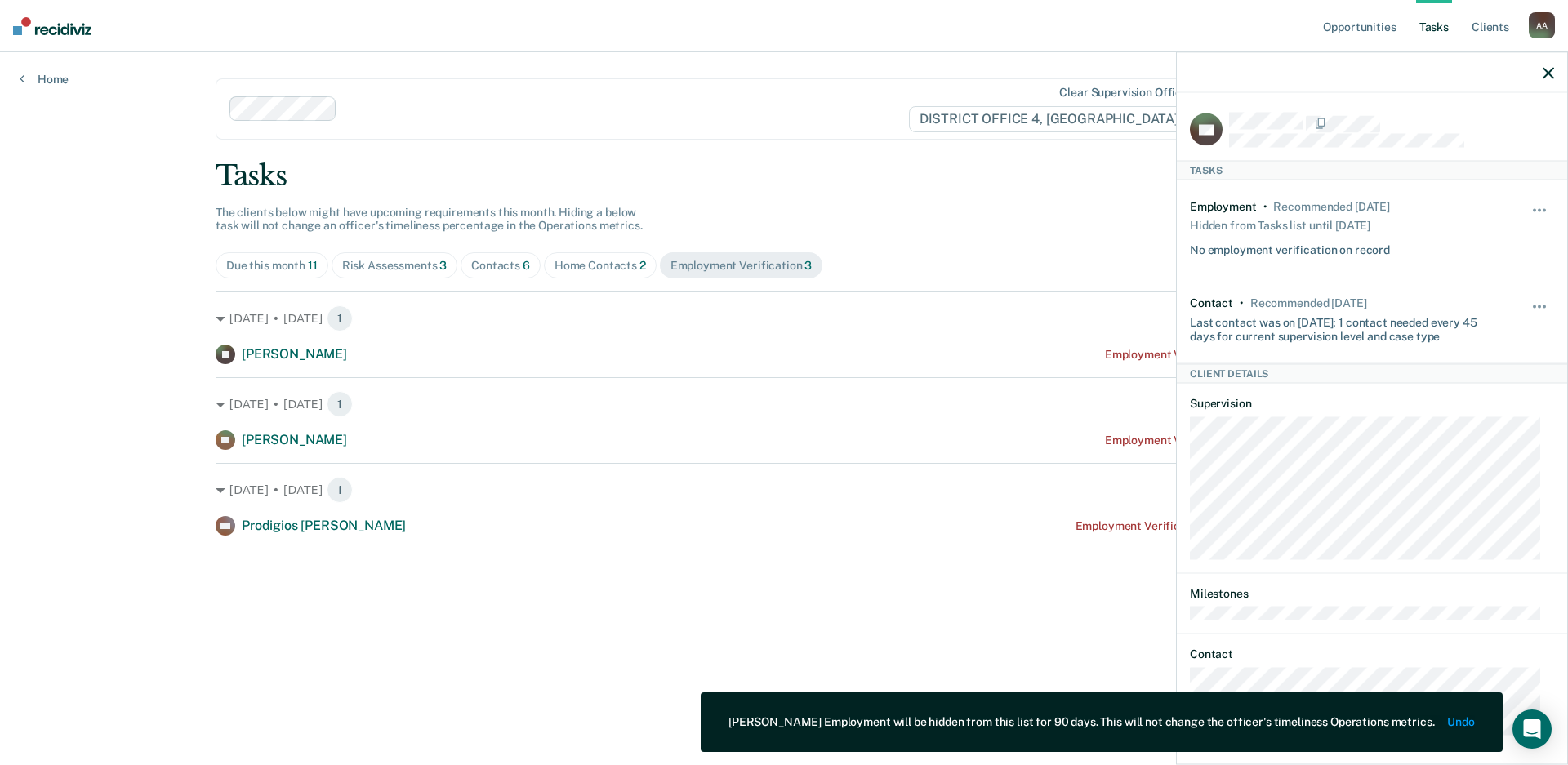
drag, startPoint x: 1550, startPoint y: 67, endPoint x: 1543, endPoint y: 76, distance: 11.4
click at [1549, 67] on icon "button" at bounding box center [1549, 73] width 11 height 11
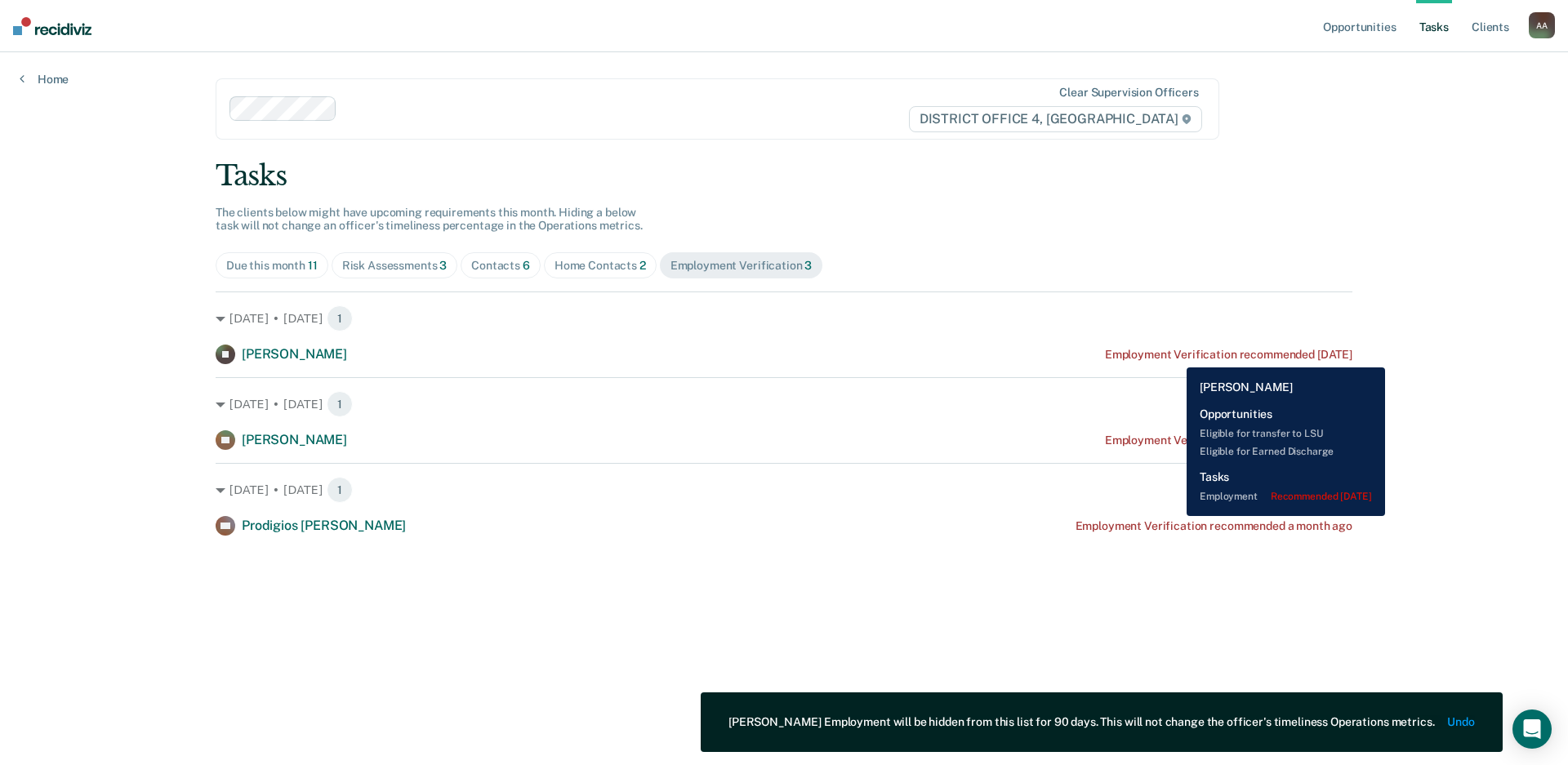
click at [1174, 355] on div "Employment Verification recommended [DATE]" at bounding box center [1229, 354] width 247 height 14
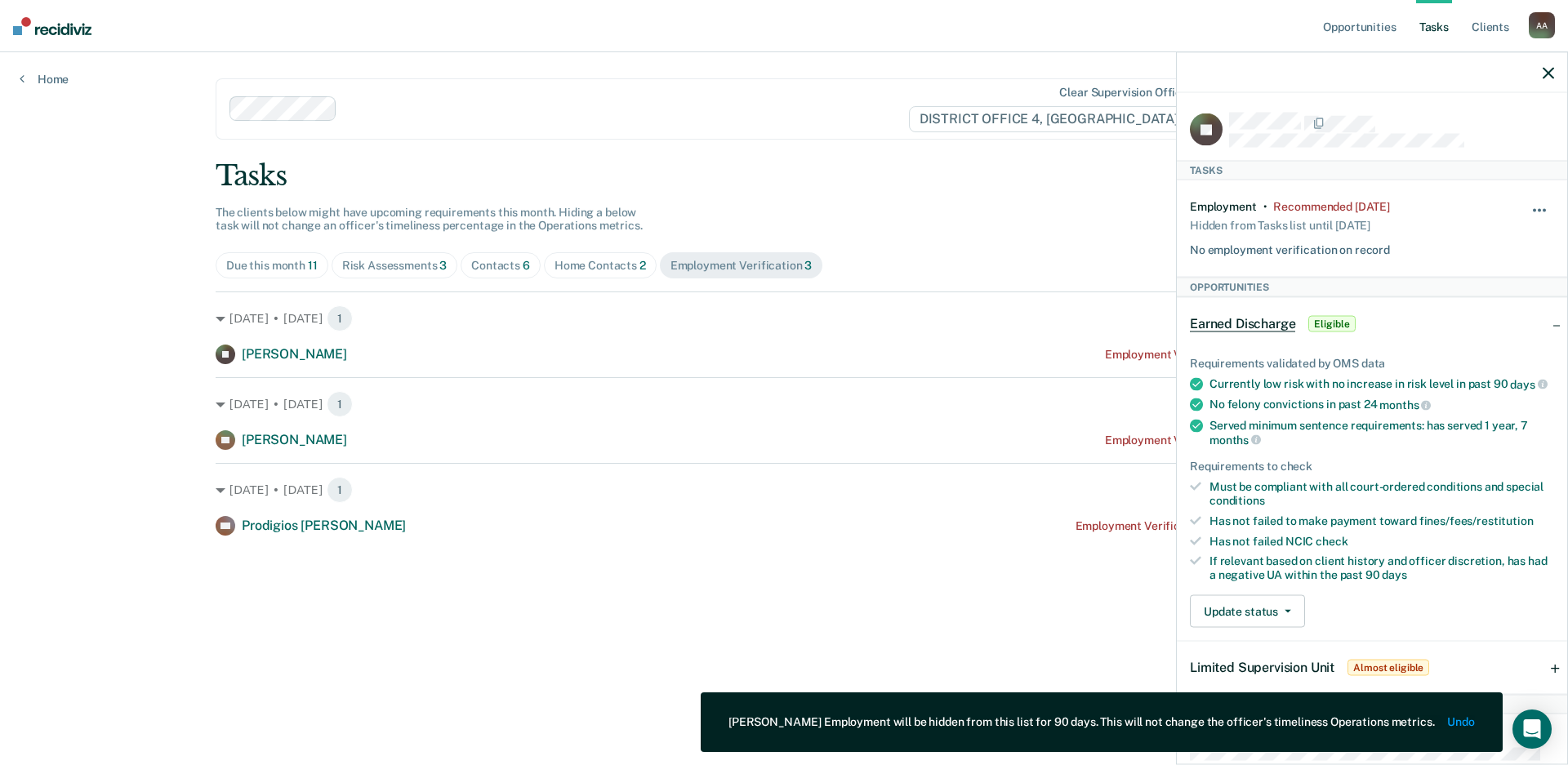
click at [1536, 208] on button "button" at bounding box center [1540, 218] width 28 height 26
click at [1476, 335] on button "90 days" at bounding box center [1495, 340] width 118 height 26
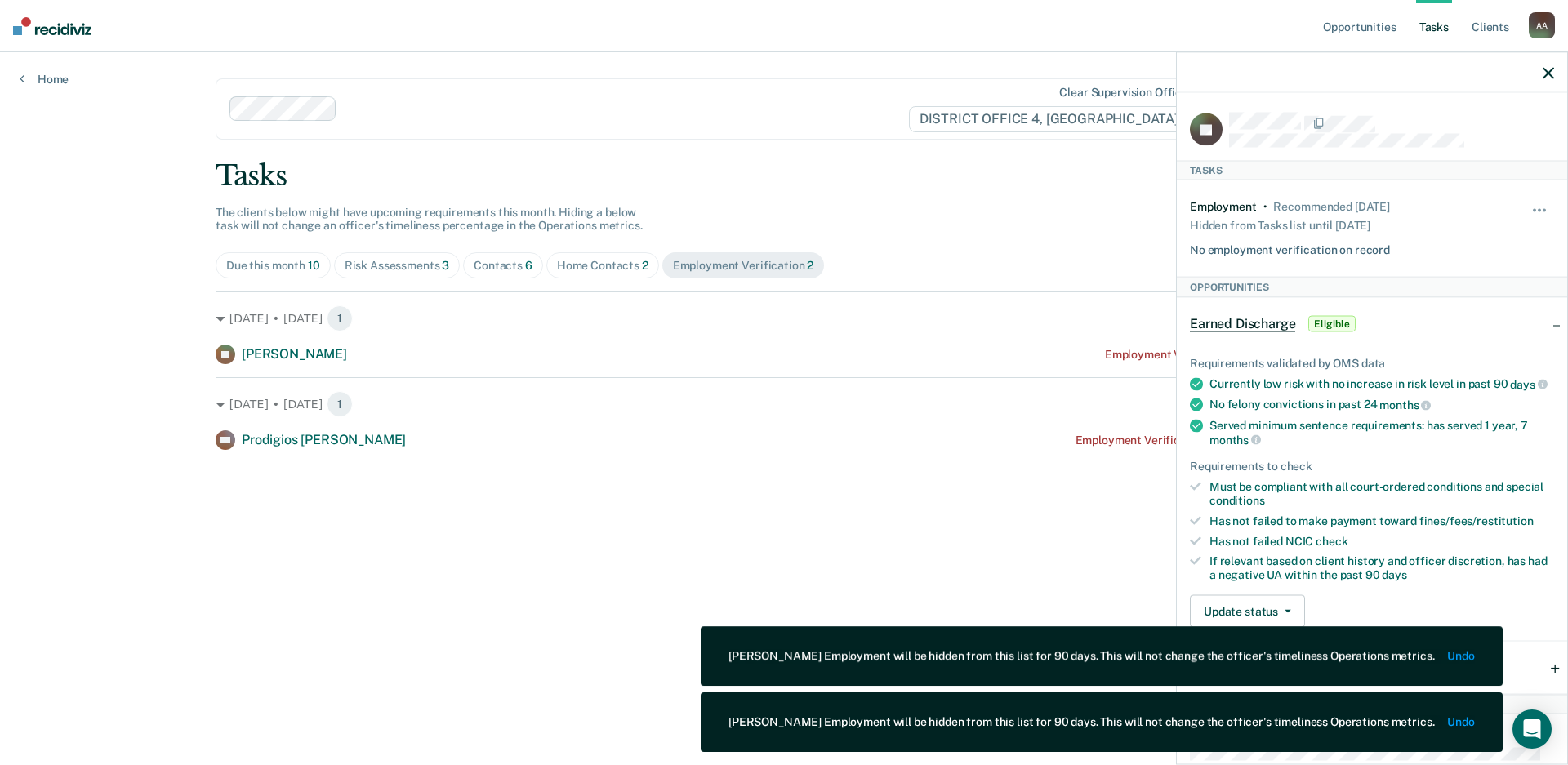
click at [1542, 76] on div at bounding box center [1372, 73] width 390 height 41
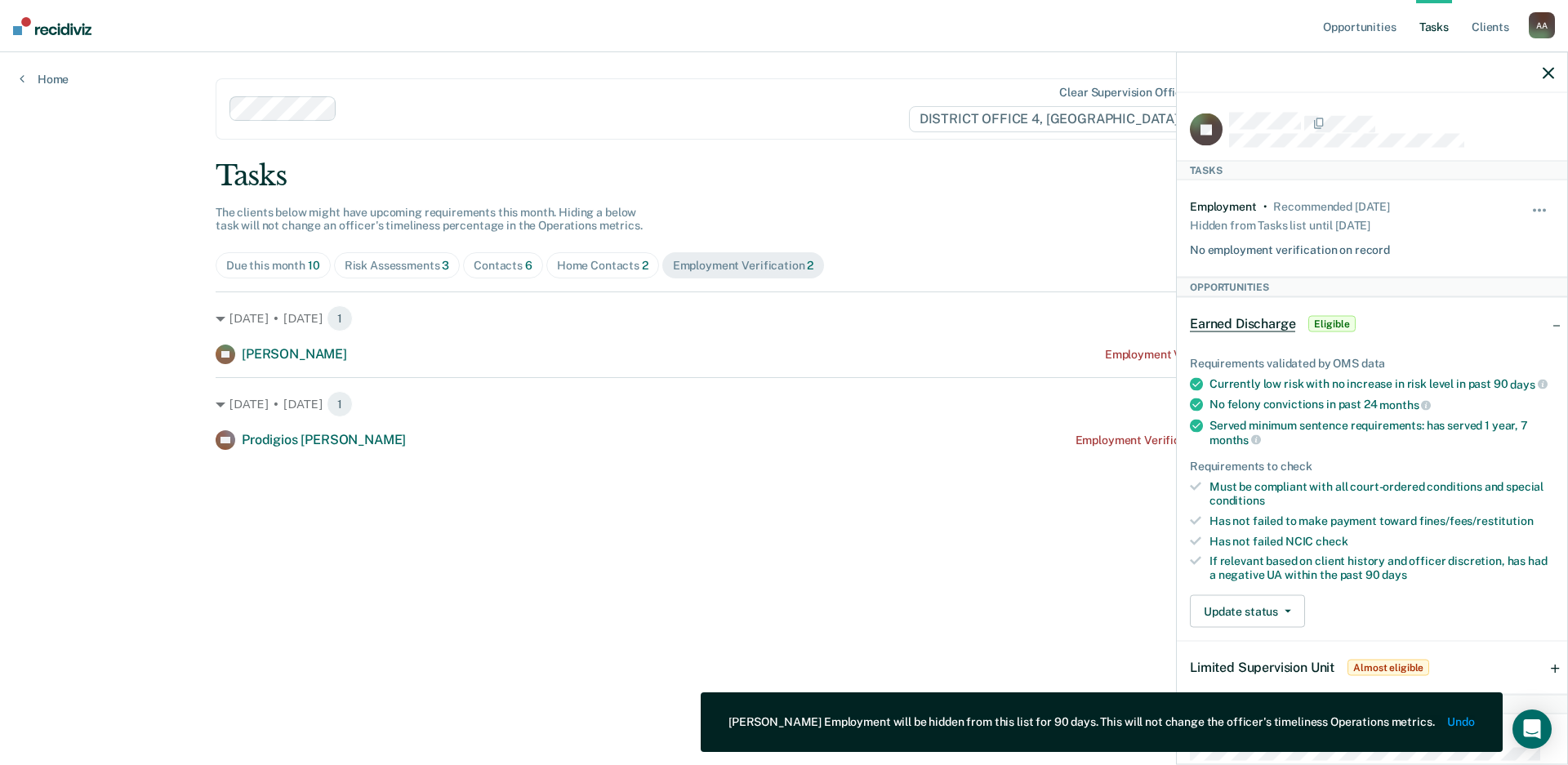
click at [1550, 73] on icon "button" at bounding box center [1549, 73] width 11 height 11
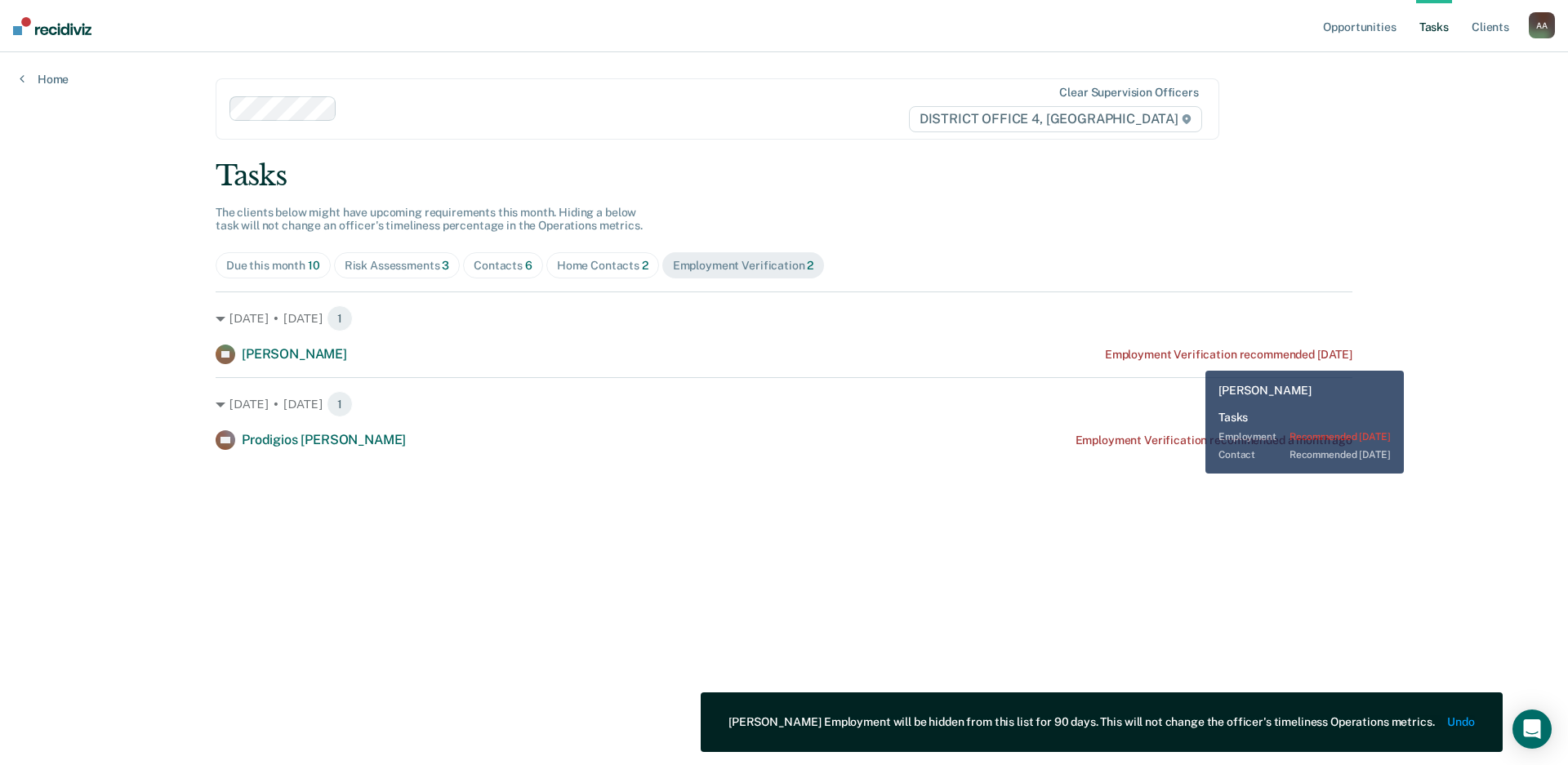
click at [1193, 358] on div "Employment Verification recommended [DATE]" at bounding box center [1229, 354] width 247 height 14
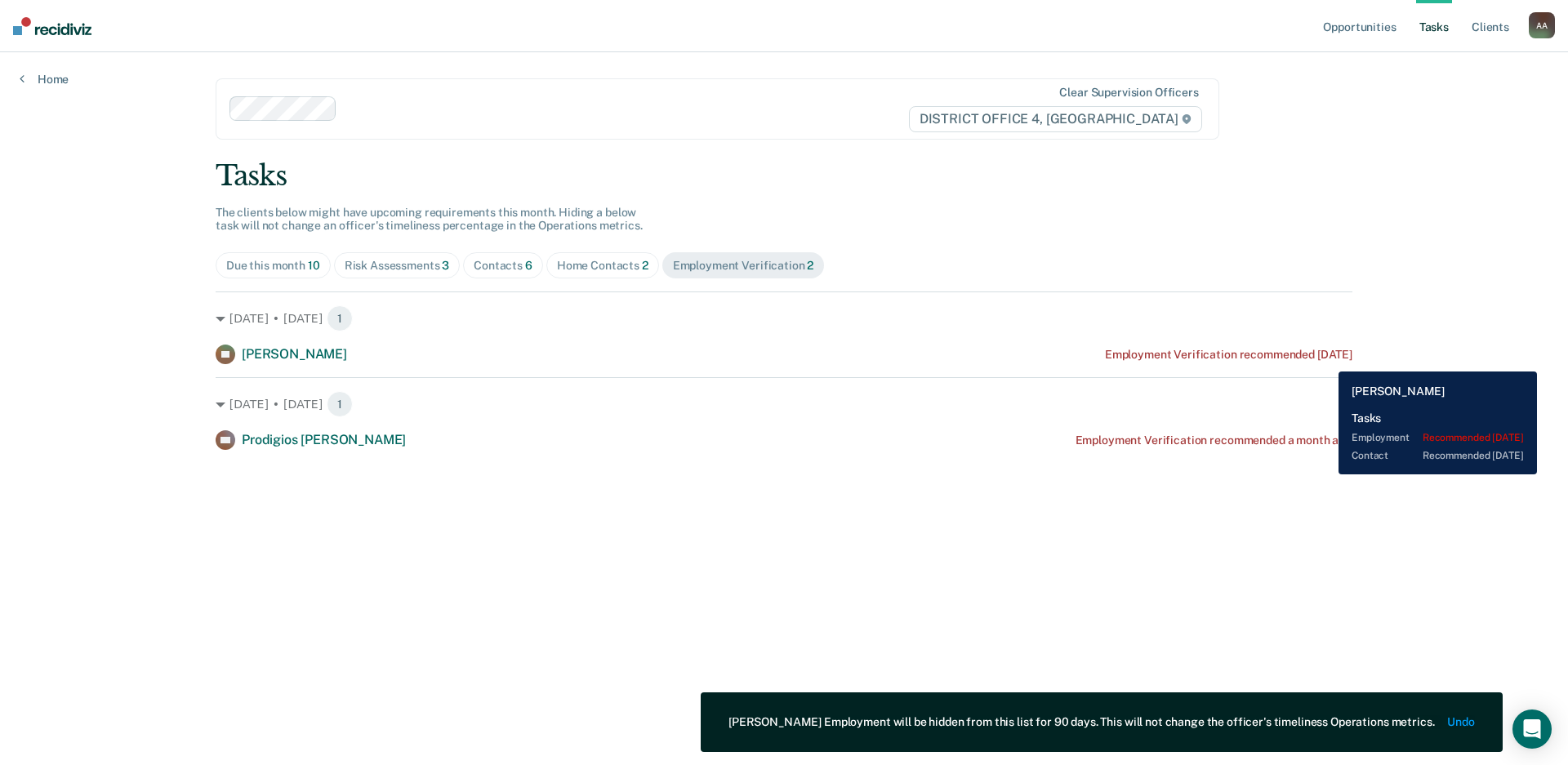
click at [1326, 359] on div "Employment Verification recommended [DATE]" at bounding box center [1229, 354] width 247 height 14
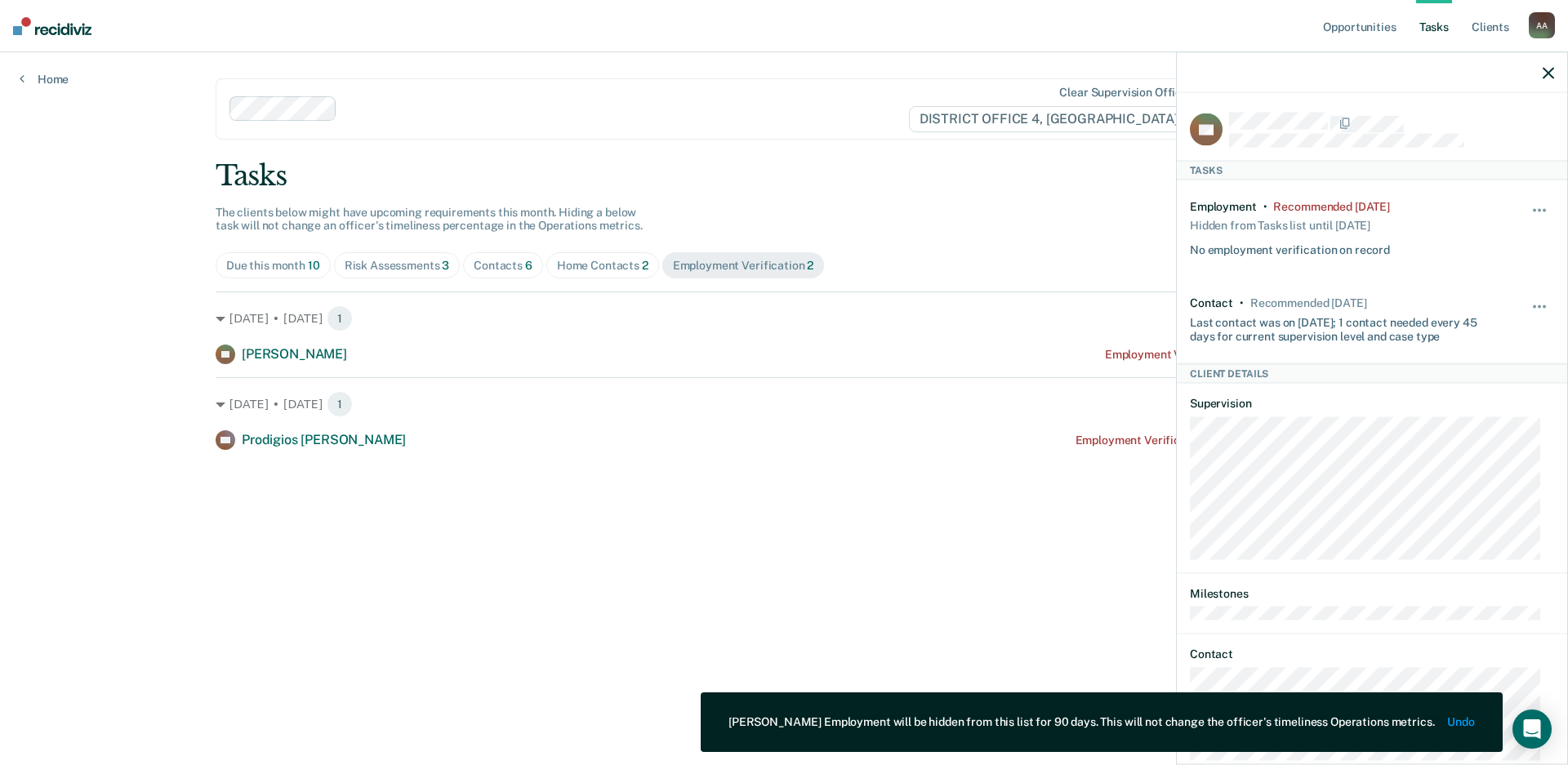
click at [1504, 213] on div "Employment • Recommended [DATE] Hidden from Tasks list until [DATE] No employme…" at bounding box center [1372, 229] width 364 height 97
click at [1543, 209] on span "button" at bounding box center [1545, 211] width 4 height 4
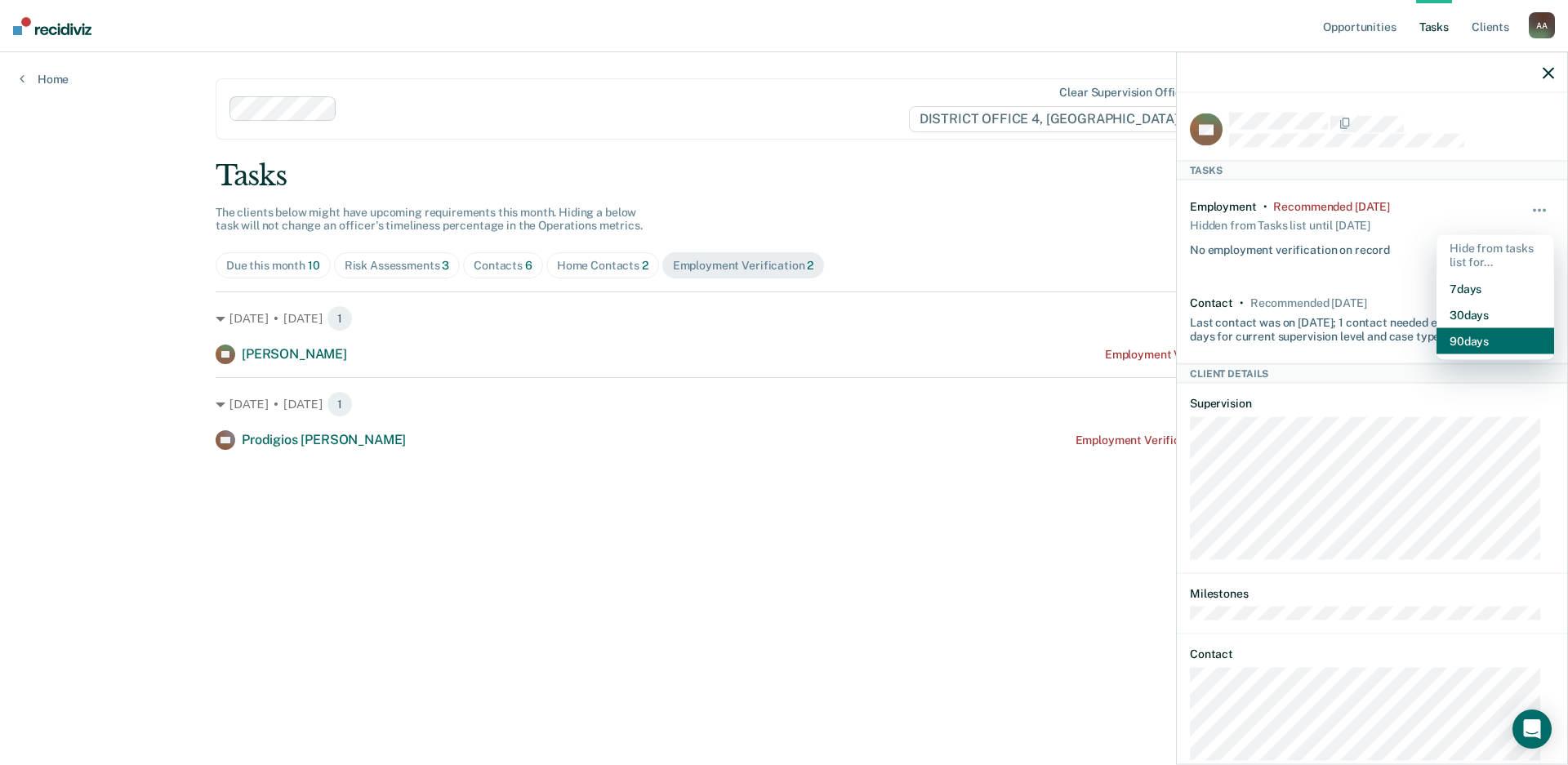
click at [1473, 334] on button "90 days" at bounding box center [1495, 340] width 118 height 26
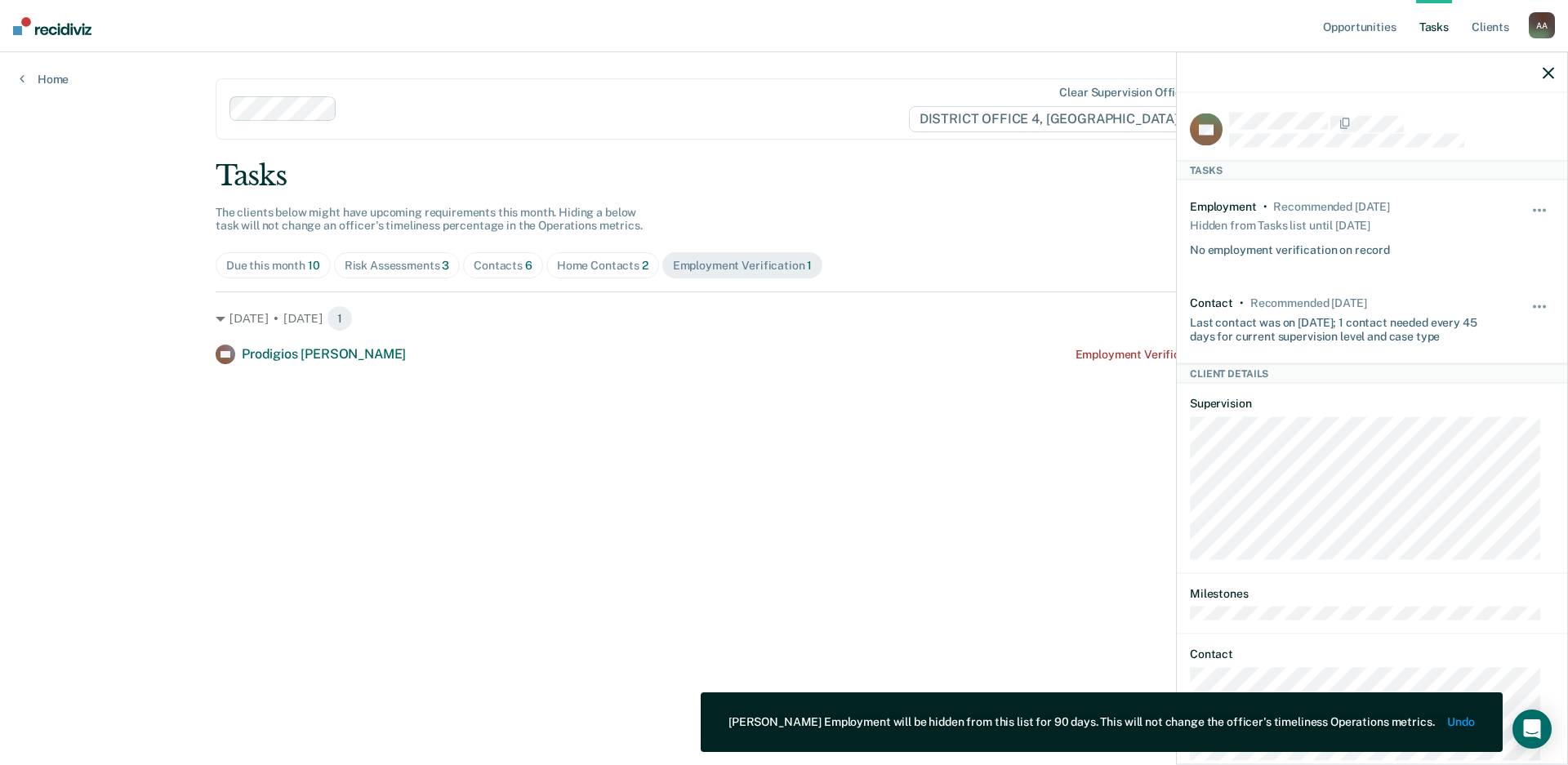
click at [1545, 74] on icon "button" at bounding box center [1549, 73] width 11 height 11
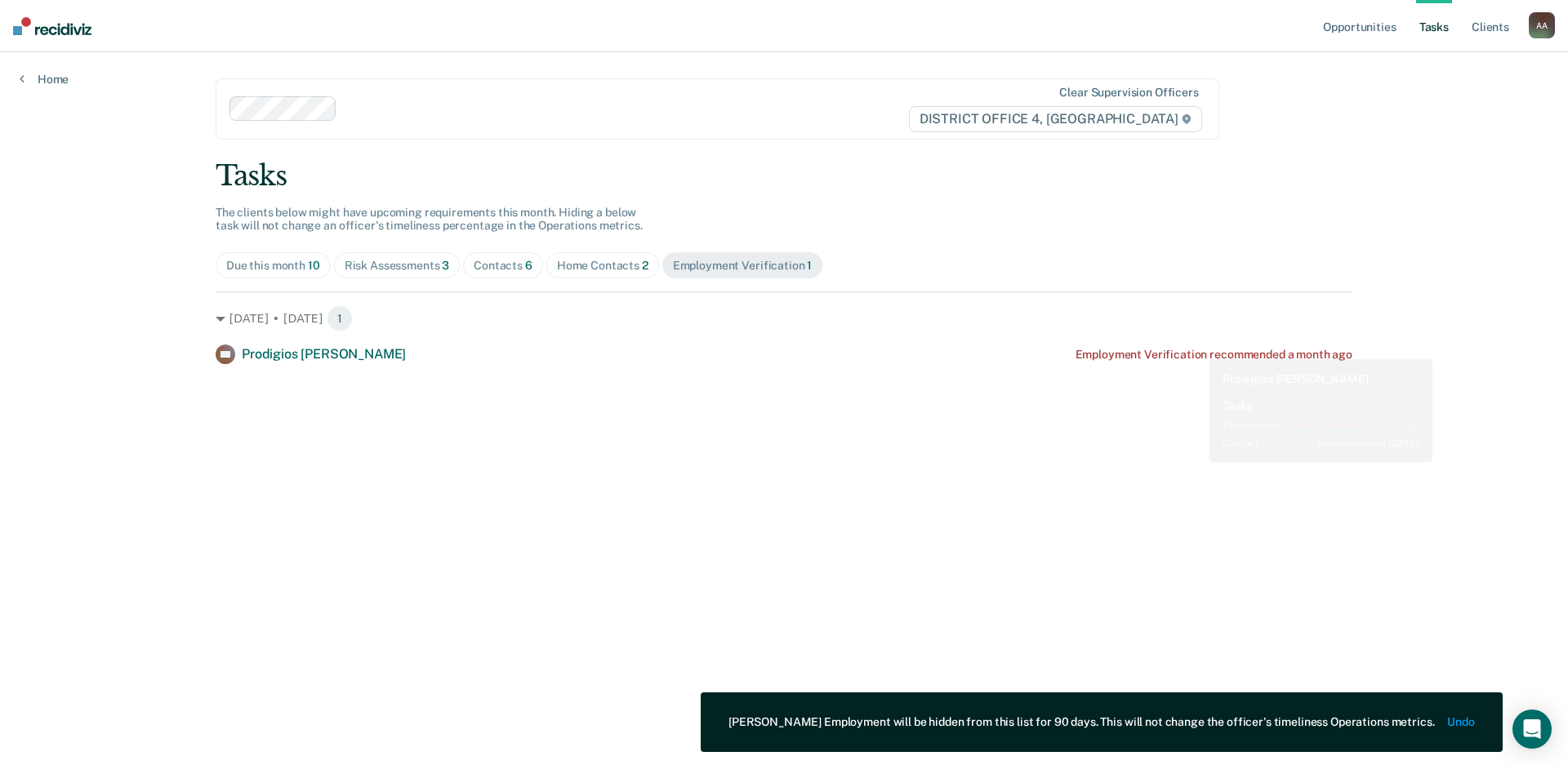
click at [1197, 354] on div "Employment Verification recommended a month ago" at bounding box center [1214, 354] width 277 height 14
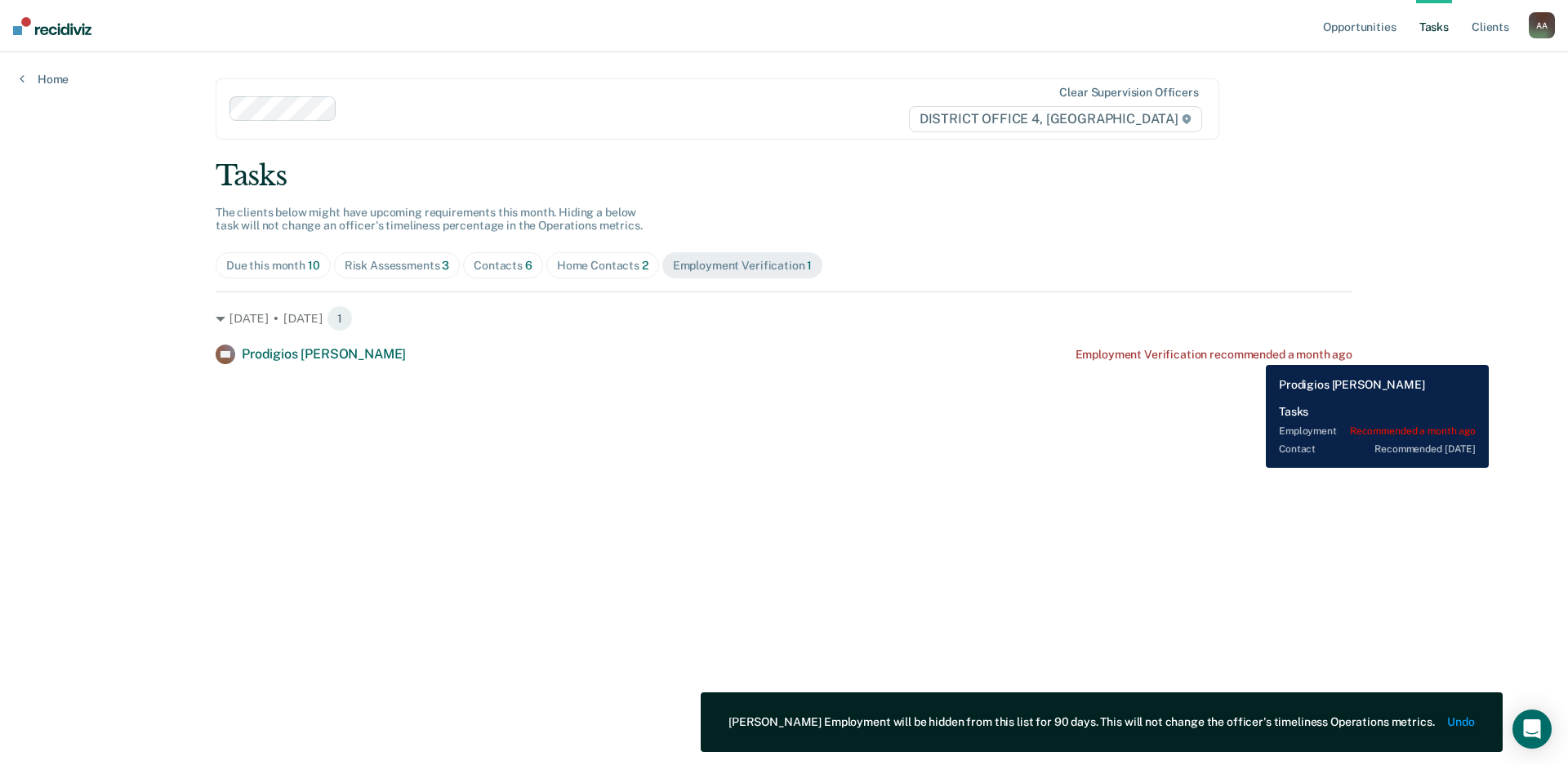
click at [1256, 349] on div "Employment Verification recommended a month ago" at bounding box center [1214, 354] width 277 height 14
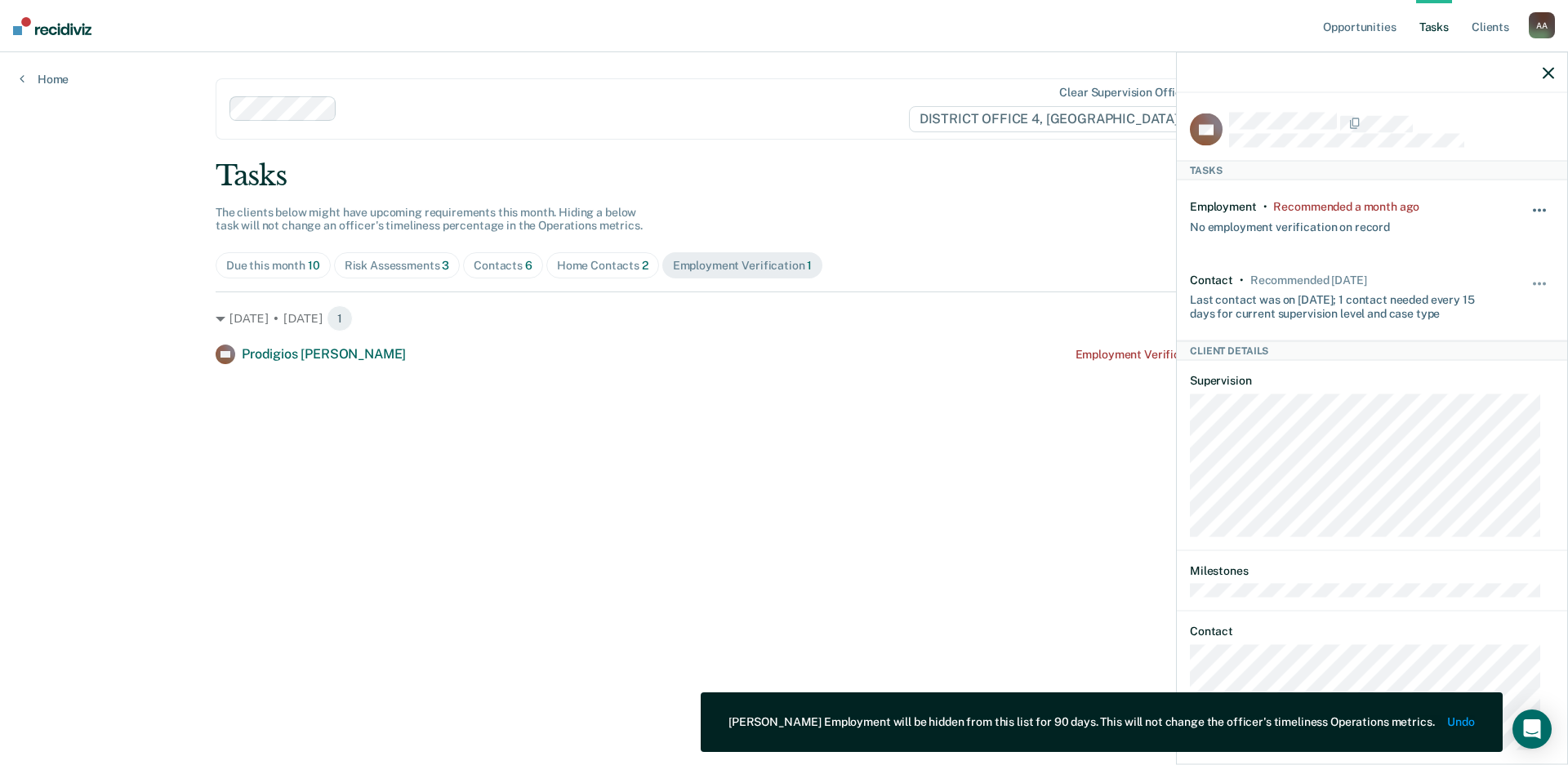
click at [1529, 206] on button "button" at bounding box center [1540, 218] width 28 height 26
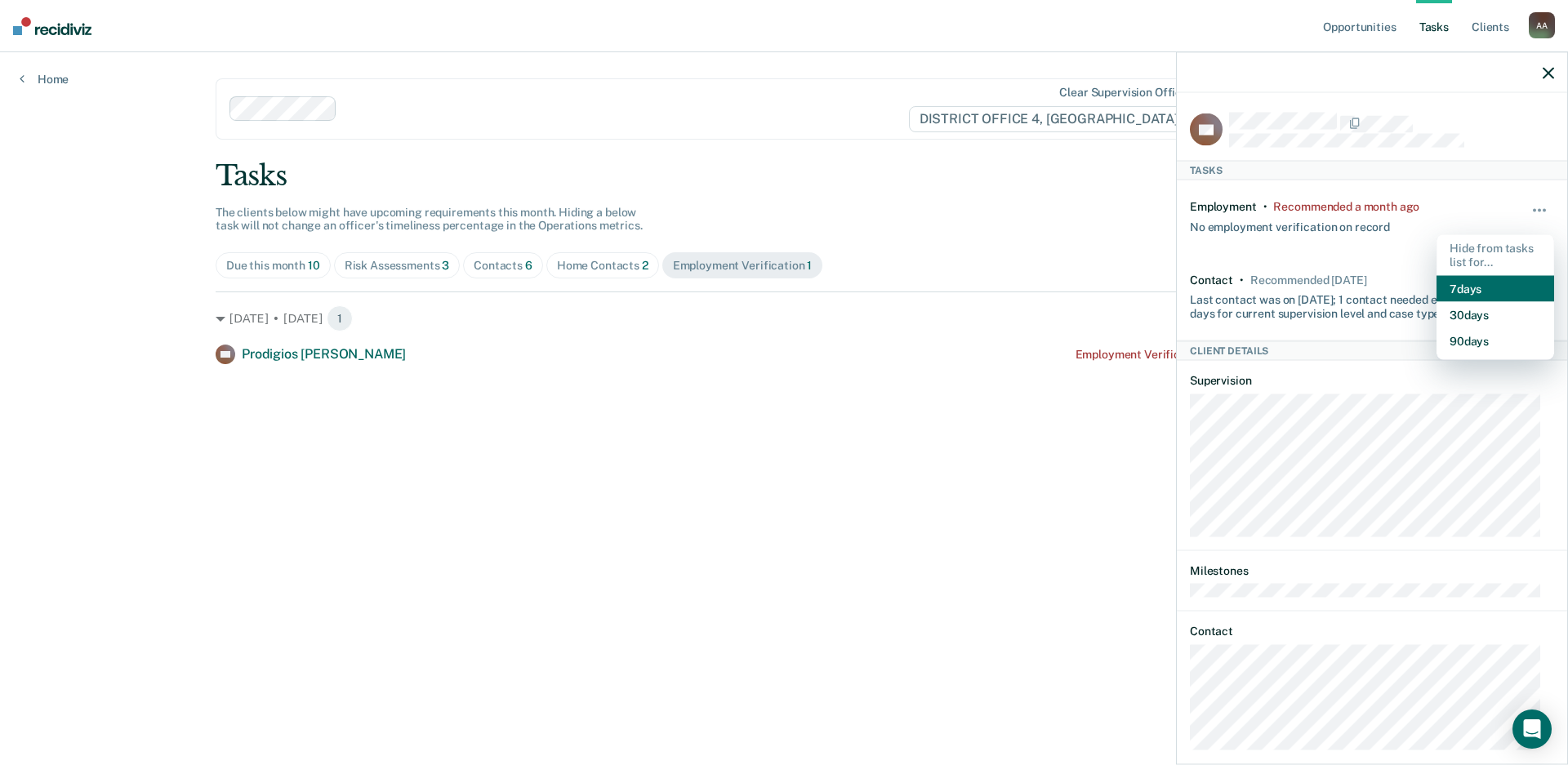
click at [1484, 287] on button "7 days" at bounding box center [1495, 288] width 118 height 26
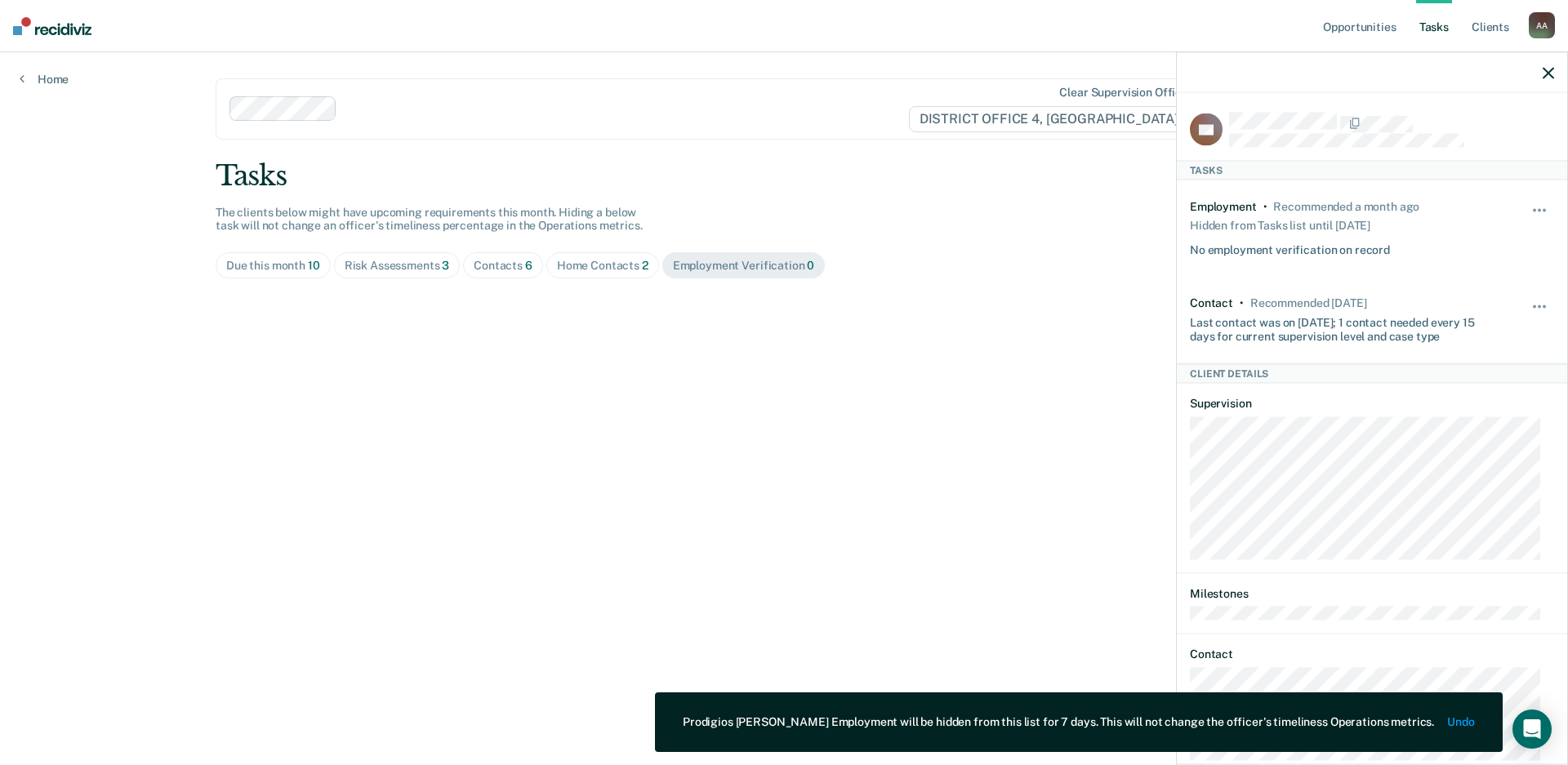
click at [1550, 71] on icon "button" at bounding box center [1549, 73] width 11 height 11
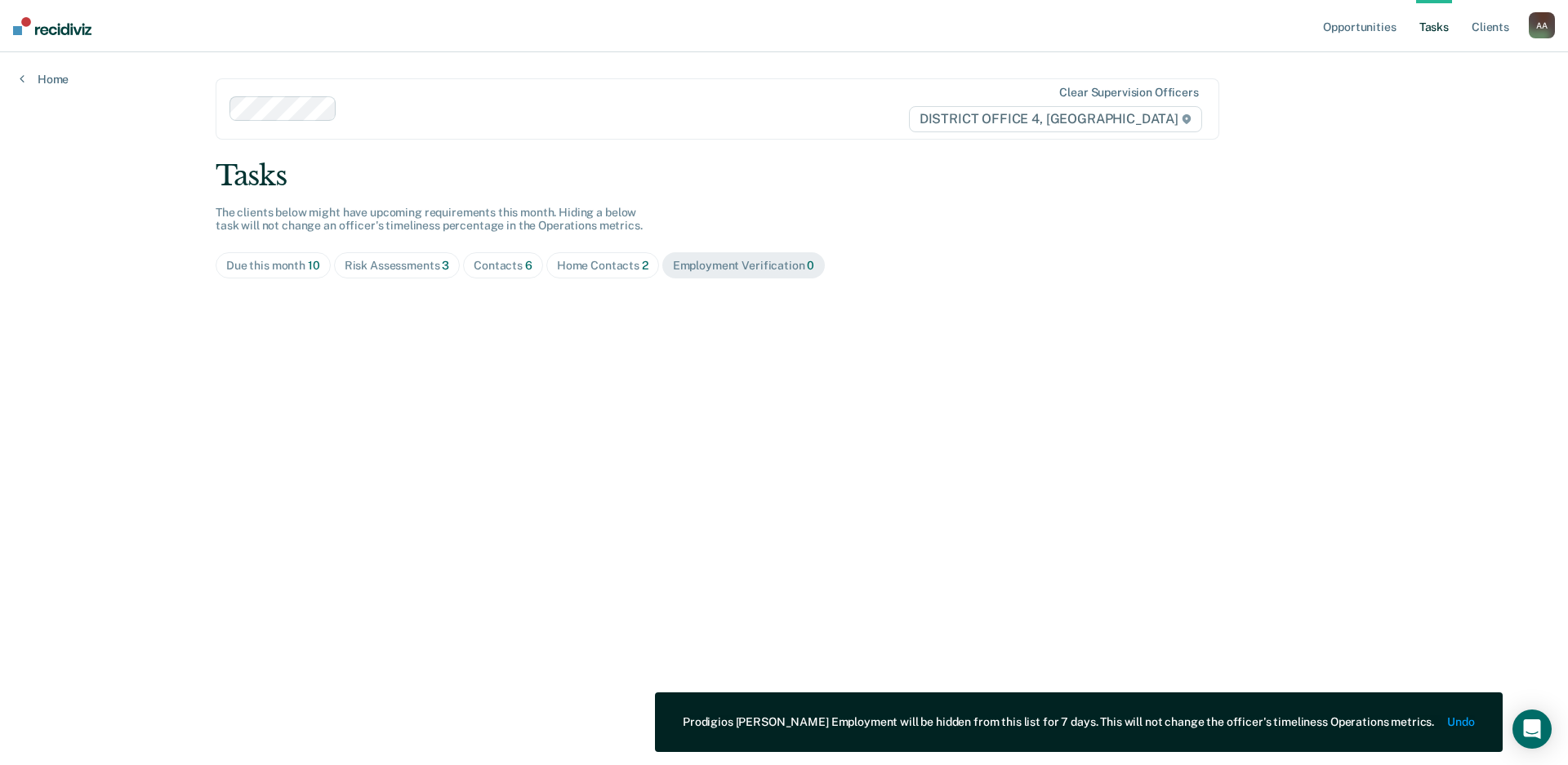
click at [282, 274] on span "Due this month 10" at bounding box center [273, 265] width 115 height 26
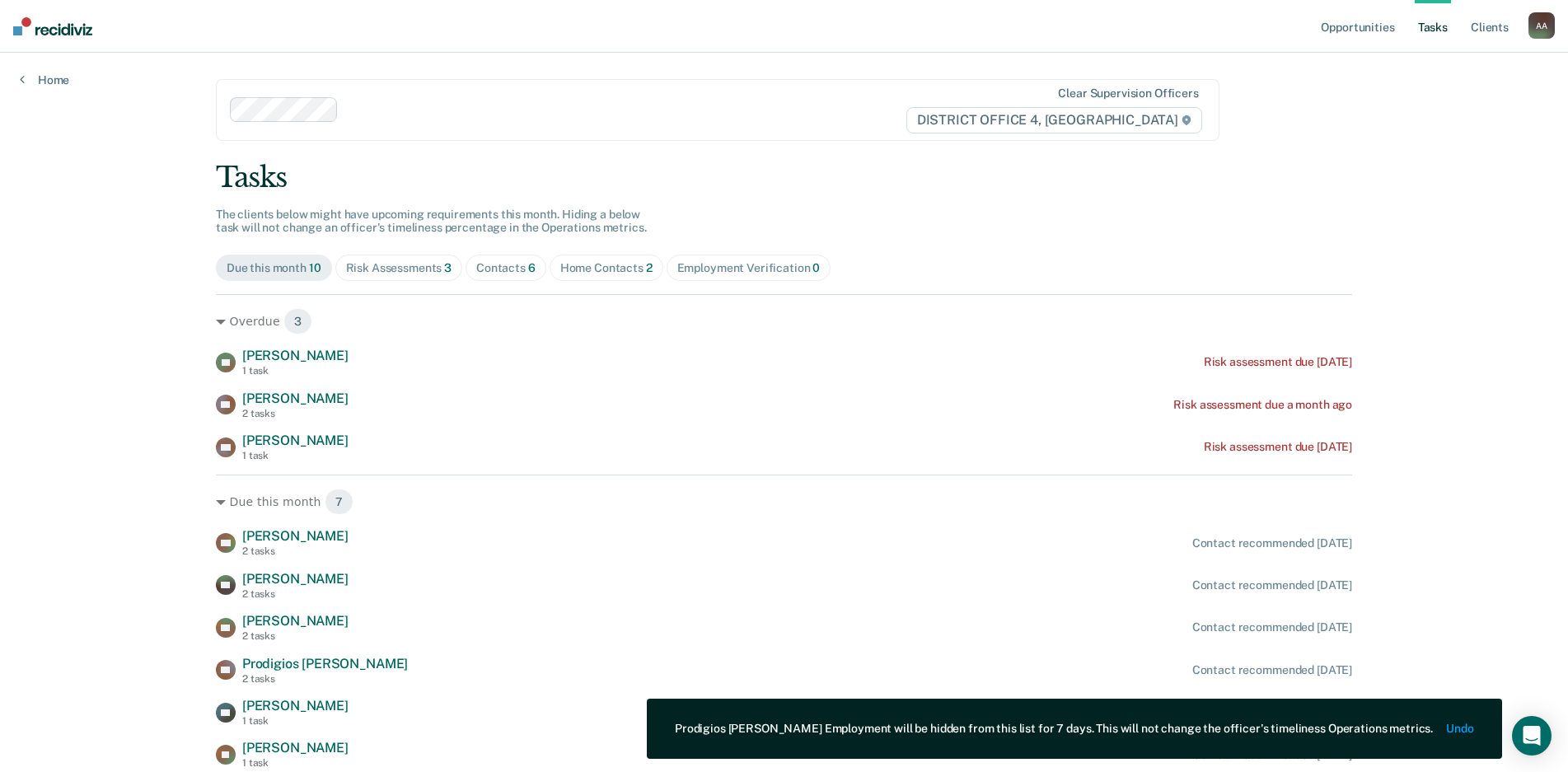
click at [60, 88] on div "Opportunities Tasks Client s [PERSON_NAME] A A Profile How it works Log Out Hom…" at bounding box center [784, 439] width 1568 height 878
click at [61, 83] on link "Home" at bounding box center [44, 80] width 49 height 15
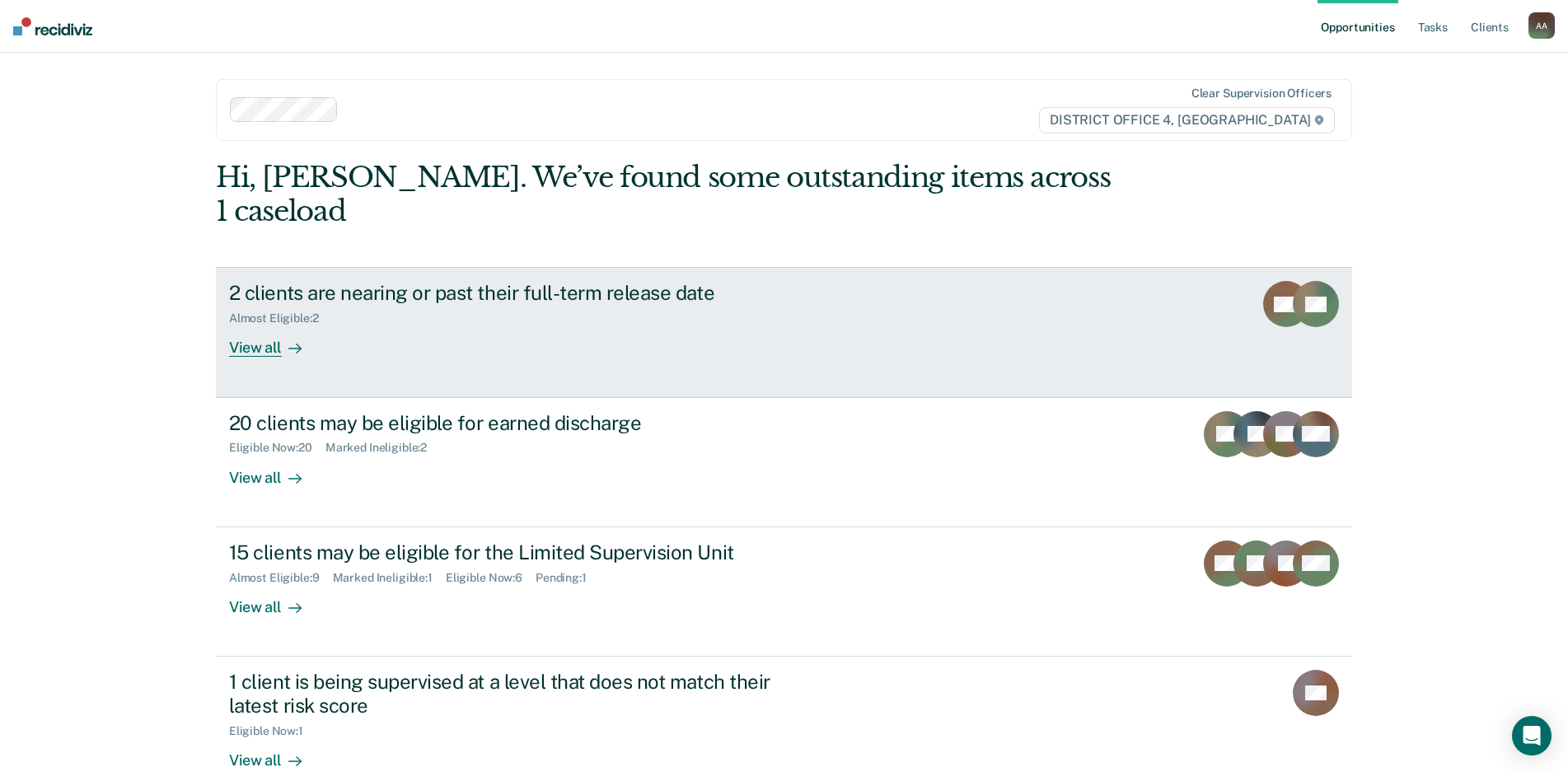
click at [263, 326] on div "View all" at bounding box center [274, 341] width 92 height 33
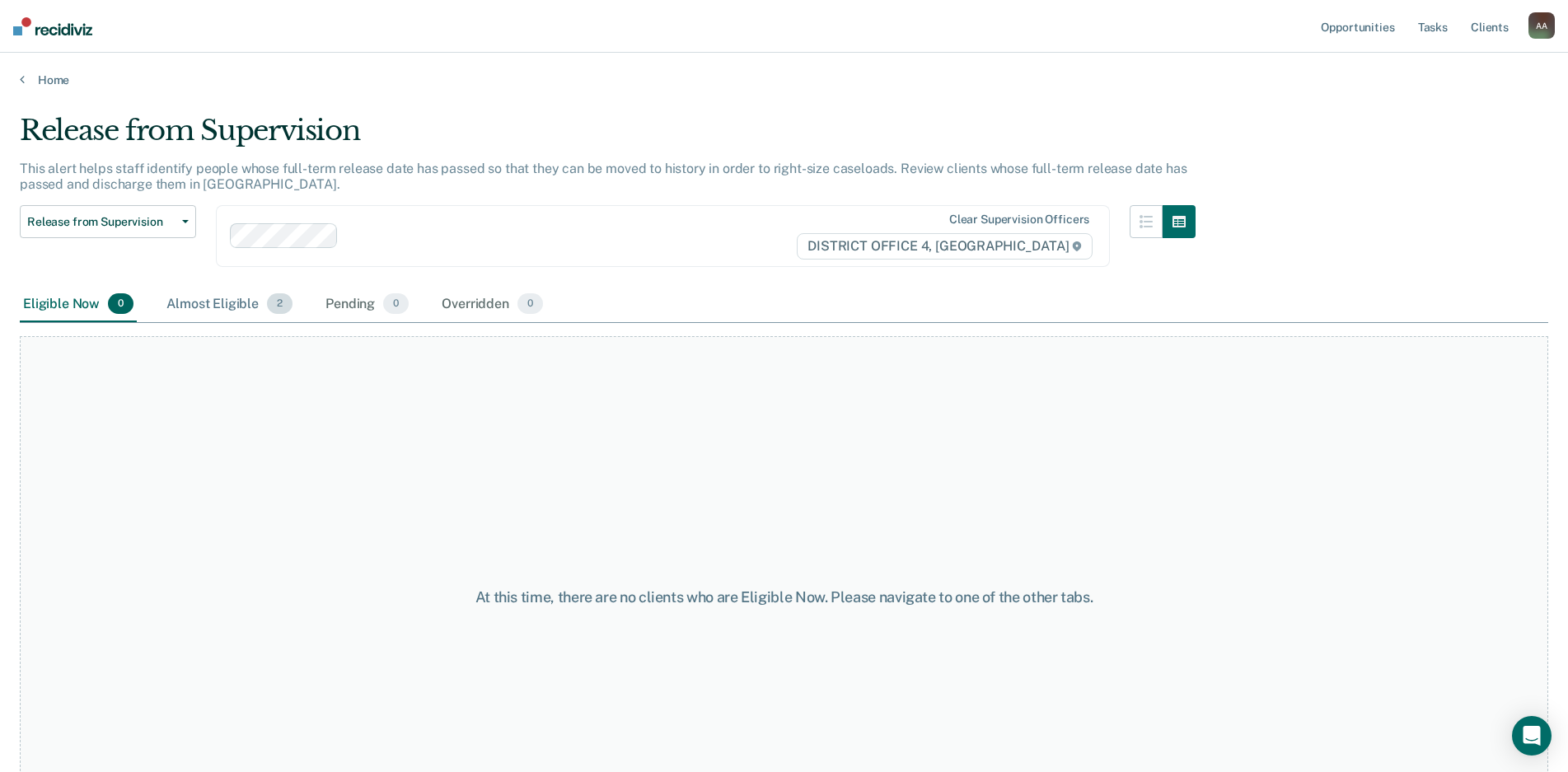
click at [259, 301] on div "Almost Eligible 2" at bounding box center [229, 304] width 133 height 36
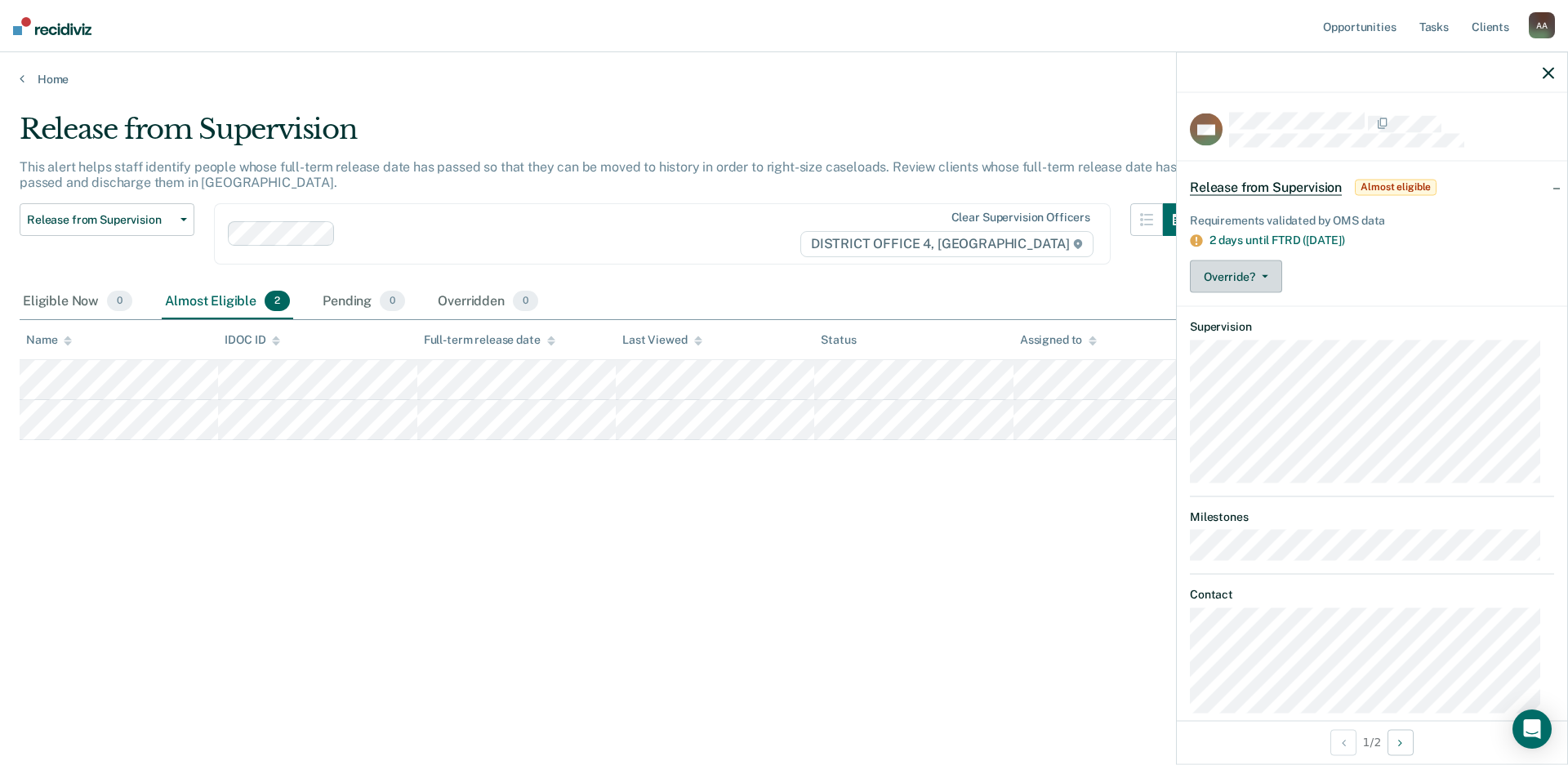
click at [1263, 279] on button "Override?" at bounding box center [1236, 277] width 92 height 32
click at [1389, 264] on div "Override? [PERSON_NAME] Mark Overridden" at bounding box center [1372, 277] width 364 height 32
click at [1256, 279] on button "Override?" at bounding box center [1236, 277] width 92 height 32
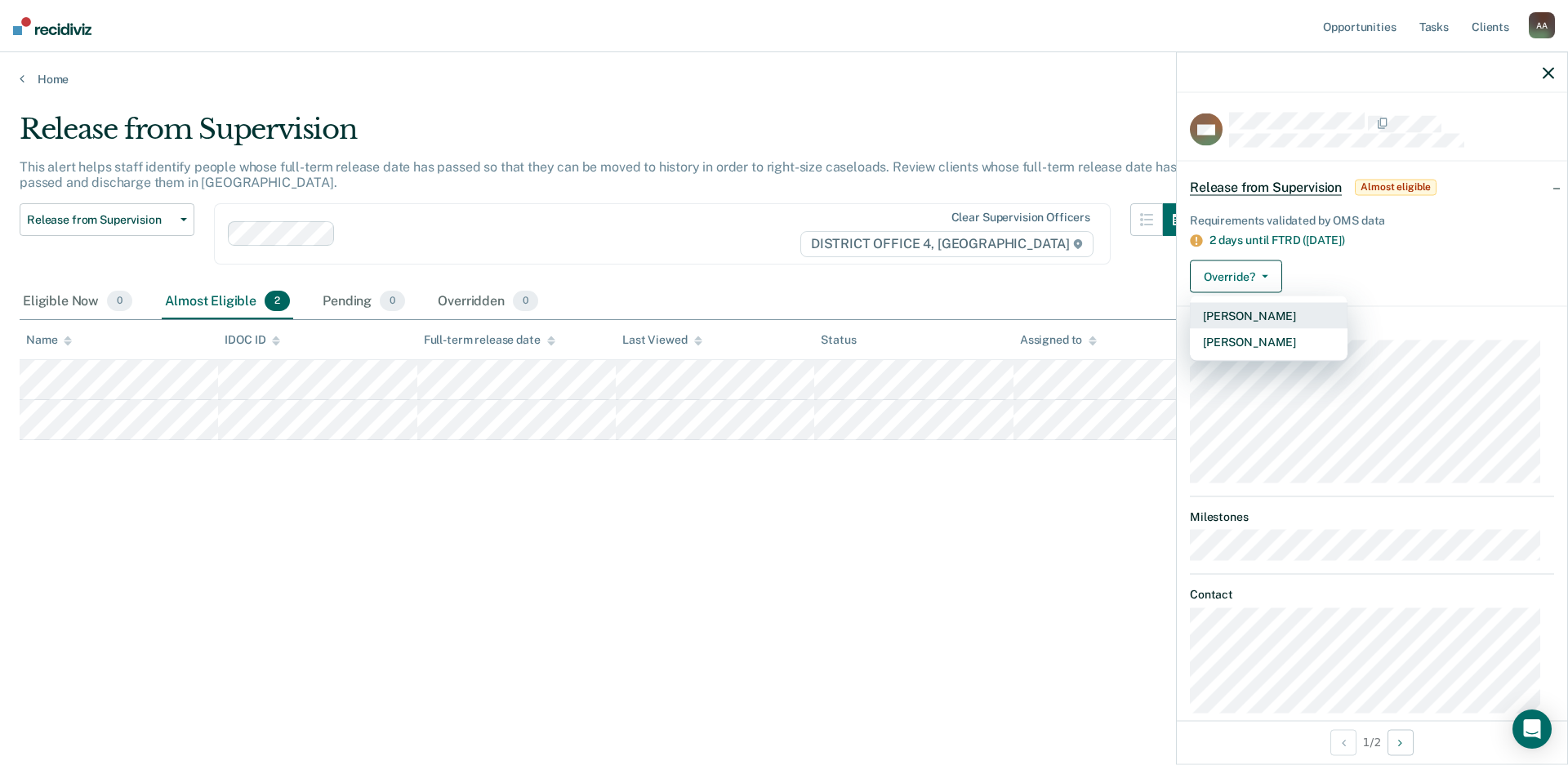
click at [1305, 313] on button "[PERSON_NAME]" at bounding box center [1268, 316] width 158 height 26
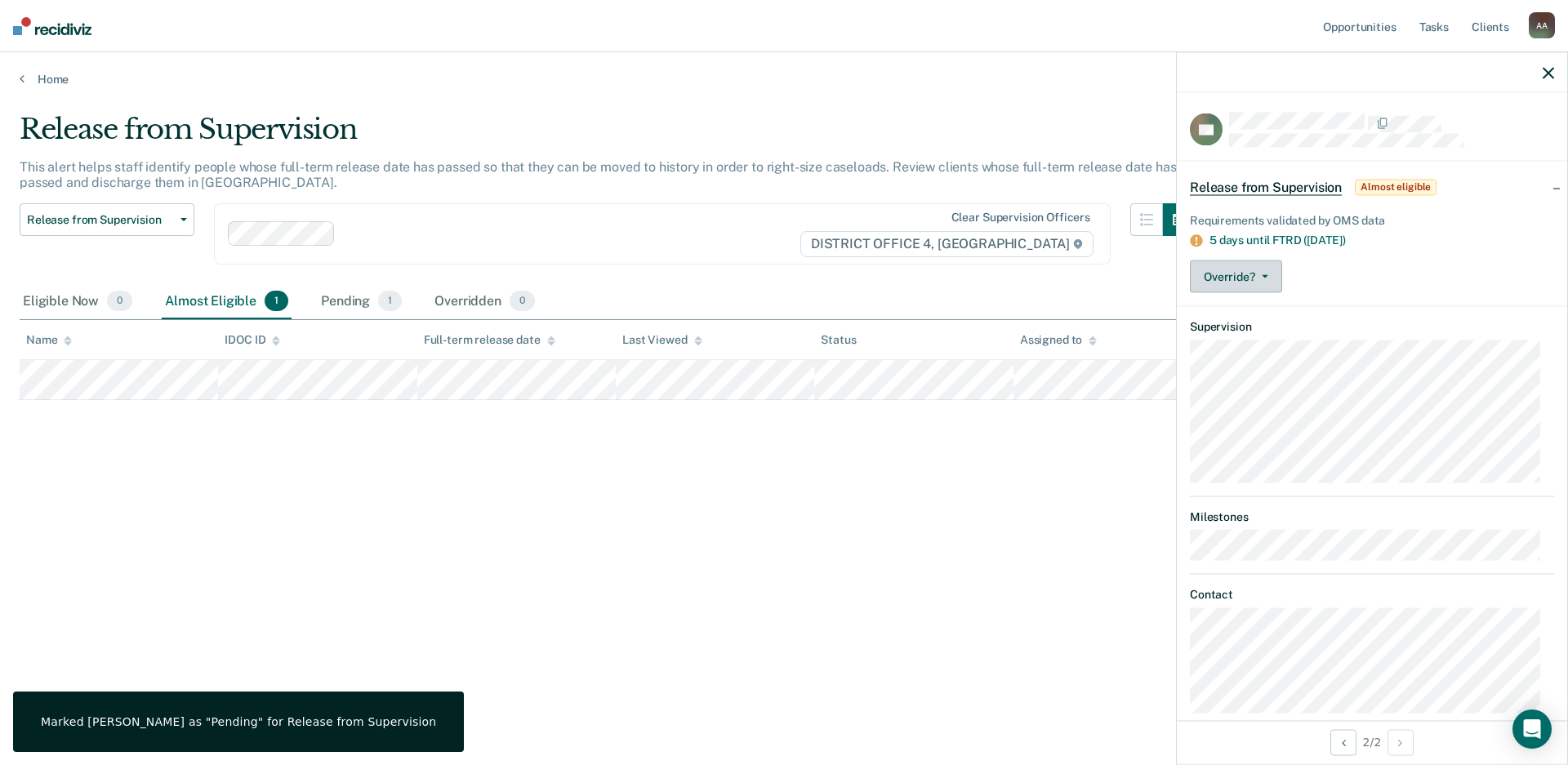
click at [1260, 280] on button "Override?" at bounding box center [1236, 277] width 92 height 32
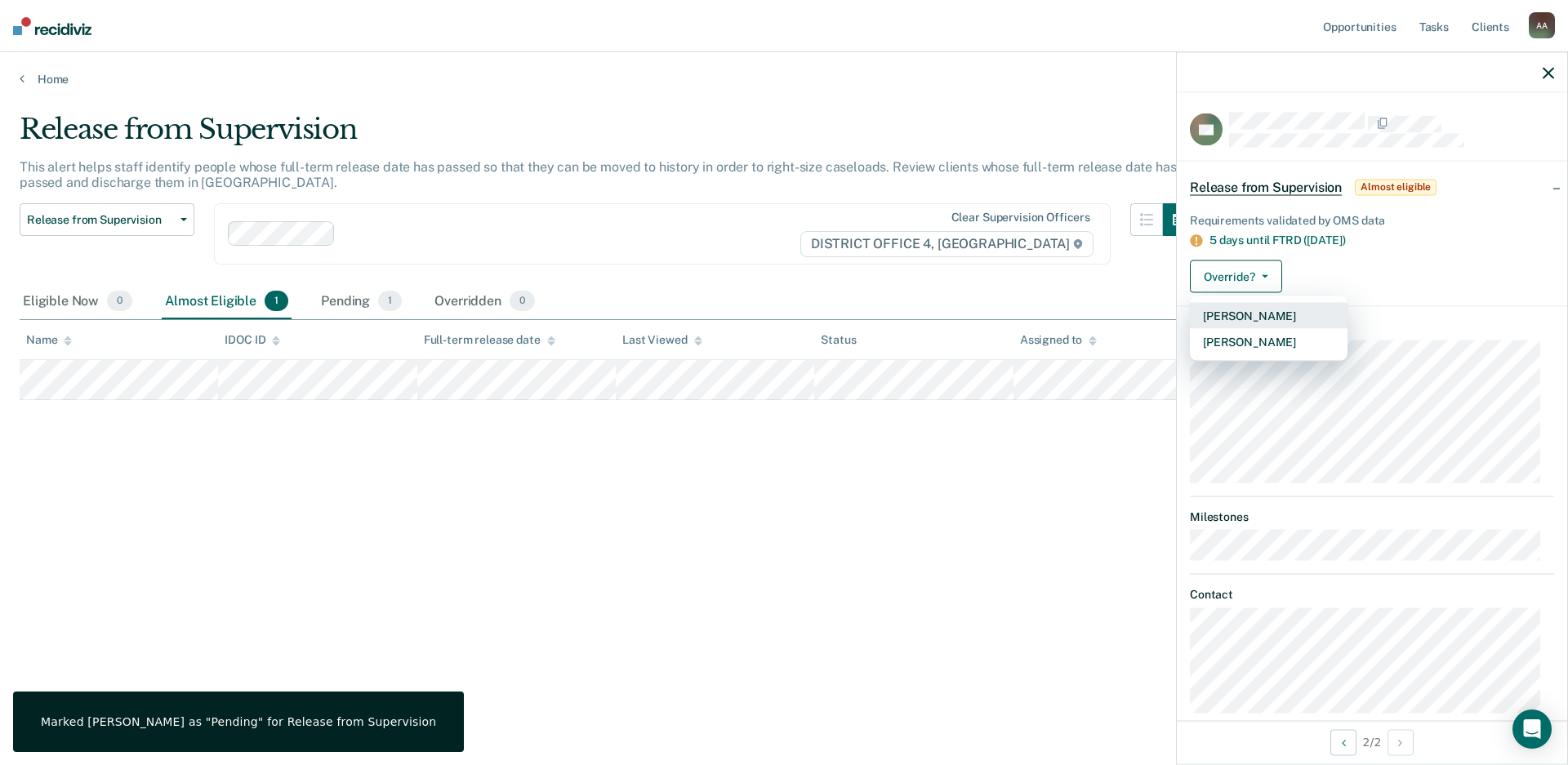
click at [1257, 303] on button "[PERSON_NAME]" at bounding box center [1268, 316] width 158 height 26
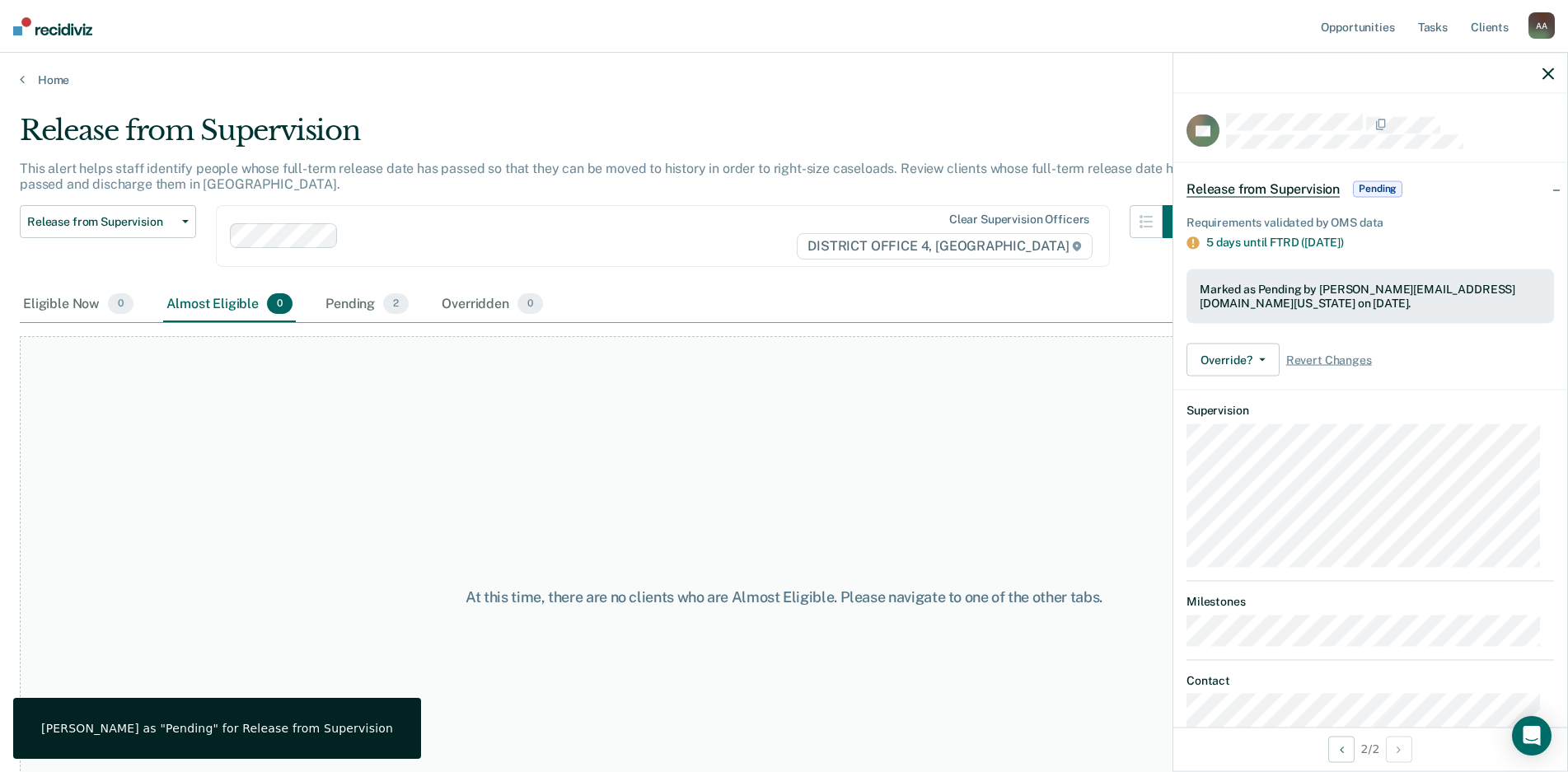
click at [1554, 81] on div at bounding box center [1370, 73] width 393 height 41
click at [61, 83] on link "Home" at bounding box center [783, 80] width 1528 height 15
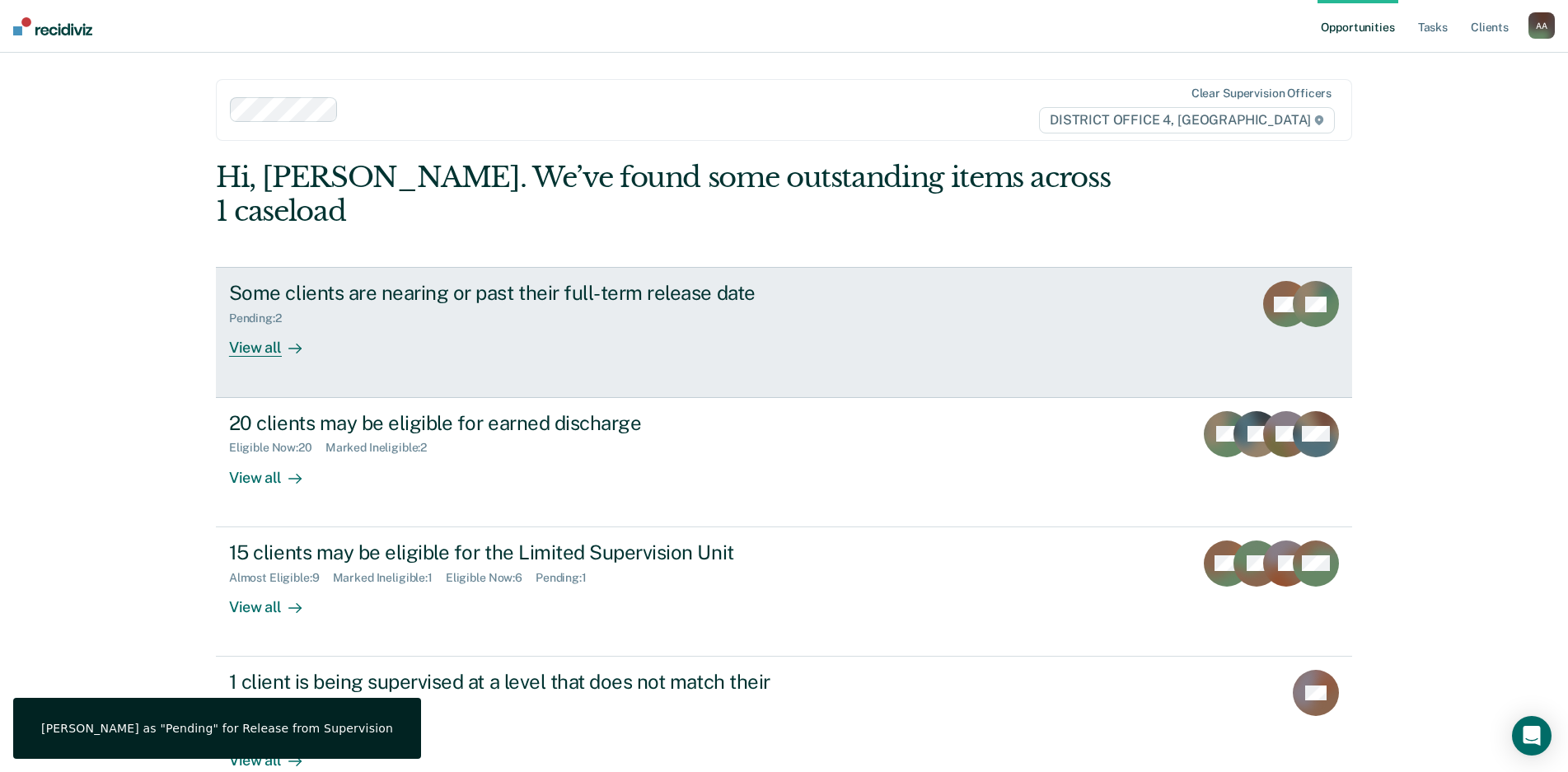
click at [449, 281] on div "Some clients are nearing or past their full-term release date" at bounding box center [518, 293] width 578 height 24
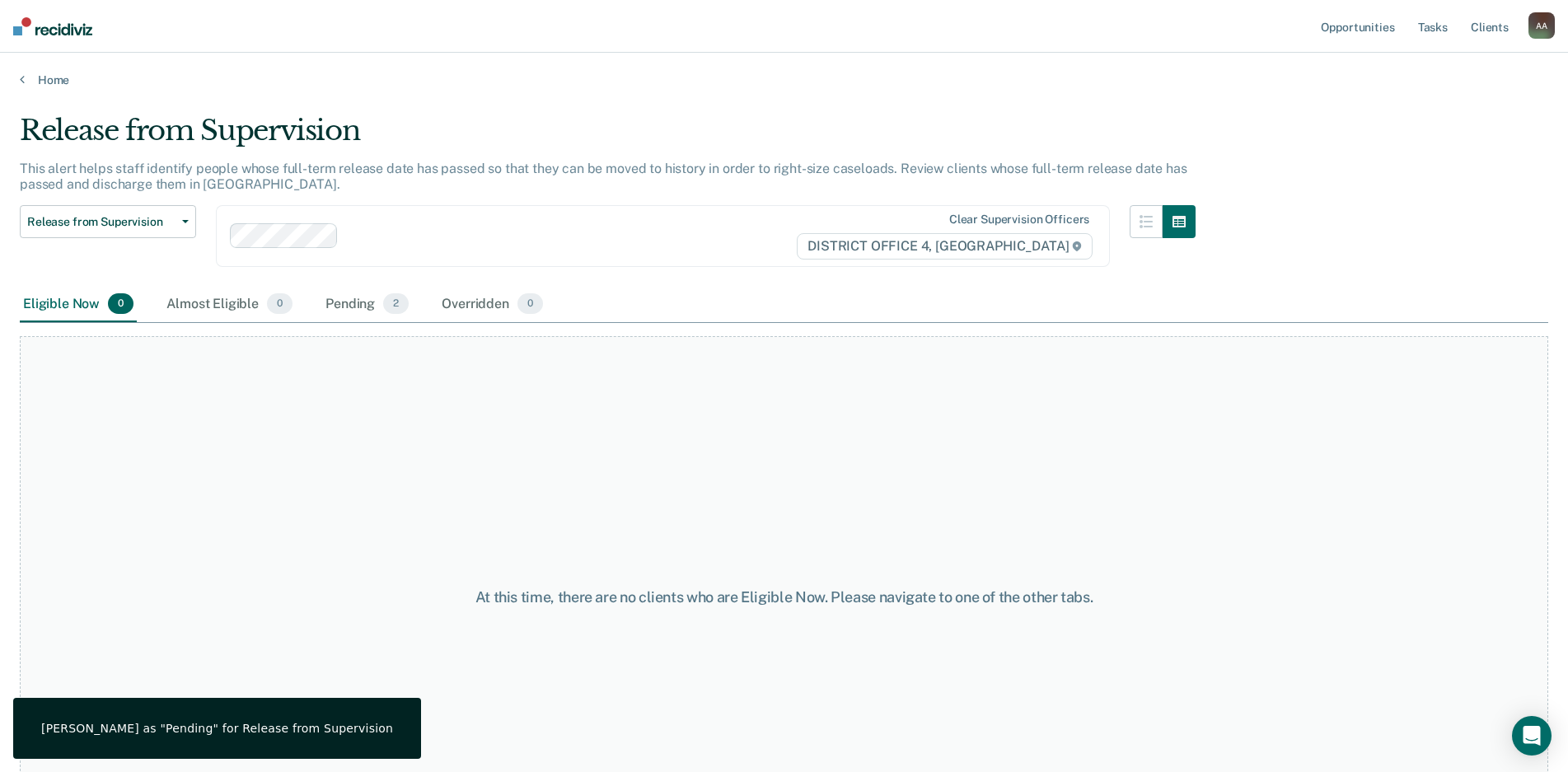
click at [50, 71] on div "Home" at bounding box center [784, 70] width 1568 height 34
click at [48, 87] on main "Release from Supervision This alert helps staff identify people whose full-term…" at bounding box center [784, 427] width 1568 height 680
click at [58, 76] on link "Home" at bounding box center [783, 80] width 1528 height 15
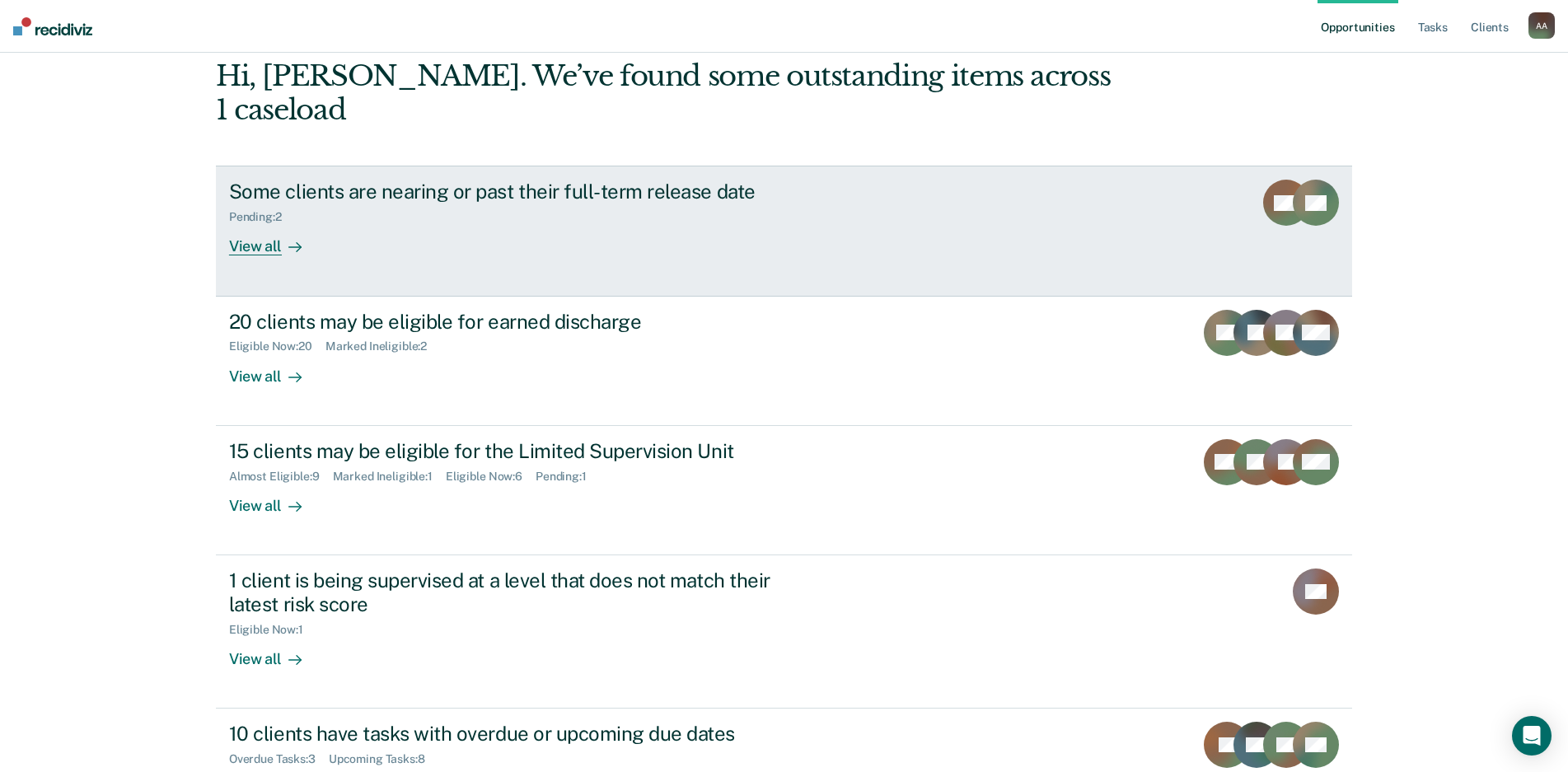
scroll to position [165, 0]
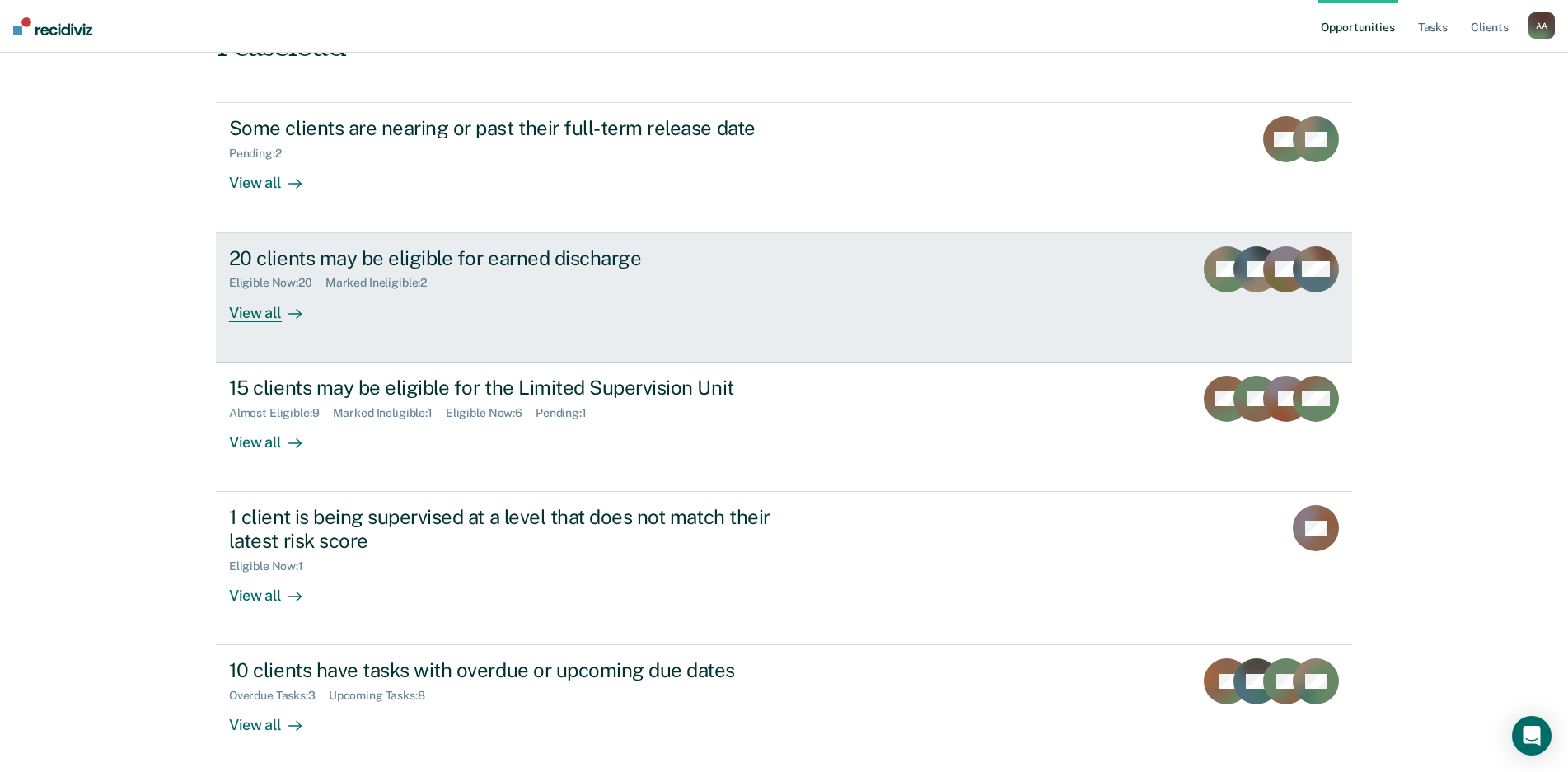
click at [544, 246] on div "20 clients may be eligible for earned discharge" at bounding box center [518, 259] width 578 height 24
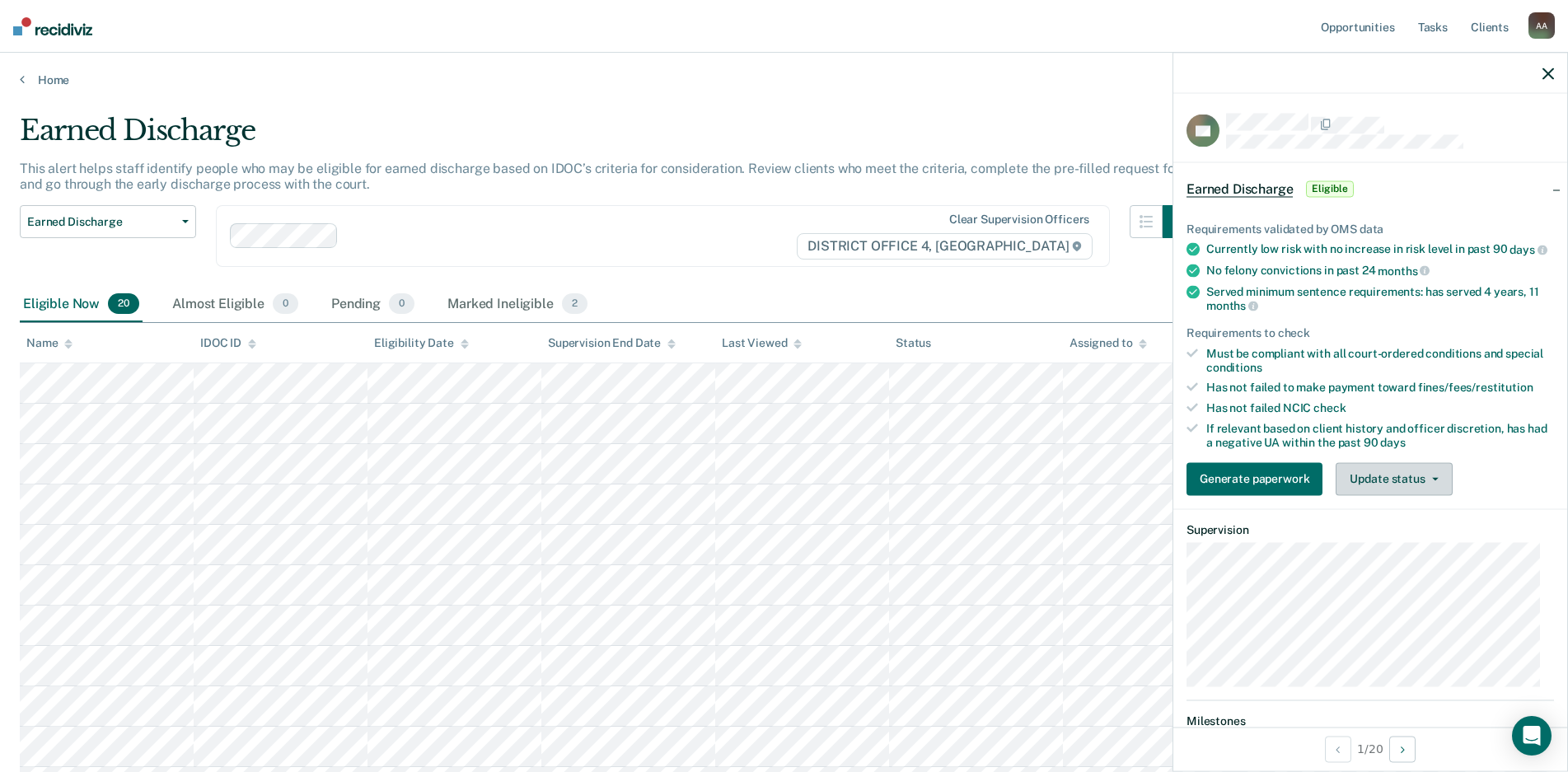
click at [1414, 484] on button "Update status" at bounding box center [1393, 478] width 116 height 33
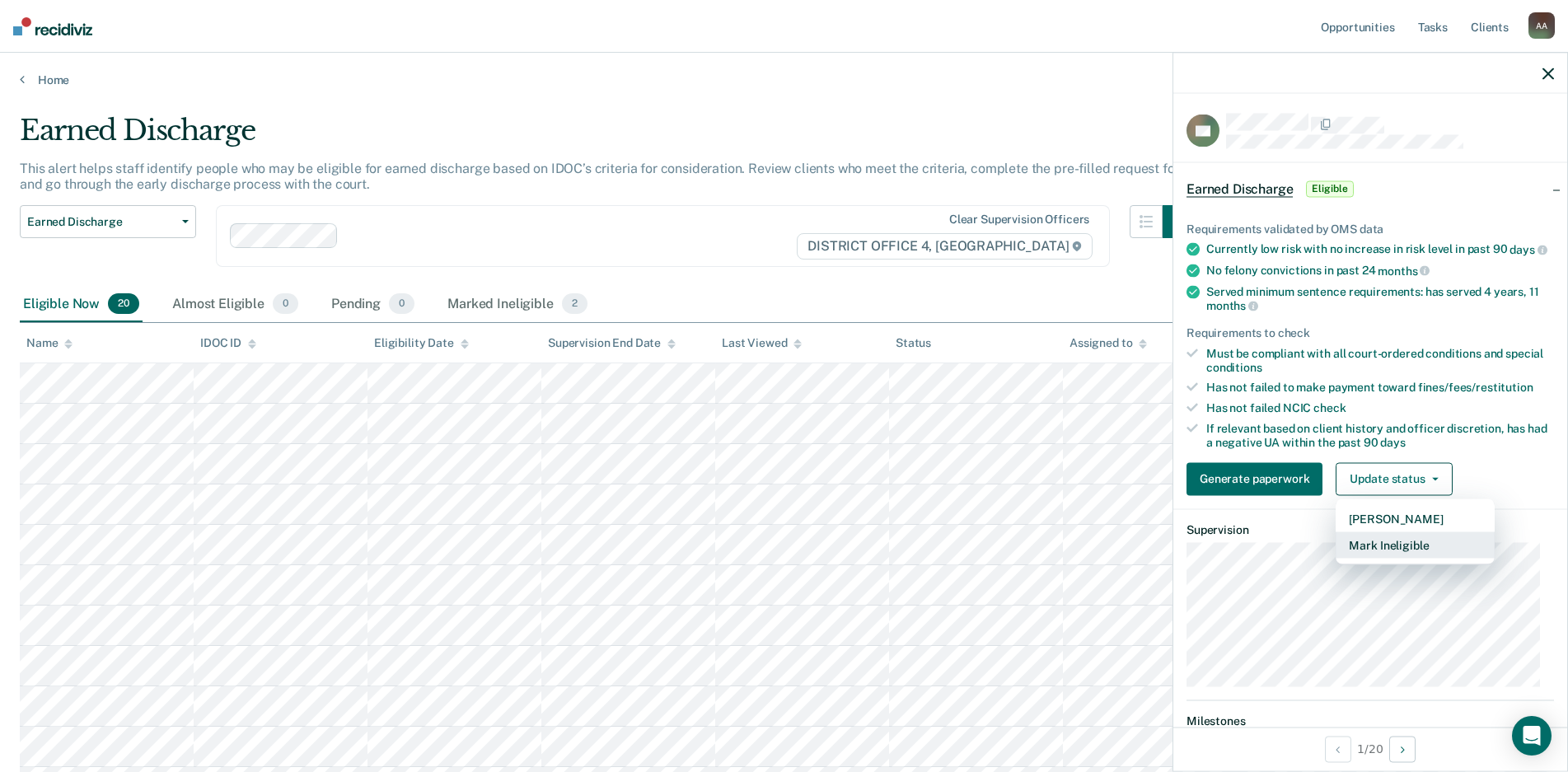
click at [1427, 554] on button "Mark Ineligible" at bounding box center [1415, 544] width 159 height 26
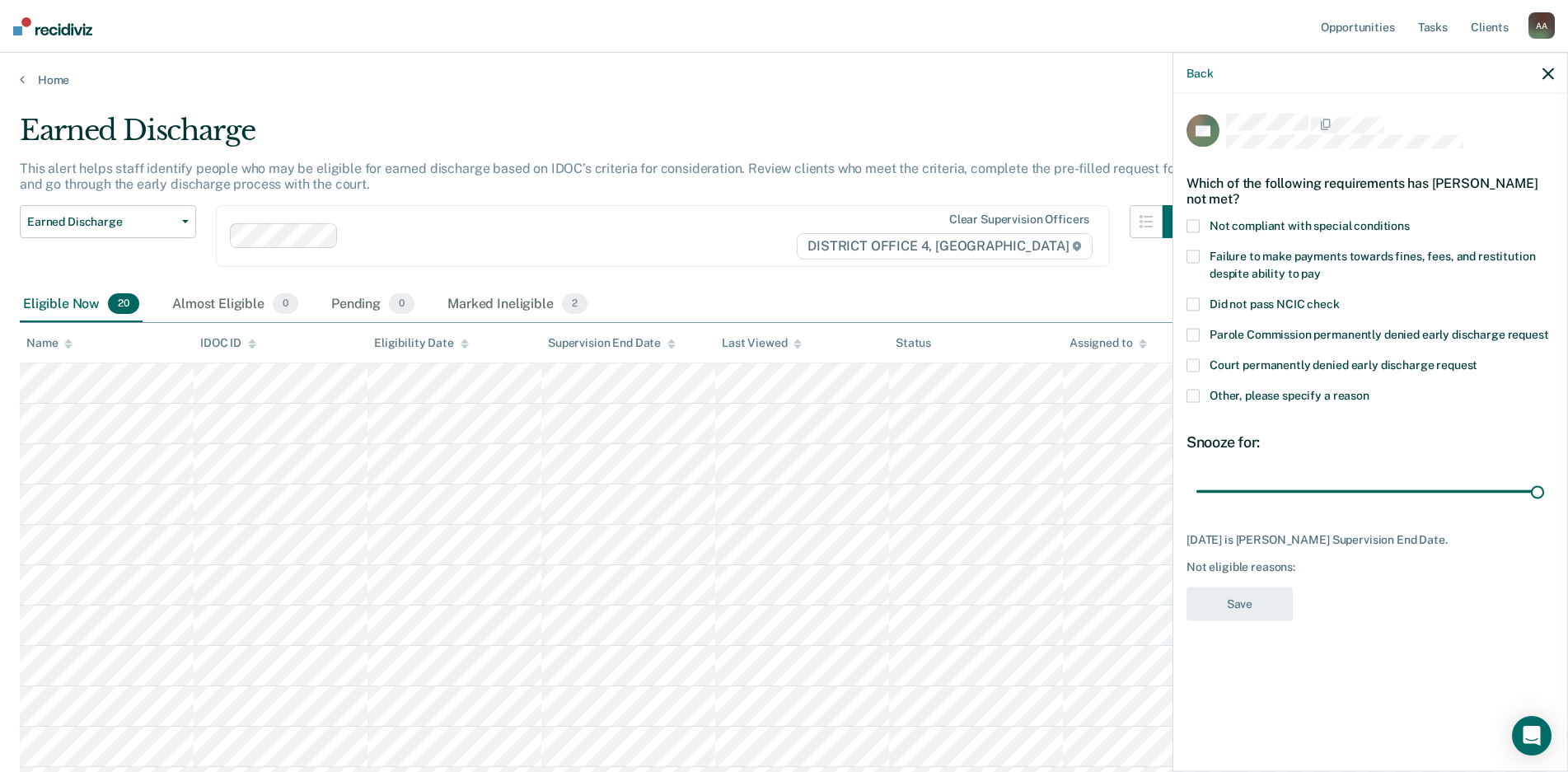
click at [1197, 256] on span at bounding box center [1193, 257] width 13 height 13
click at [1265, 591] on button "Save" at bounding box center [1240, 605] width 106 height 33
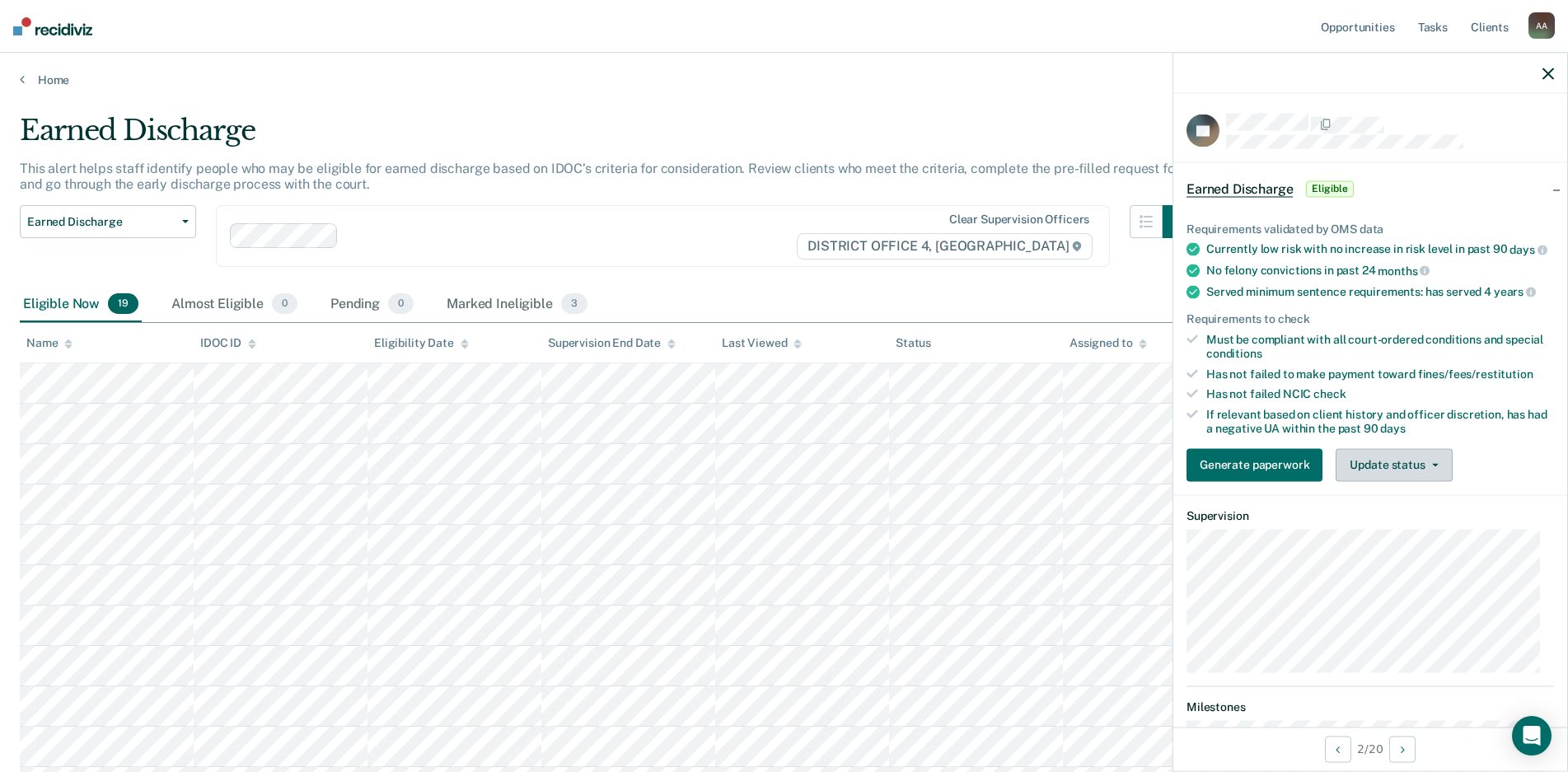
click at [1378, 478] on button "Update status" at bounding box center [1393, 464] width 116 height 33
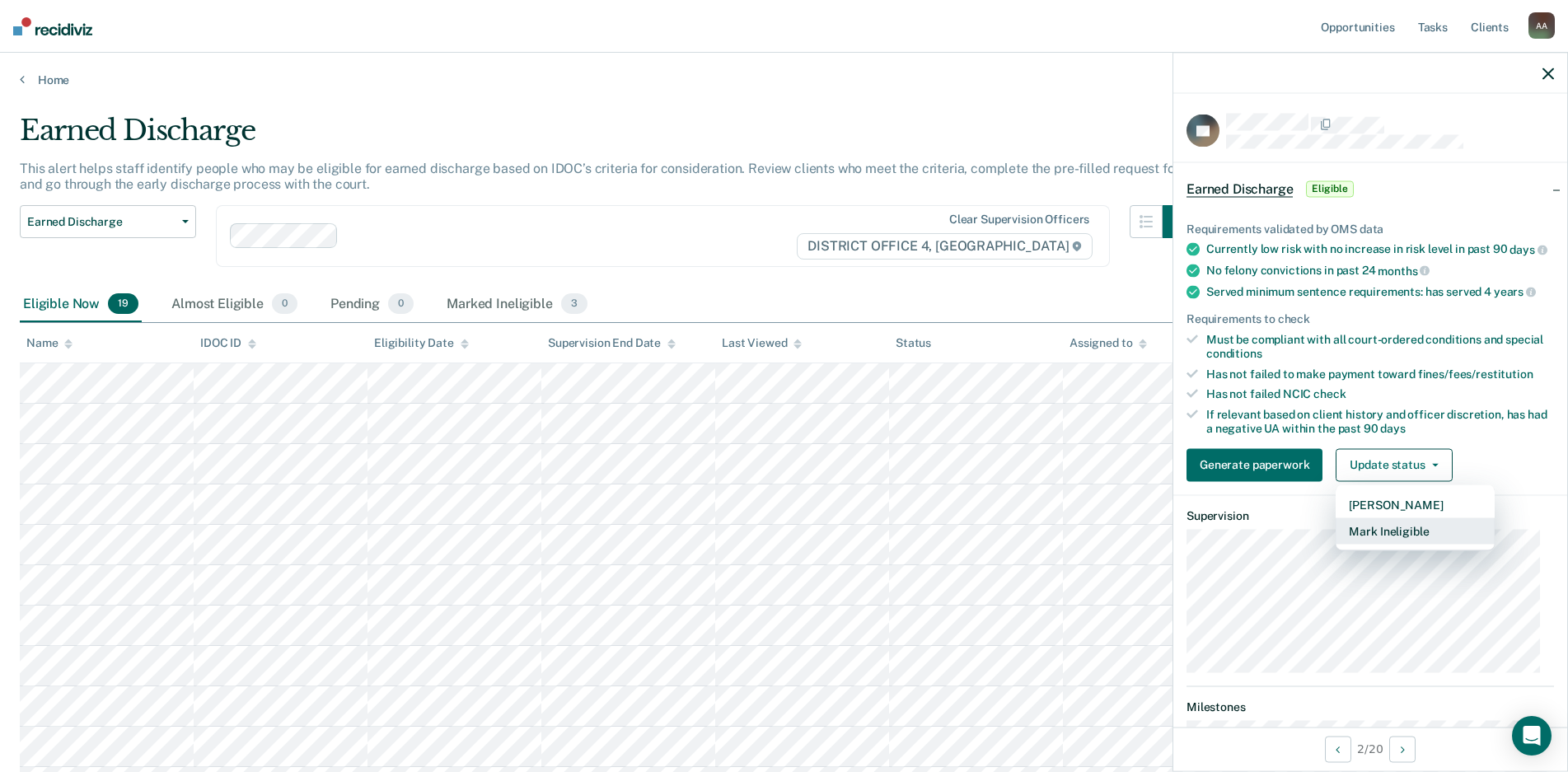
click at [1383, 540] on button "Mark Ineligible" at bounding box center [1415, 530] width 159 height 26
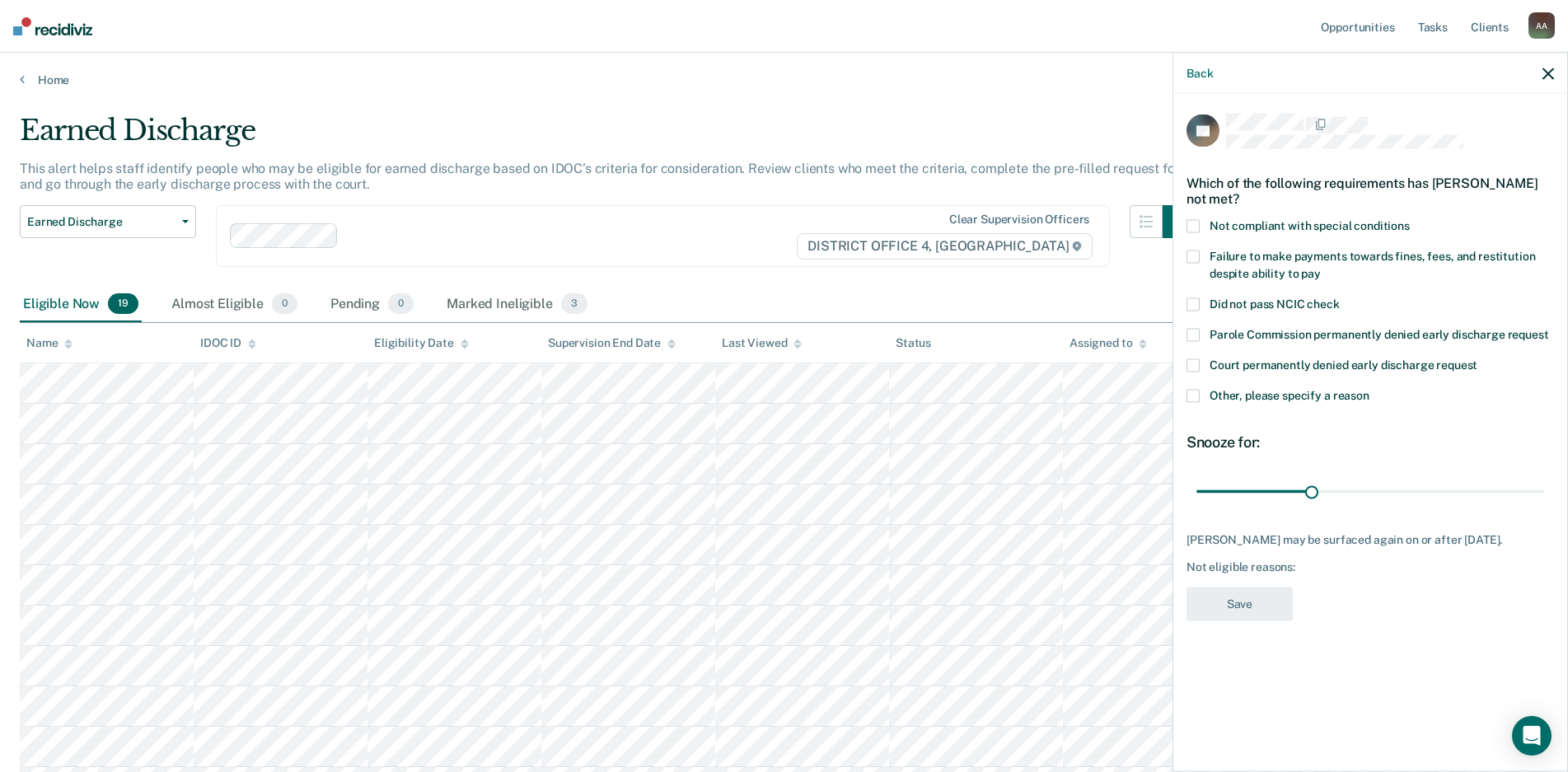
click at [1196, 250] on span at bounding box center [1193, 257] width 13 height 13
click at [1258, 600] on button "Save" at bounding box center [1240, 605] width 106 height 33
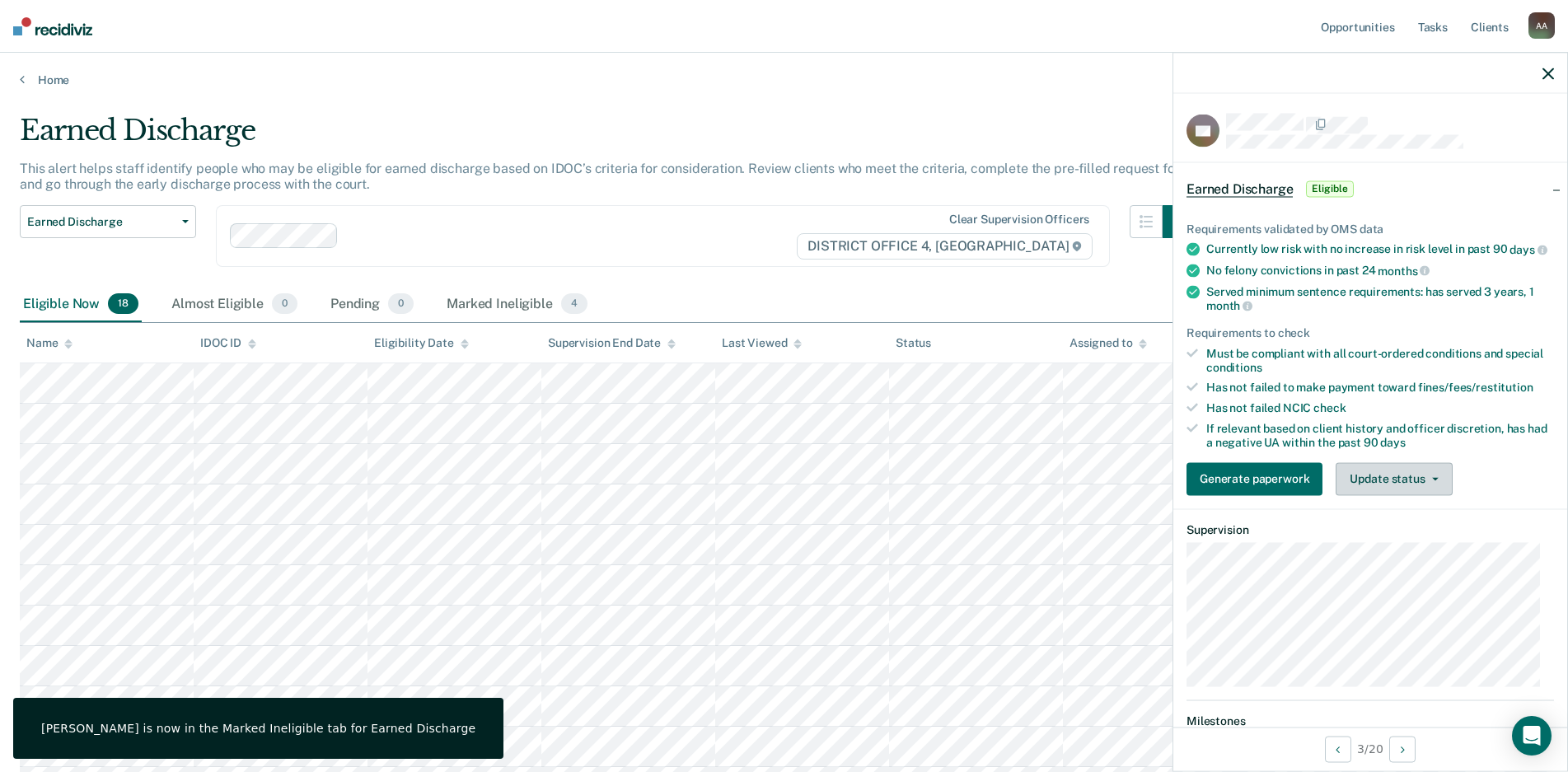
click at [1381, 487] on button "Update status" at bounding box center [1393, 478] width 116 height 33
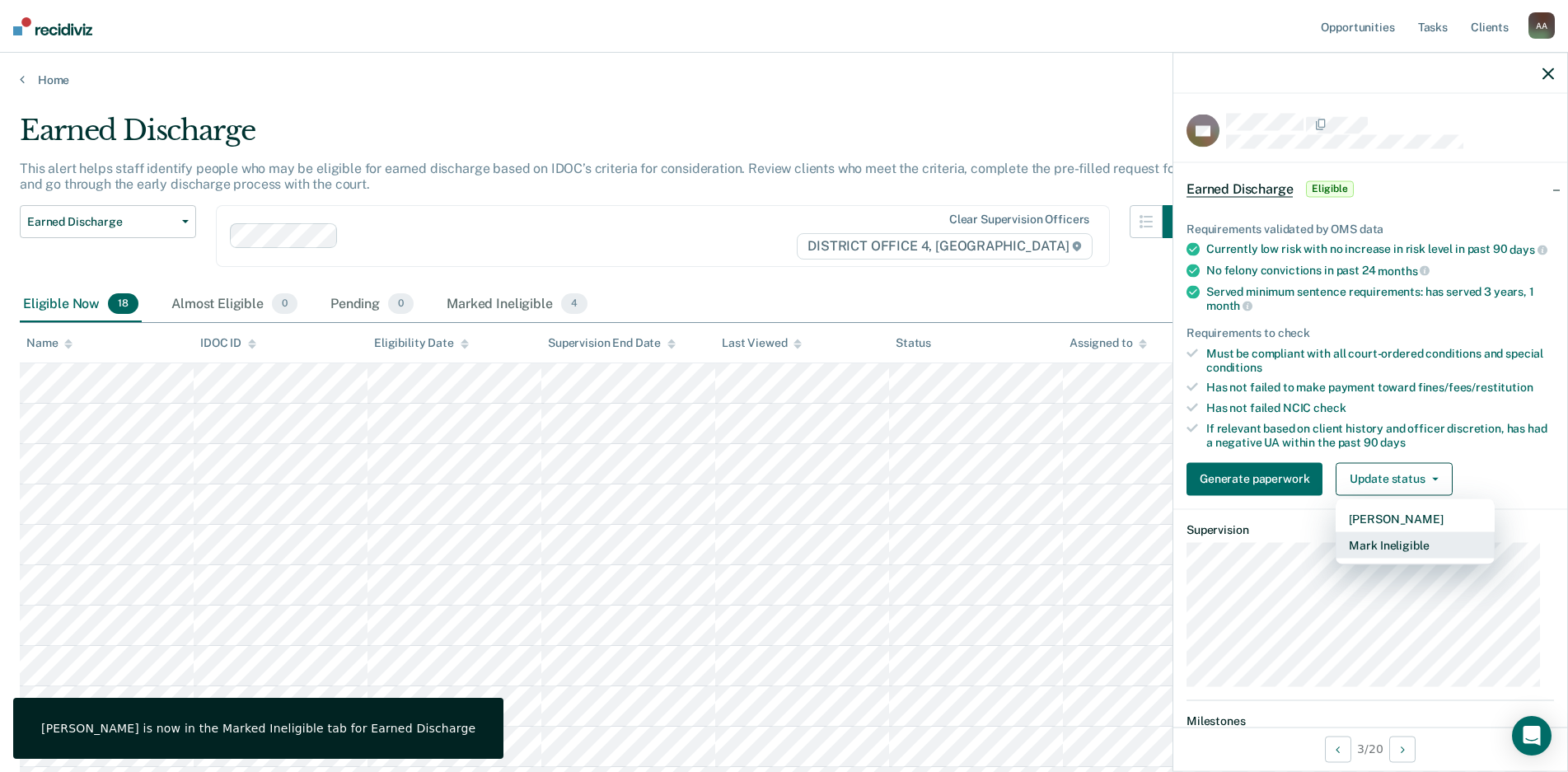
click at [1390, 552] on button "Mark Ineligible" at bounding box center [1415, 544] width 159 height 26
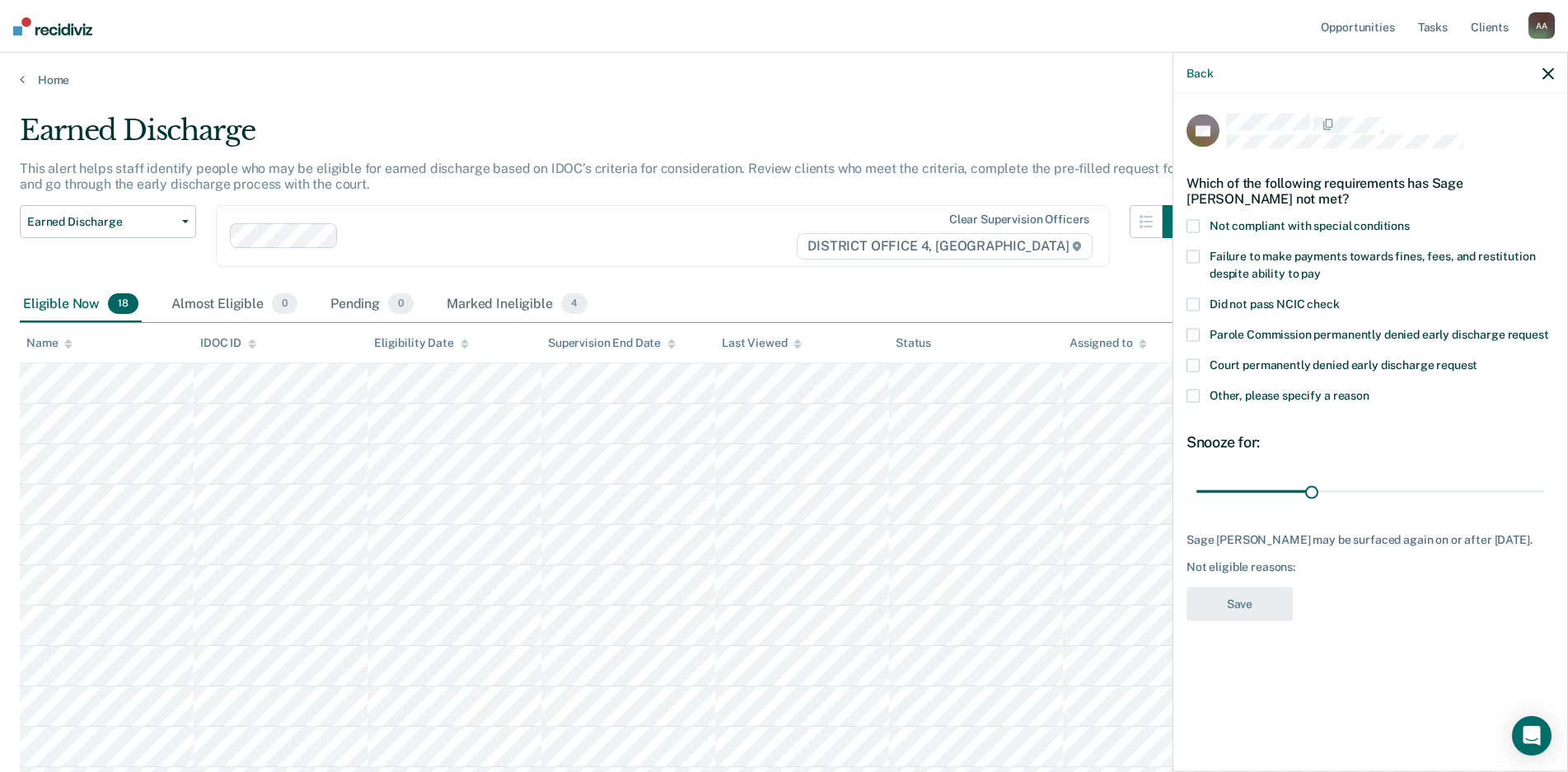
click at [1304, 263] on label "Failure to make payments towards fines, fees, and restitution despite ability t…" at bounding box center [1370, 267] width 367 height 34
click at [1261, 591] on button "Save" at bounding box center [1240, 605] width 106 height 33
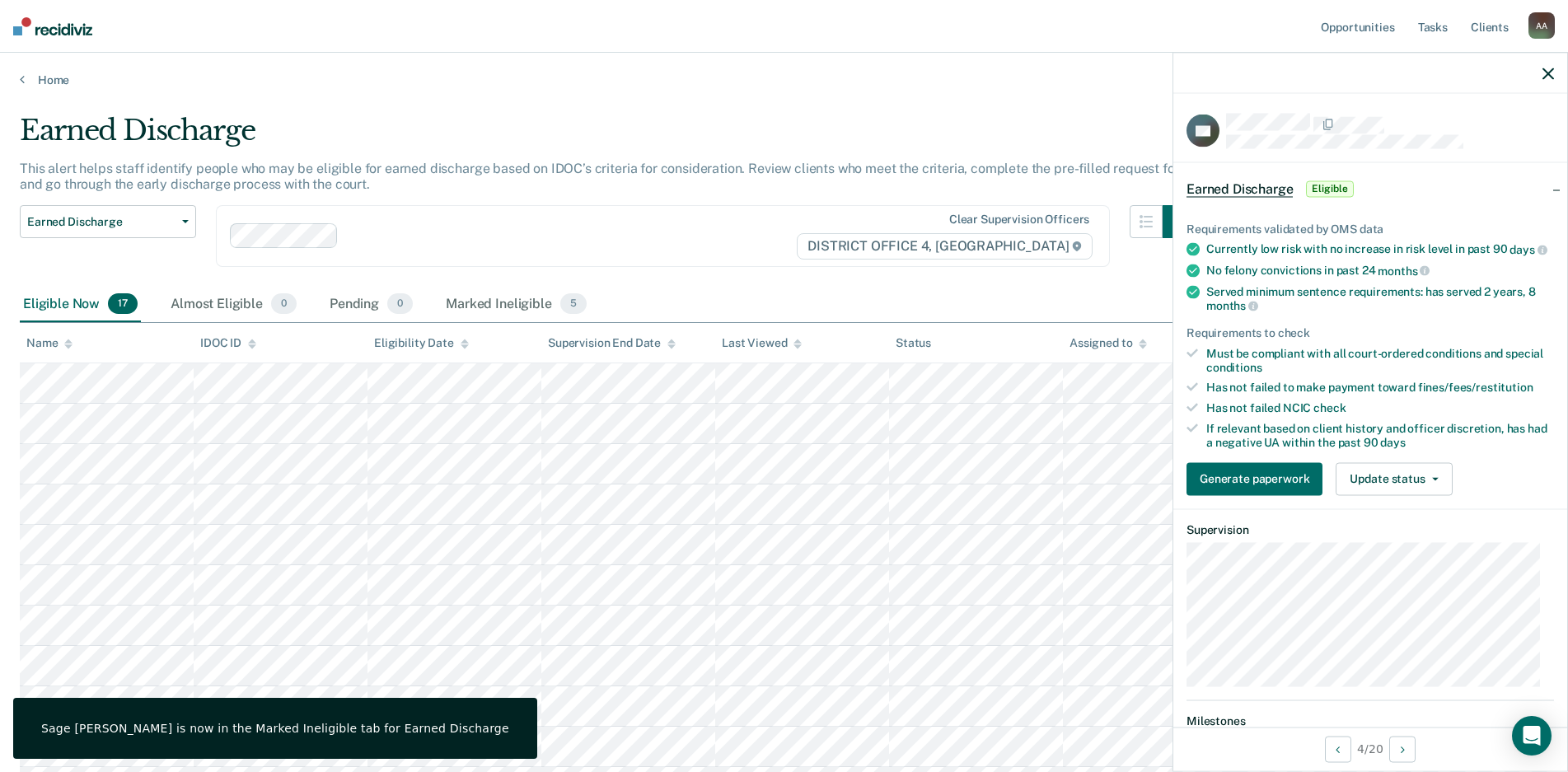
click at [1402, 508] on div "Requirements validated by OMS data Currently low risk with no increase in risk …" at bounding box center [1370, 352] width 393 height 313
click at [1404, 494] on button "Update status" at bounding box center [1393, 478] width 116 height 33
click at [1404, 552] on button "Mark Ineligible" at bounding box center [1415, 544] width 159 height 26
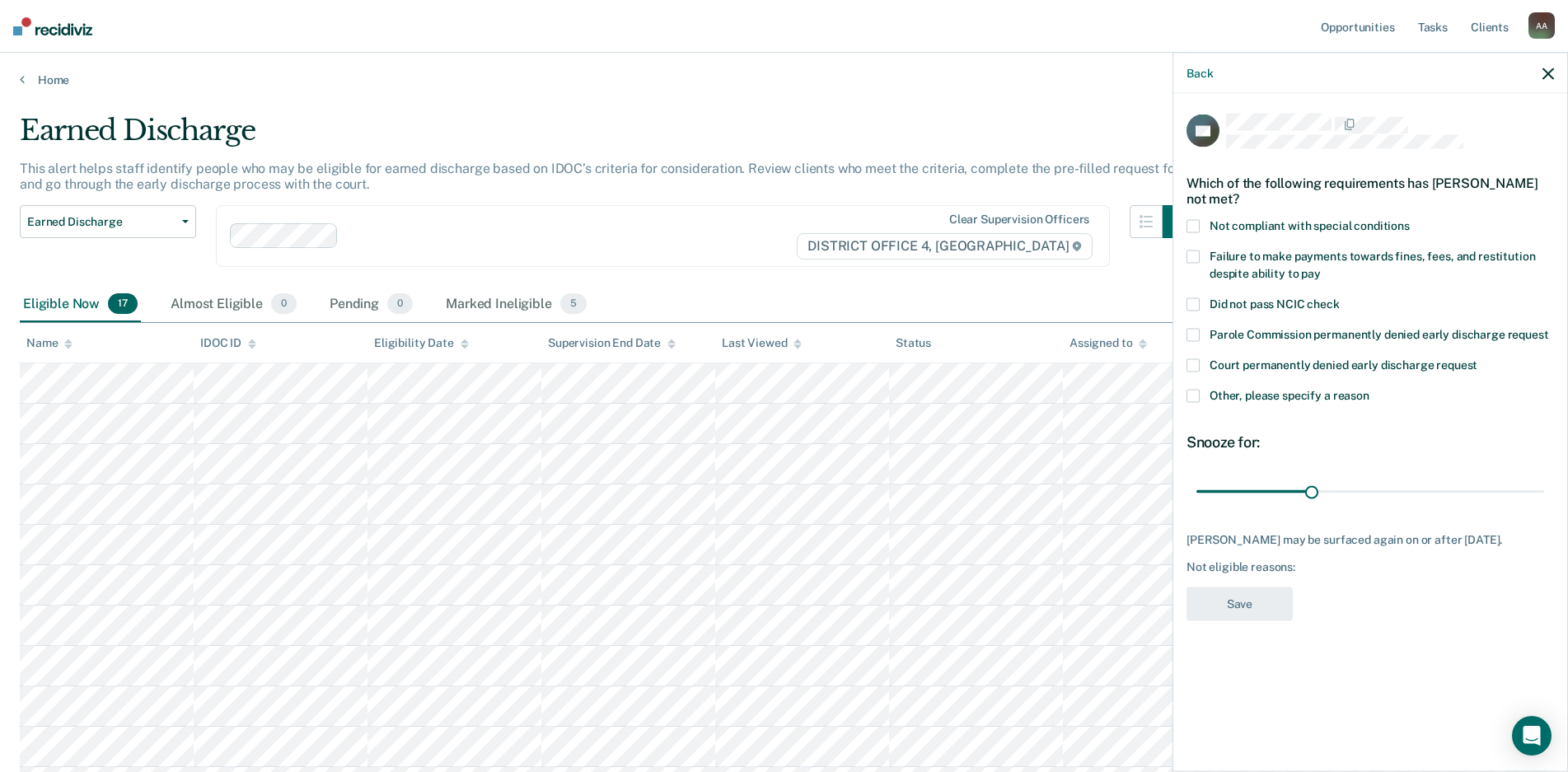
click at [1275, 393] on span "Other, please specify a reason" at bounding box center [1290, 395] width 160 height 13
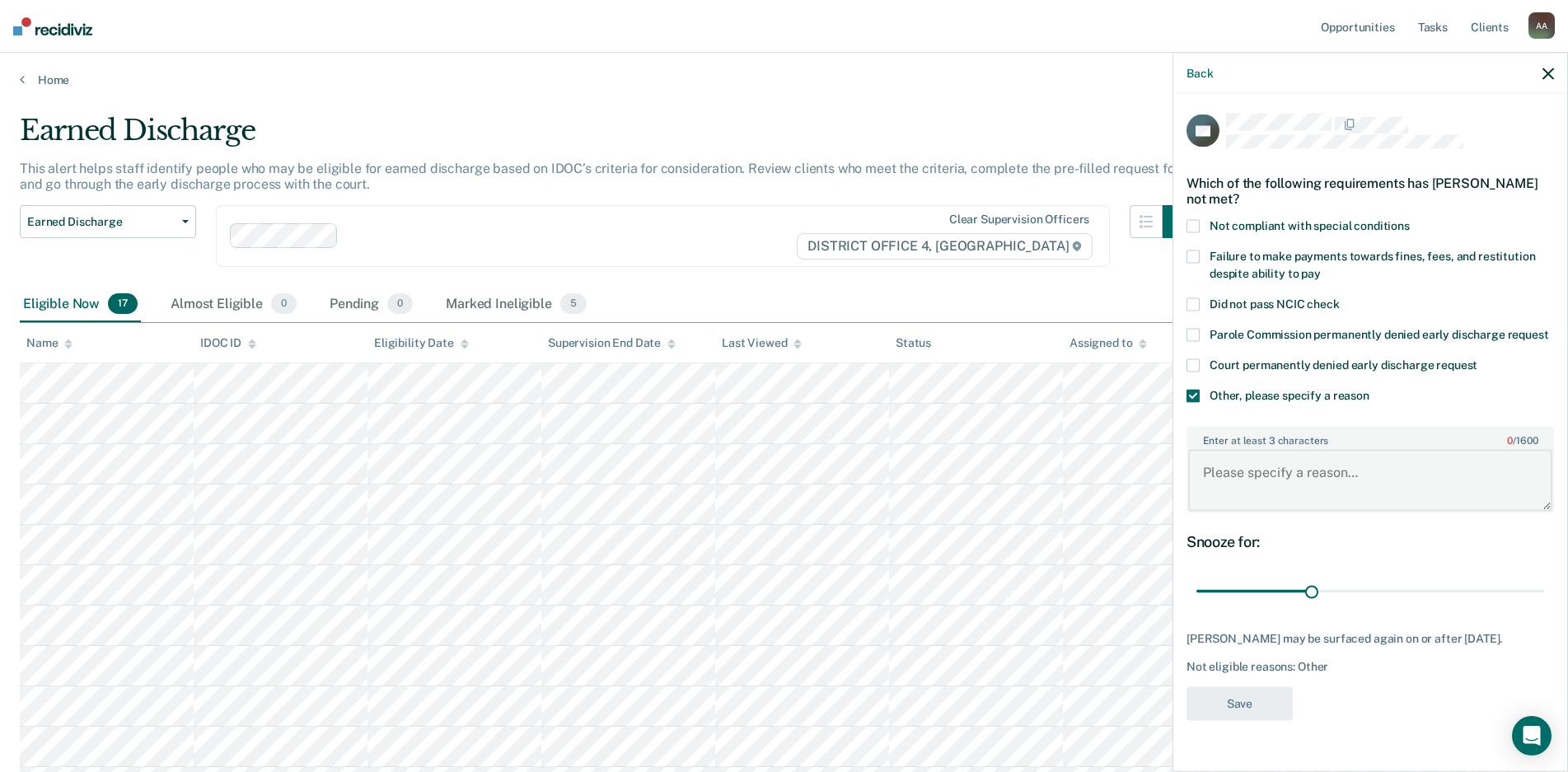
click at [1280, 481] on textarea "Enter at least 3 characters 0 / 1600" at bounding box center [1371, 481] width 365 height 61
type textarea "Recent alcohol use"
drag, startPoint x: 1311, startPoint y: 588, endPoint x: 1767, endPoint y: 605, distance: 456.3
type input "90"
click at [1544, 605] on input "range" at bounding box center [1370, 591] width 348 height 29
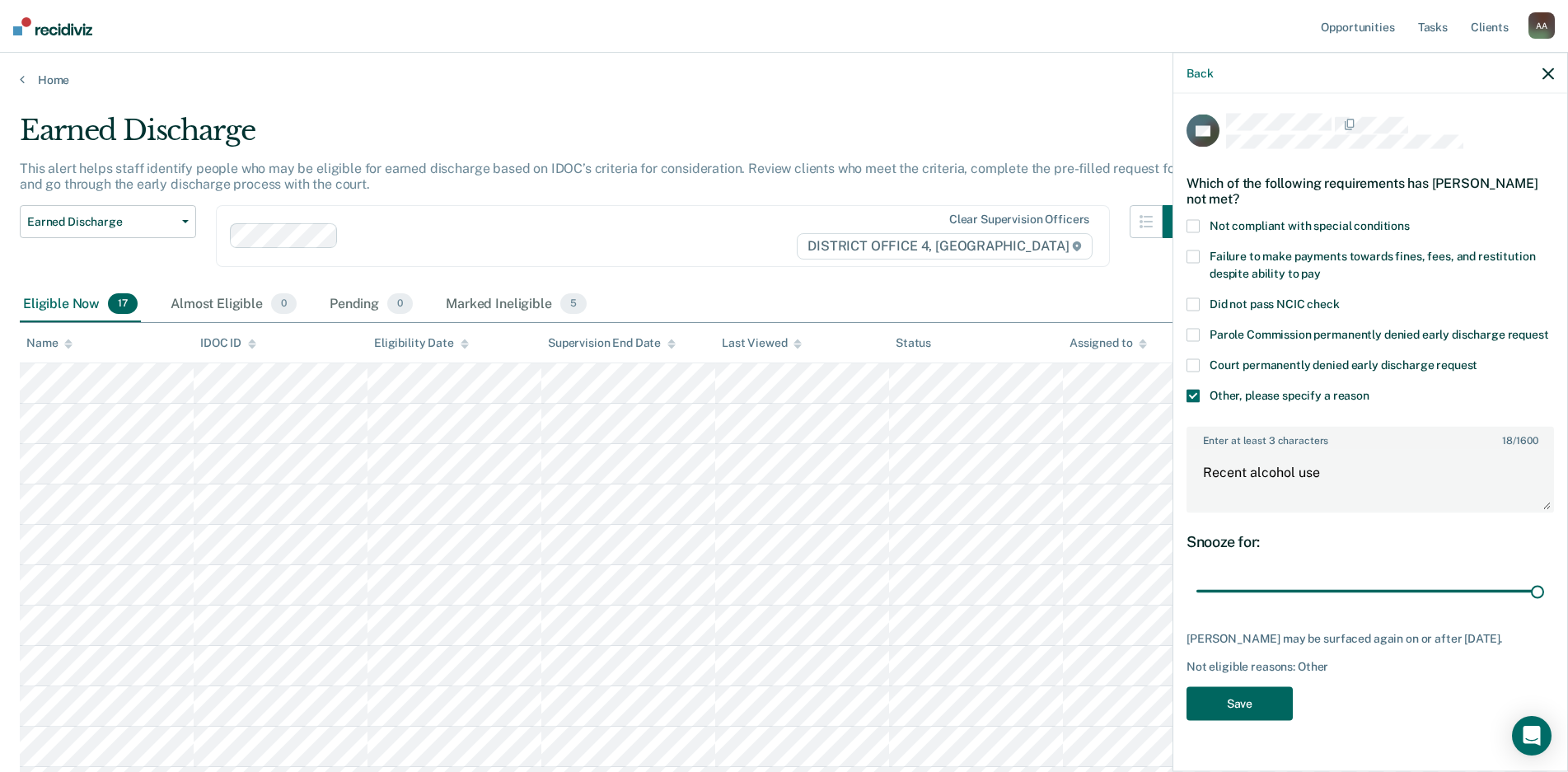
click at [1242, 695] on button "Save" at bounding box center [1240, 703] width 106 height 33
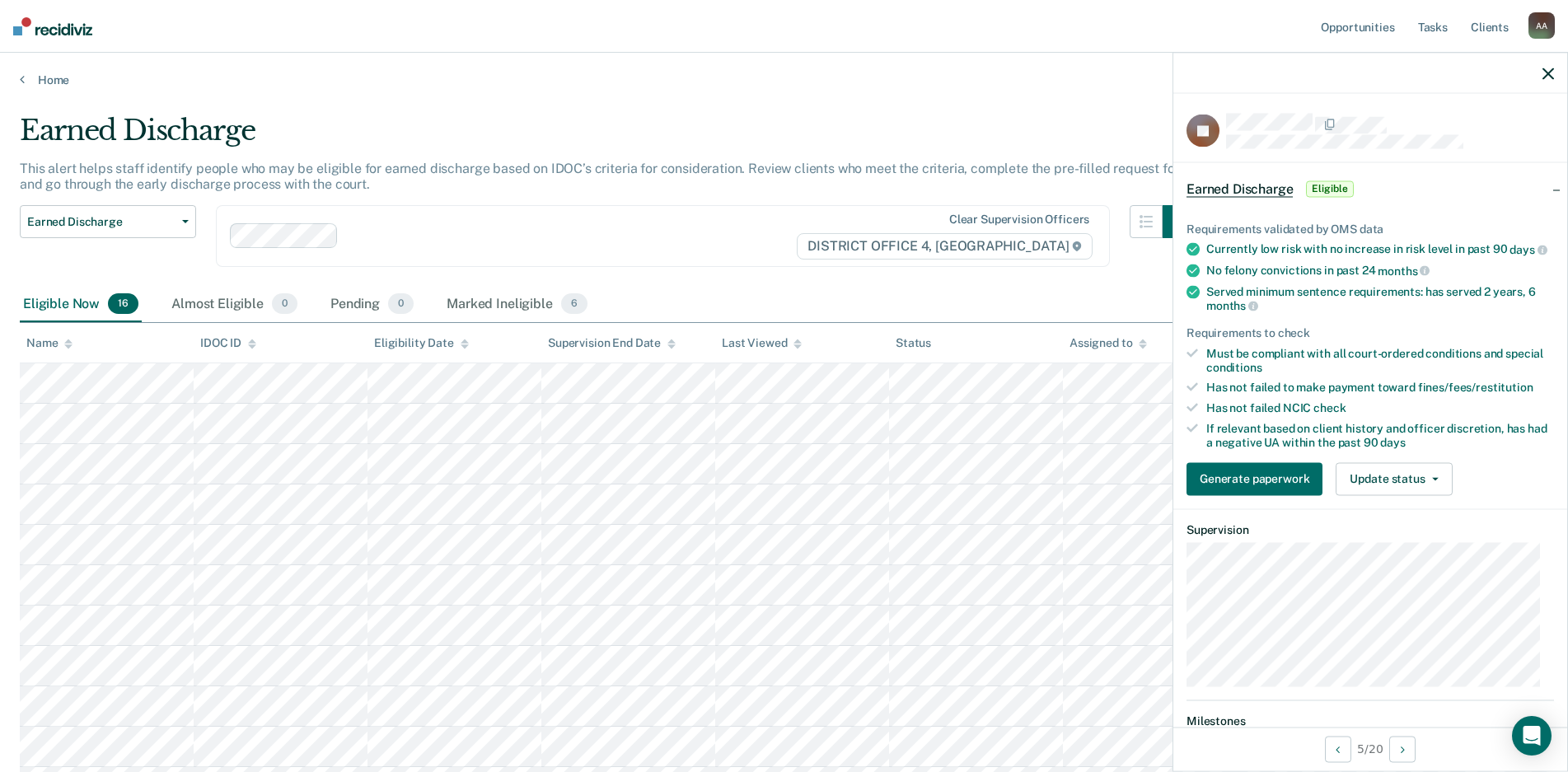
click at [1547, 69] on icon "button" at bounding box center [1548, 73] width 11 height 11
